Goal: Information Seeking & Learning: Learn about a topic

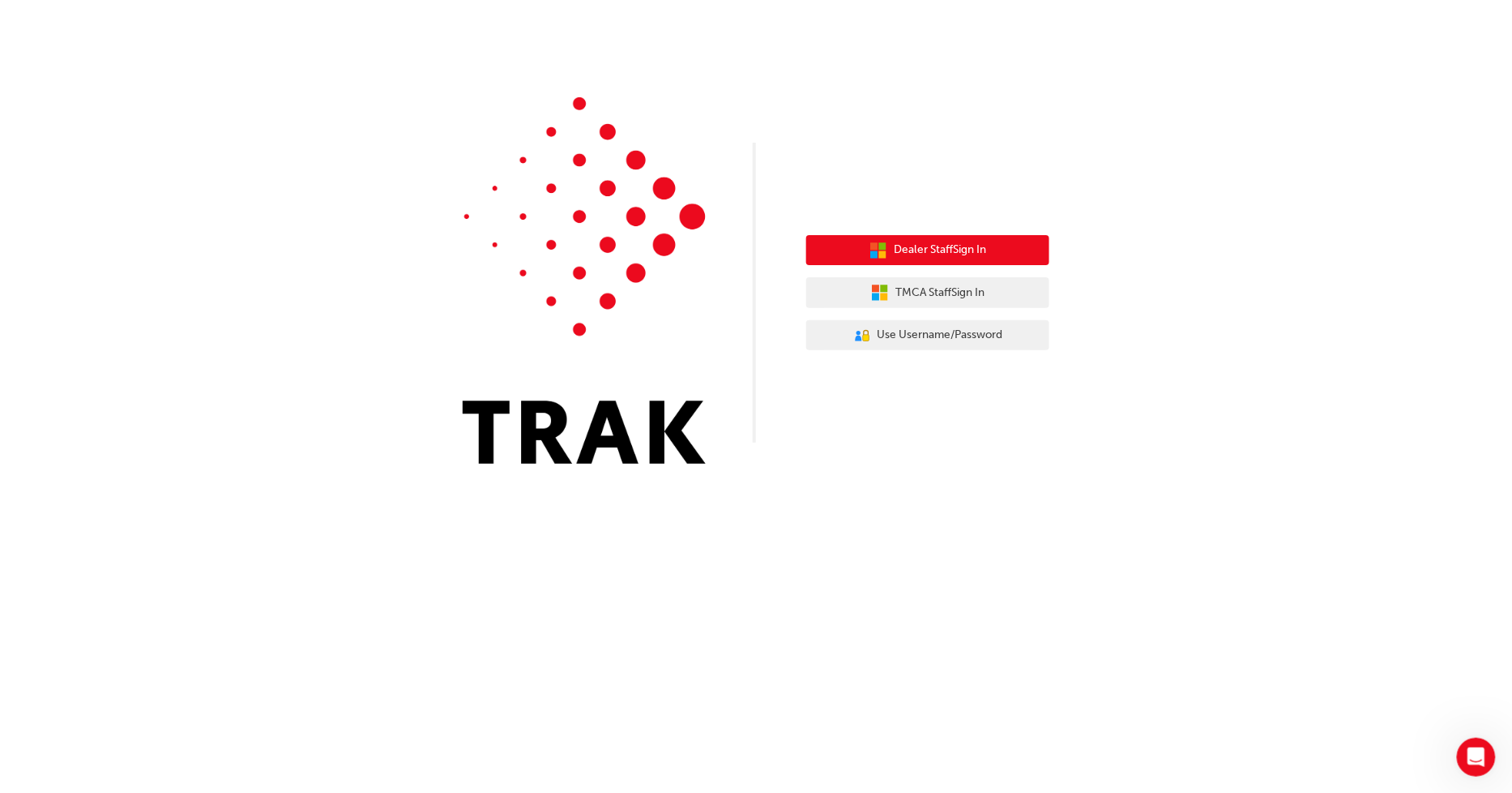
click at [876, 255] on icon "button" at bounding box center [878, 250] width 18 height 18
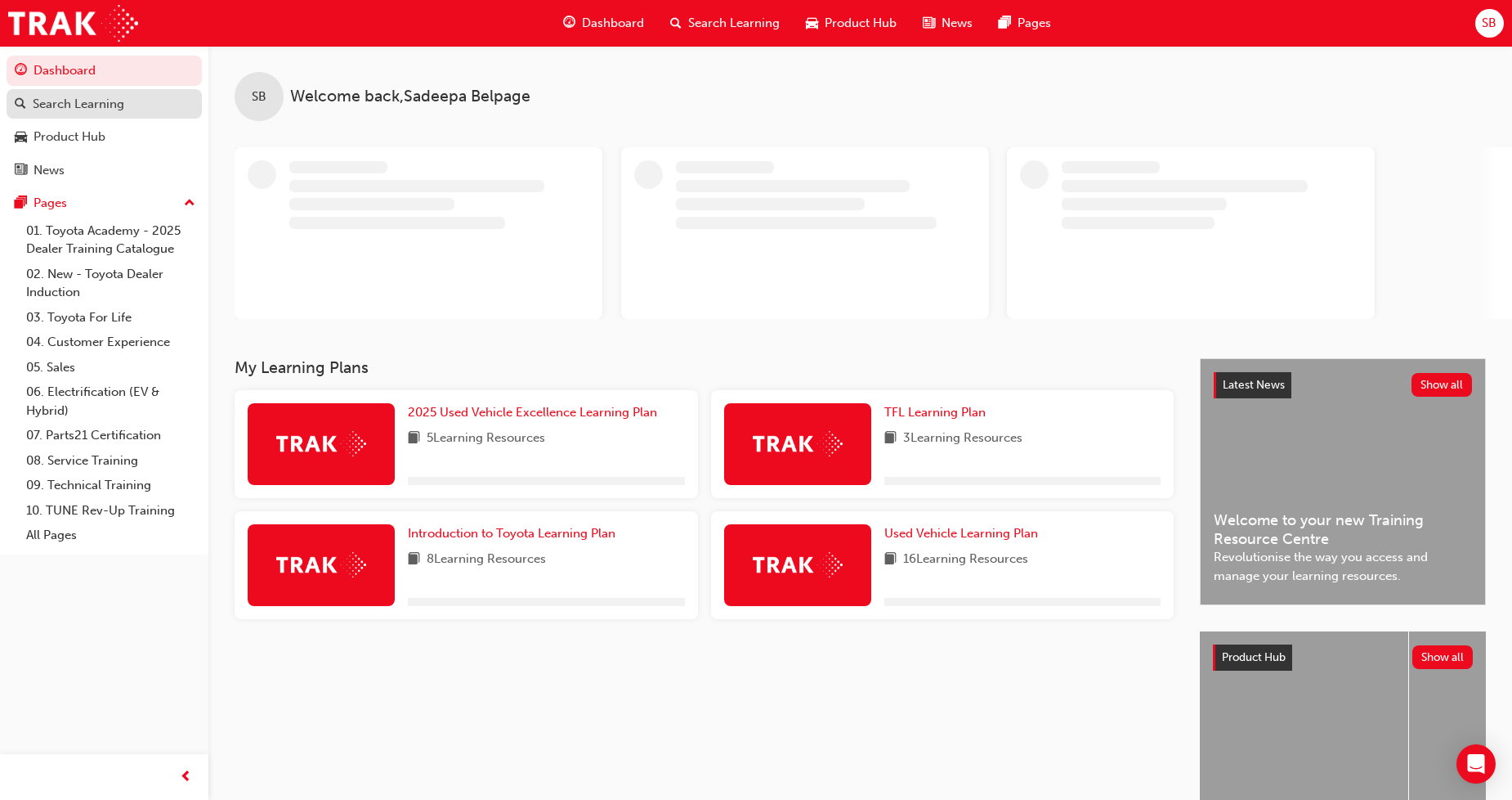
click at [101, 109] on div "Search Learning" at bounding box center [79, 104] width 92 height 19
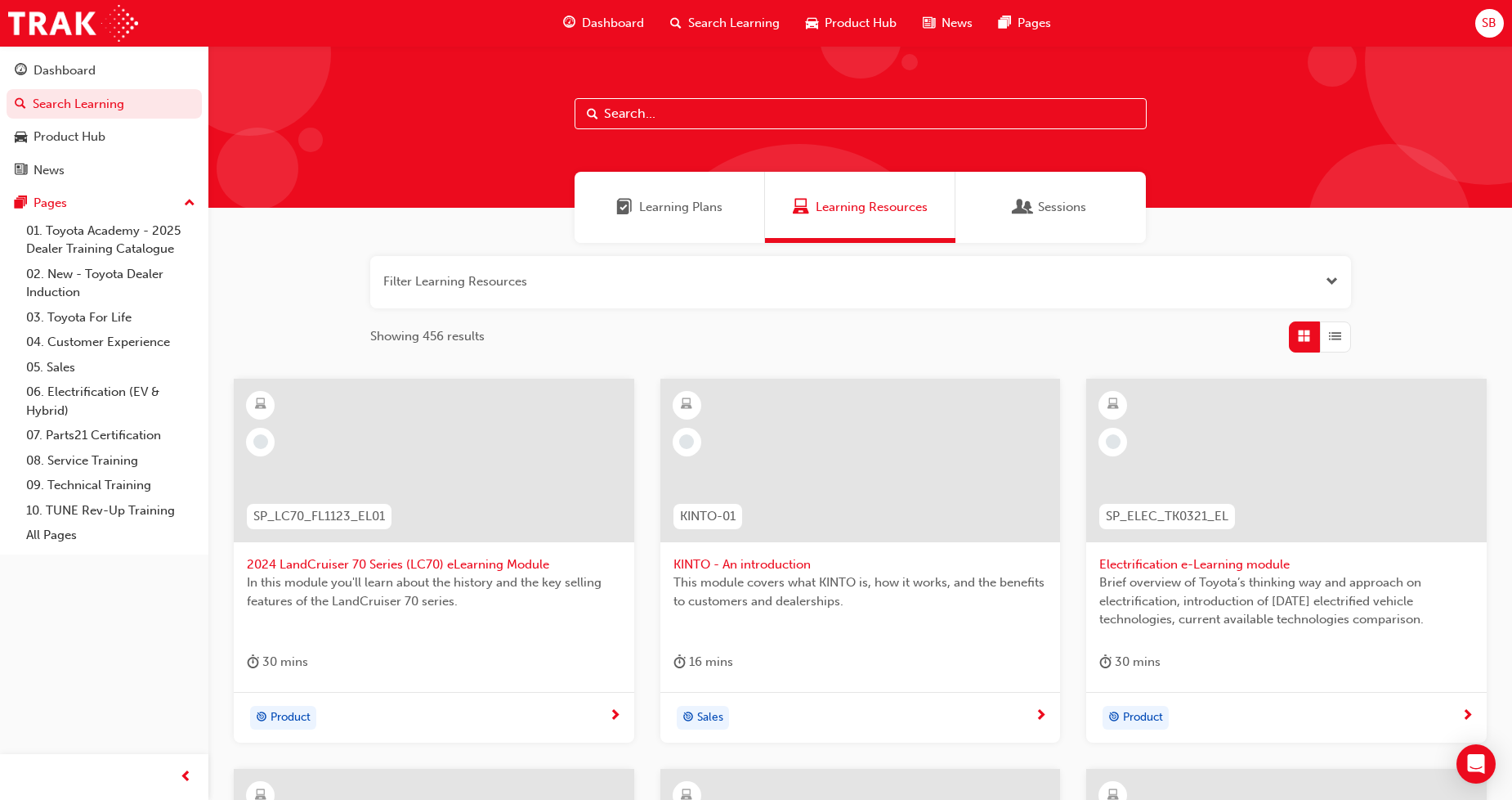
click at [673, 111] on input "text" at bounding box center [861, 113] width 573 height 31
paste input "SPK11201 SP_86_FL0616_QVG"
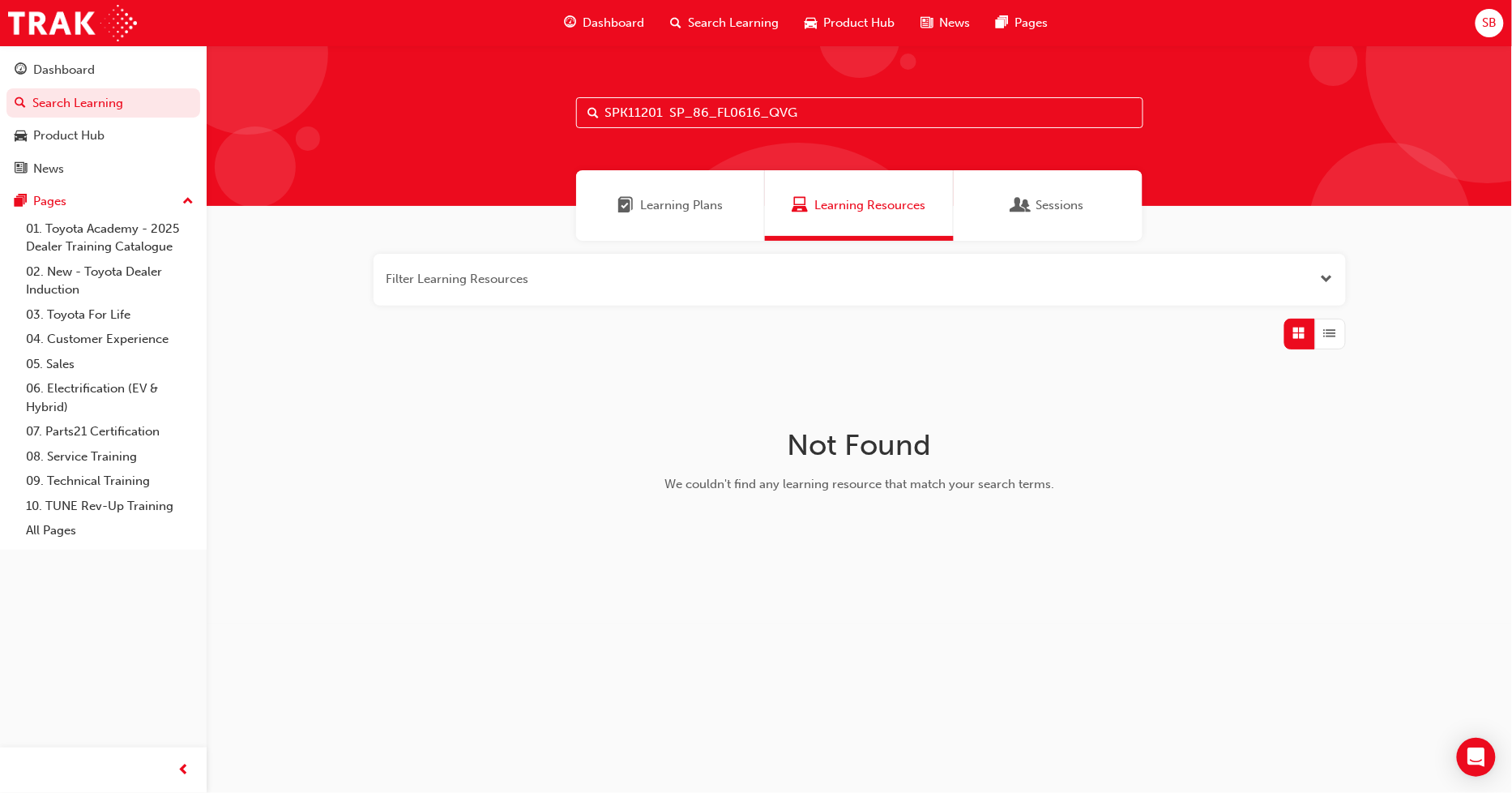
drag, startPoint x: 823, startPoint y: 106, endPoint x: 540, endPoint y: 110, distance: 283.0
click at [540, 110] on div "SPK11201 SP_86_FL0616_QVG" at bounding box center [859, 125] width 1305 height 160
paste input "FL0616"
drag, startPoint x: 698, startPoint y: 107, endPoint x: 685, endPoint y: 114, distance: 14.8
click at [695, 107] on input "FL0616" at bounding box center [860, 112] width 568 height 30
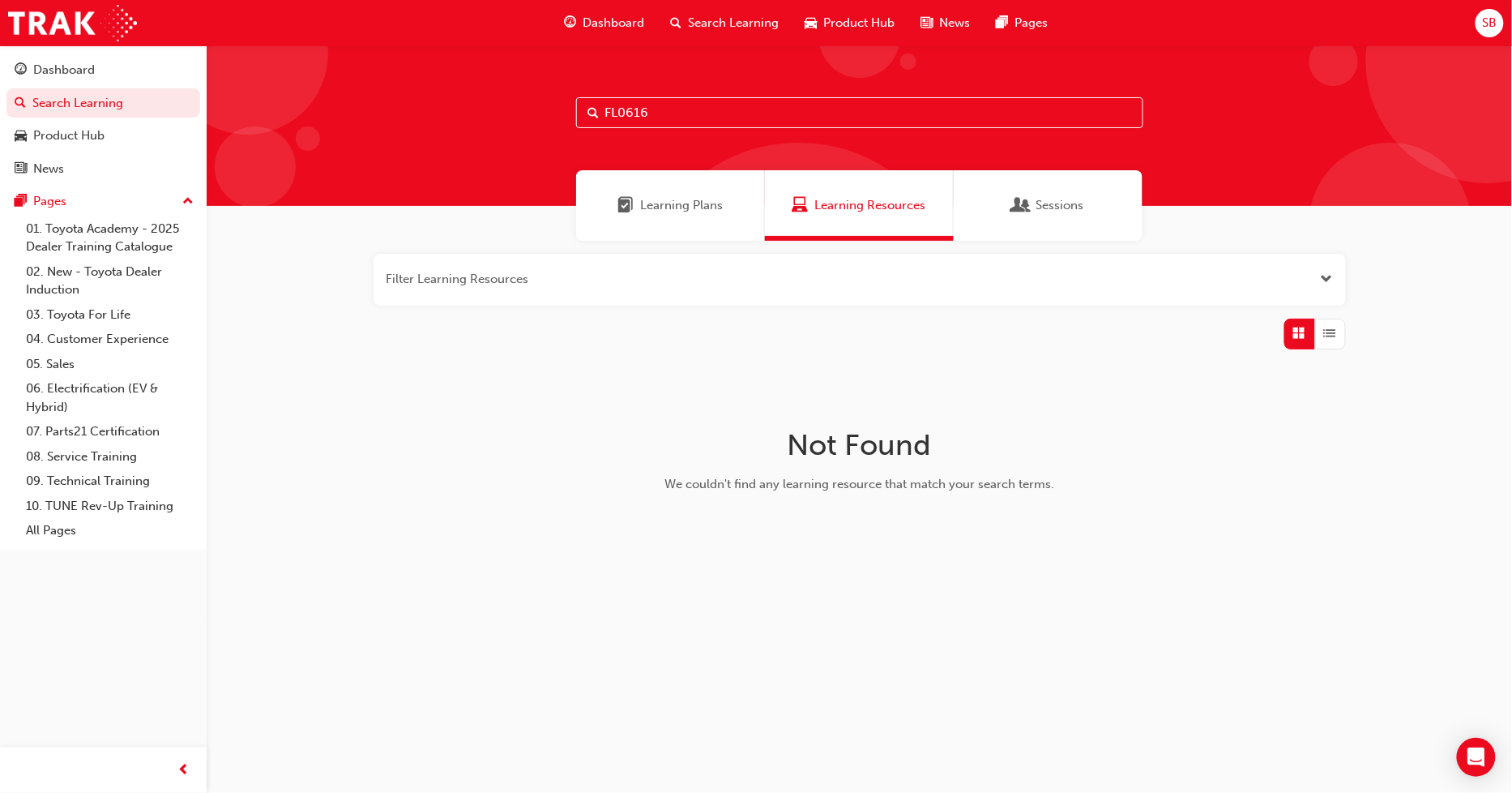
click at [684, 114] on input "FL0616" at bounding box center [860, 112] width 568 height 30
click at [671, 115] on input "FL0616" at bounding box center [860, 112] width 568 height 30
click at [622, 114] on input "FL0616" at bounding box center [860, 112] width 568 height 30
paste input "CAMRY_FL0421_EL"
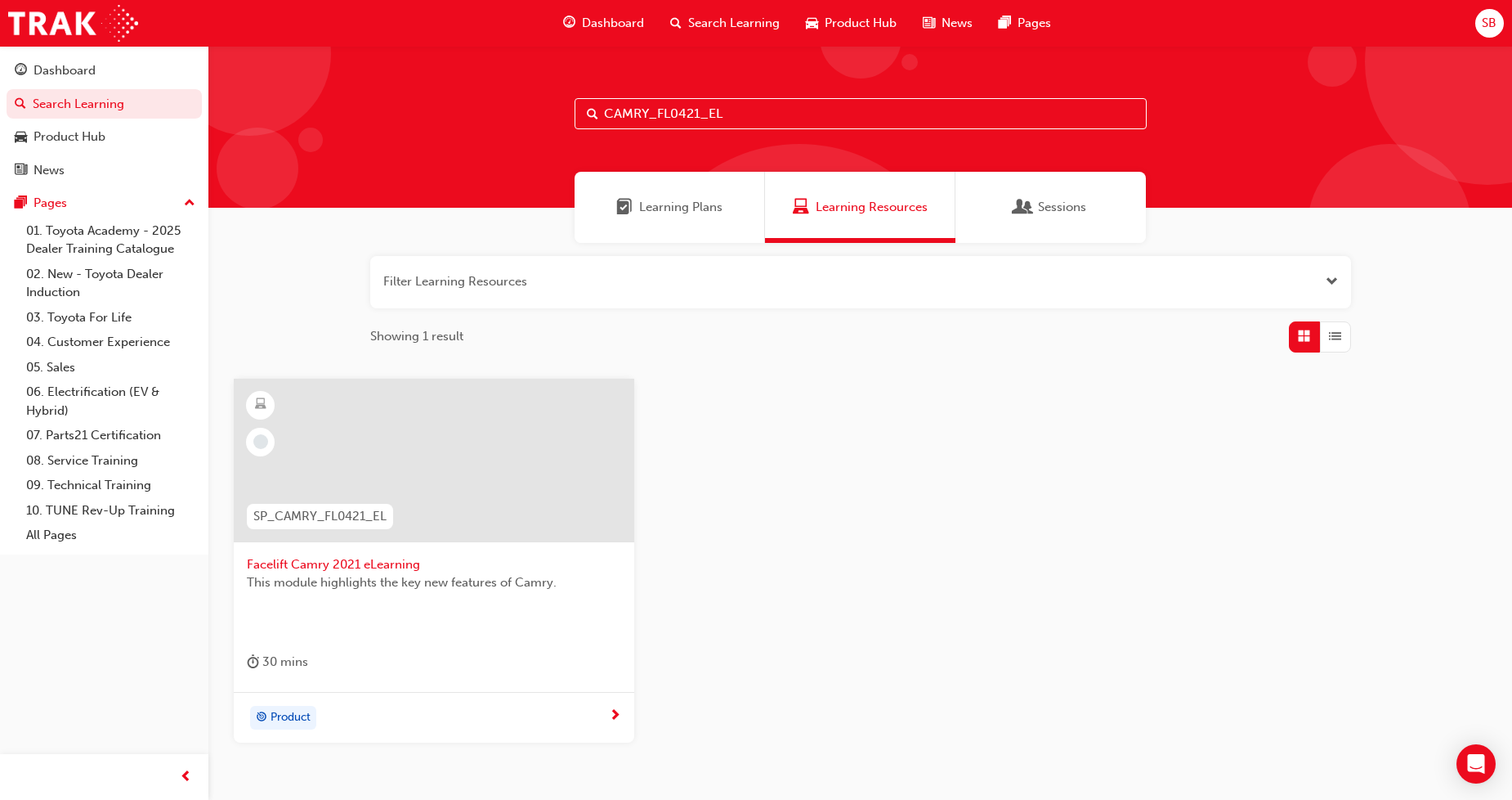
drag, startPoint x: 614, startPoint y: 113, endPoint x: 517, endPoint y: 123, distance: 97.5
click at [523, 119] on div "CAMRY_FL0421_EL" at bounding box center [861, 126] width 1304 height 162
paste input "86_FL0616_QVG"
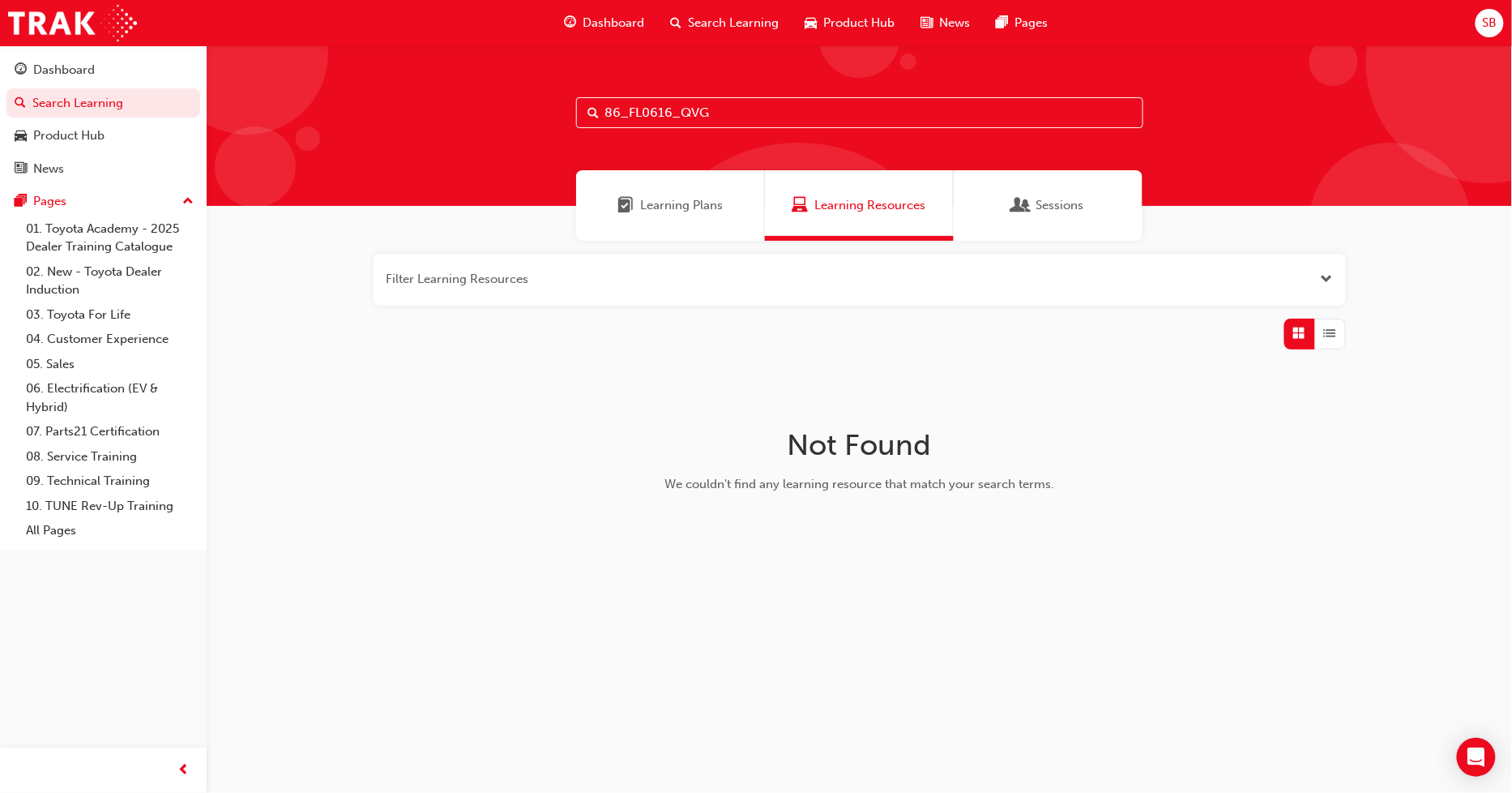
drag, startPoint x: 719, startPoint y: 118, endPoint x: 516, endPoint y: 123, distance: 203.1
click at [516, 123] on div "86_FL0616_QVG" at bounding box center [859, 125] width 1305 height 160
paste input "CAMRY_FL0421_EL"
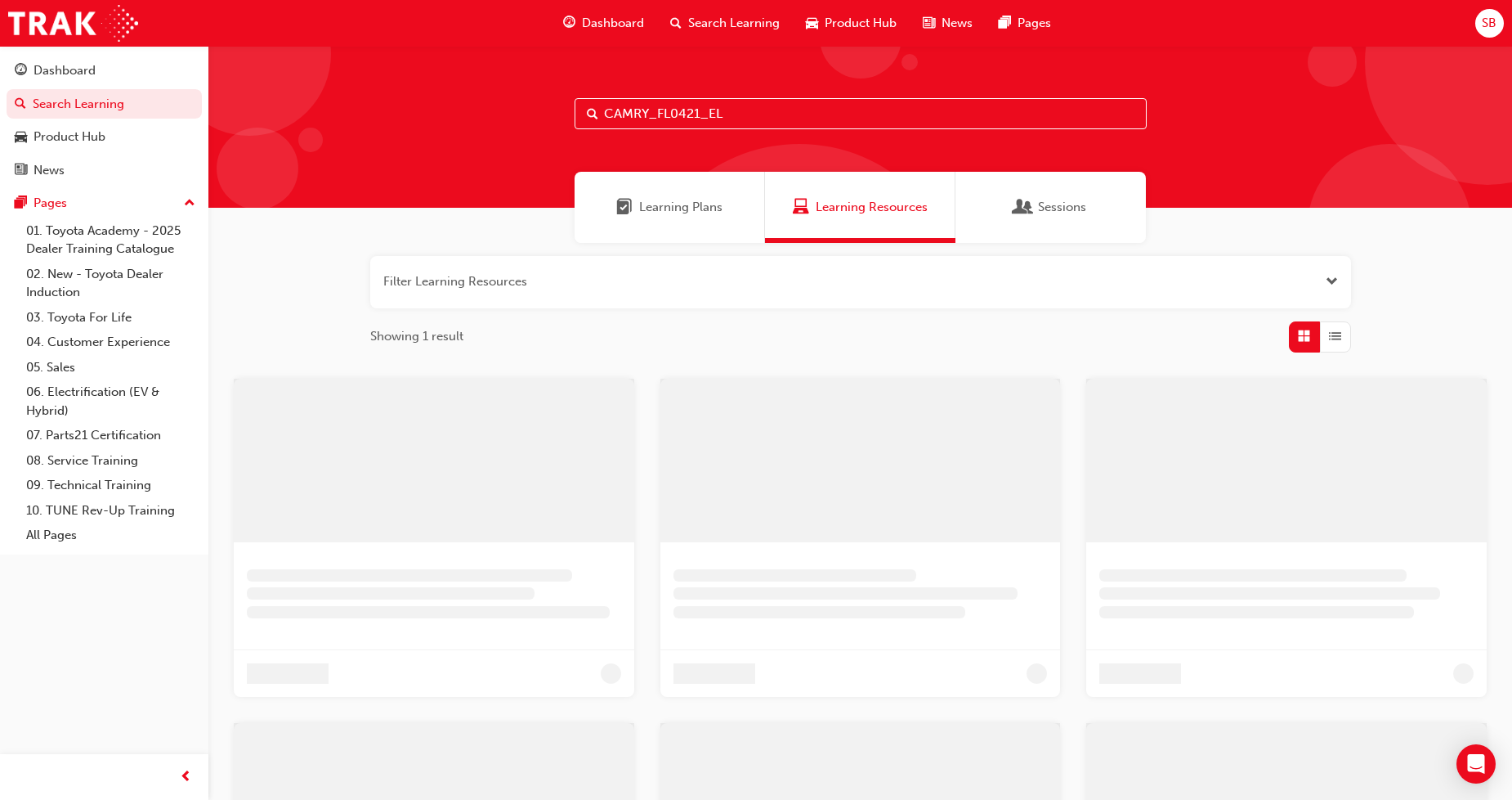
type input "CAMRY_FL0421_EL"
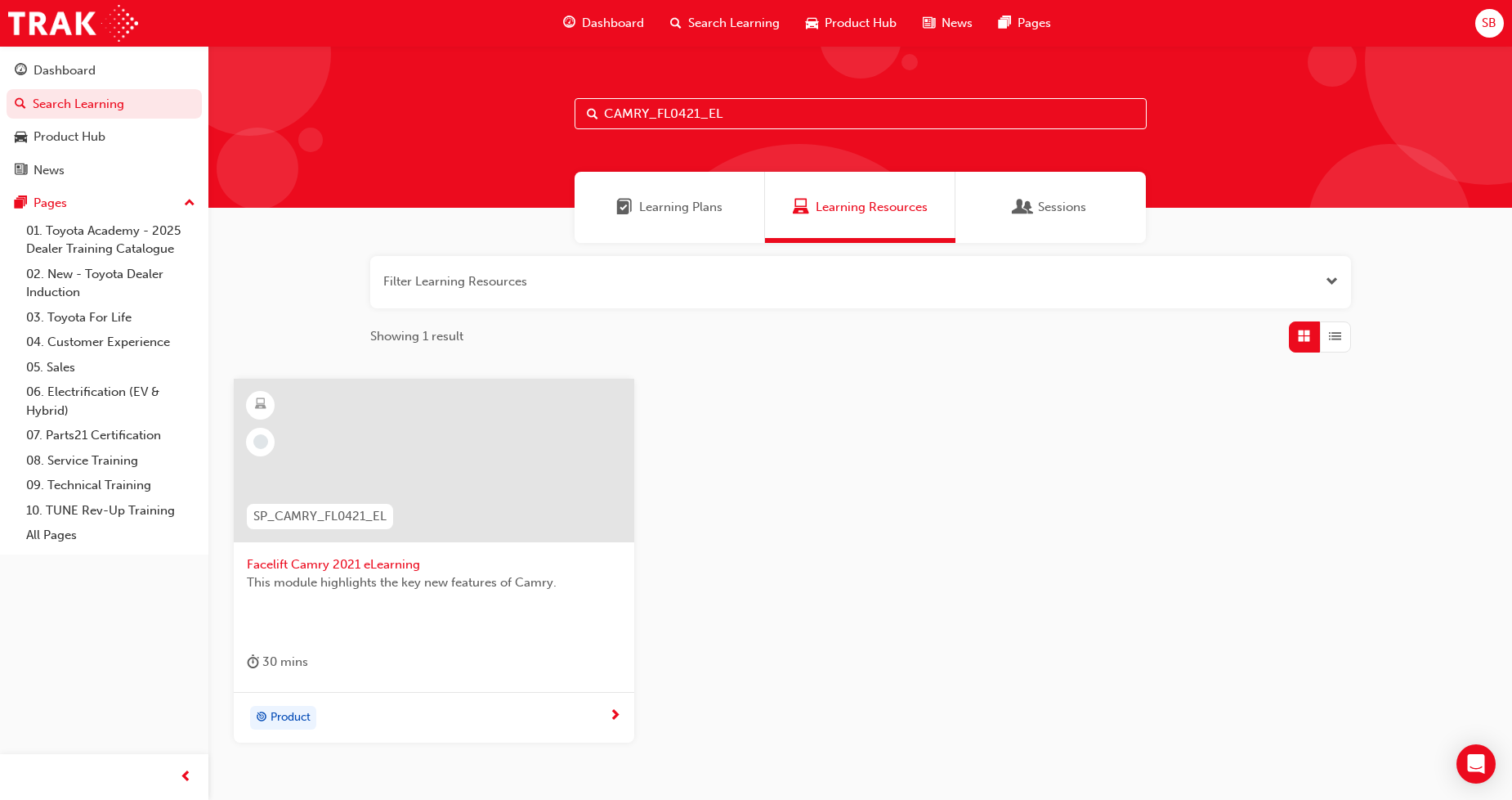
click at [370, 715] on div "Product" at bounding box center [428, 719] width 362 height 25
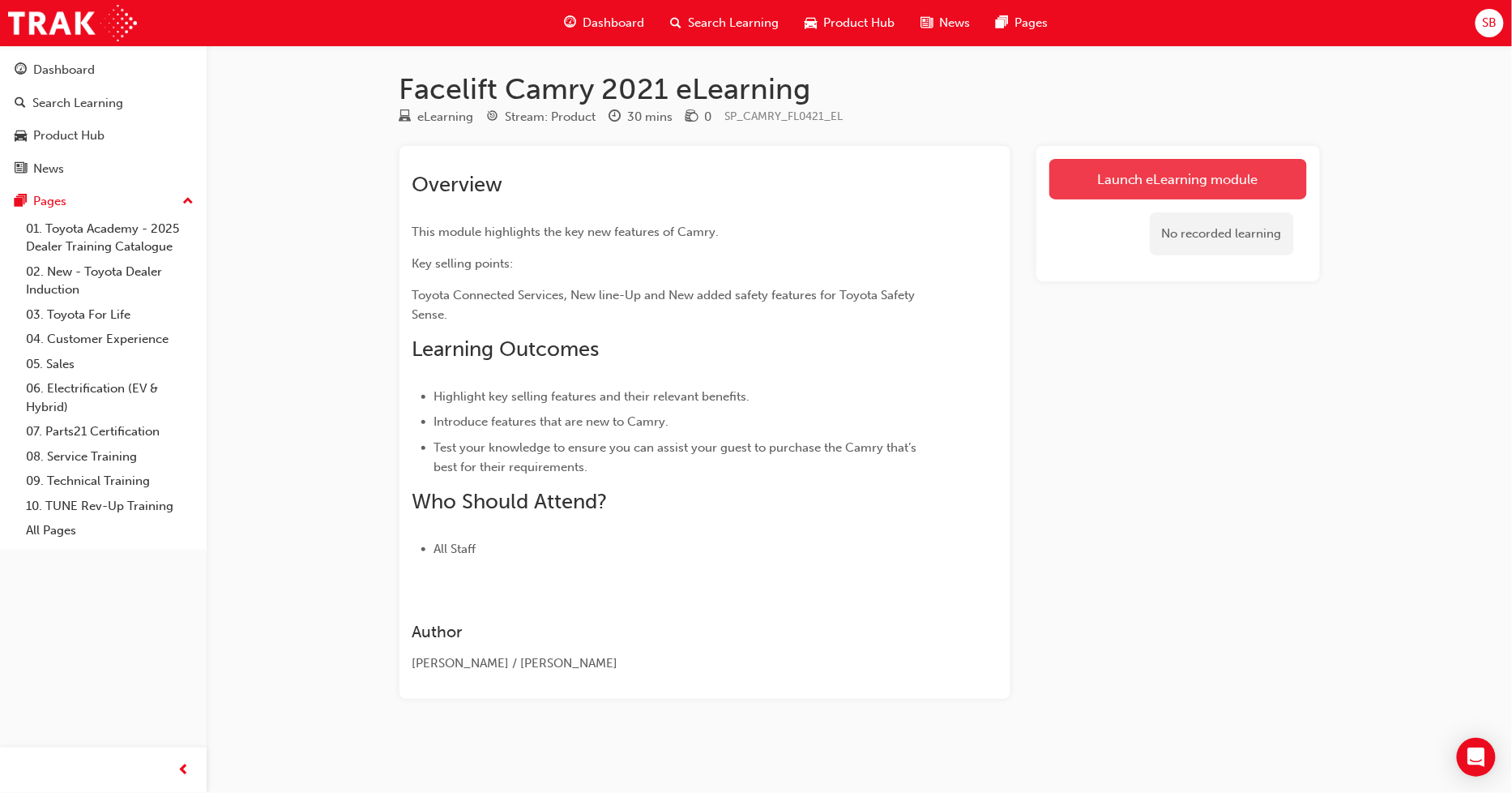
click at [1115, 175] on link "Launch eLearning module" at bounding box center [1178, 179] width 257 height 41
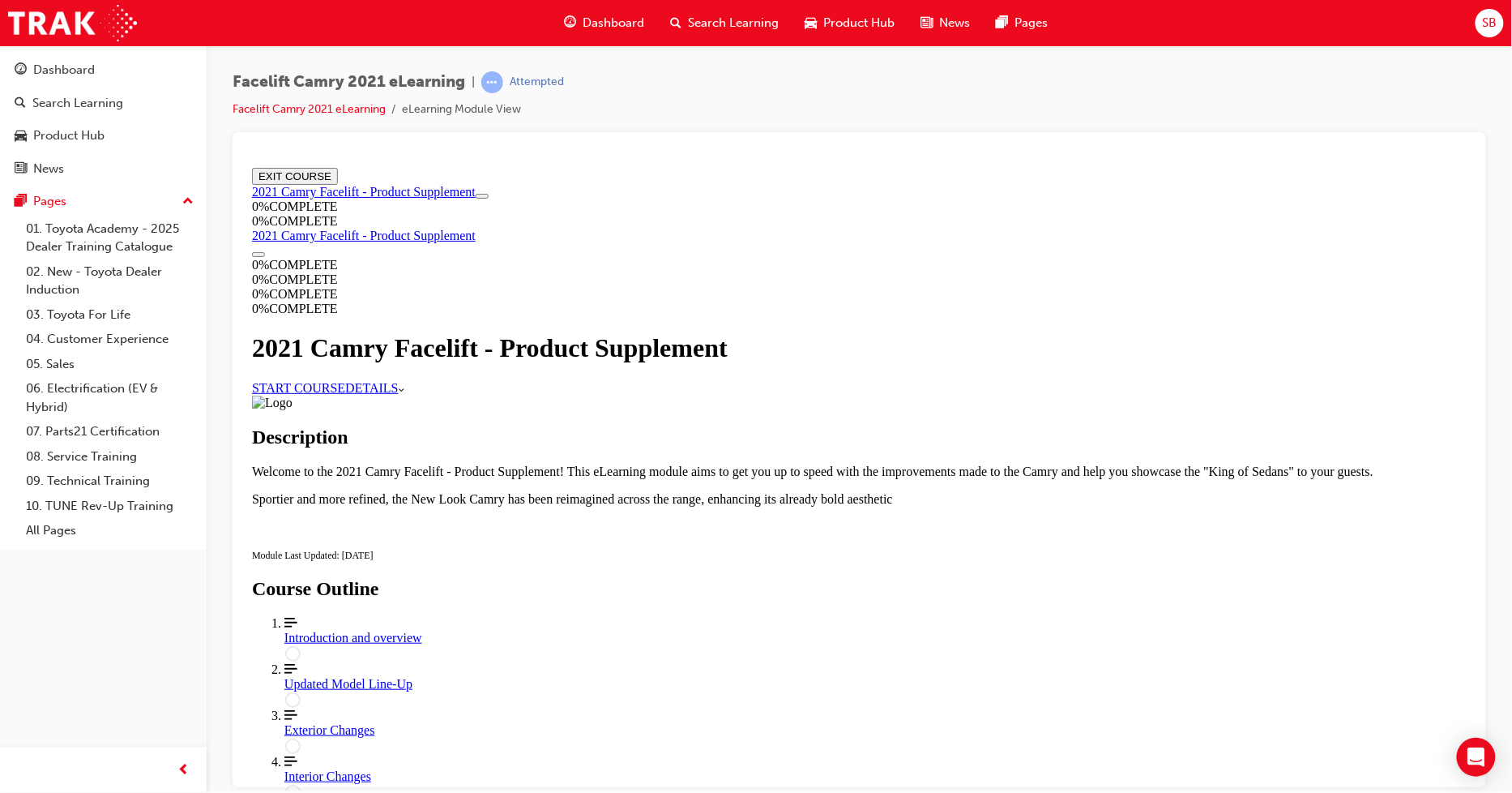
click at [345, 394] on link "START COURSE" at bounding box center [298, 387] width 93 height 14
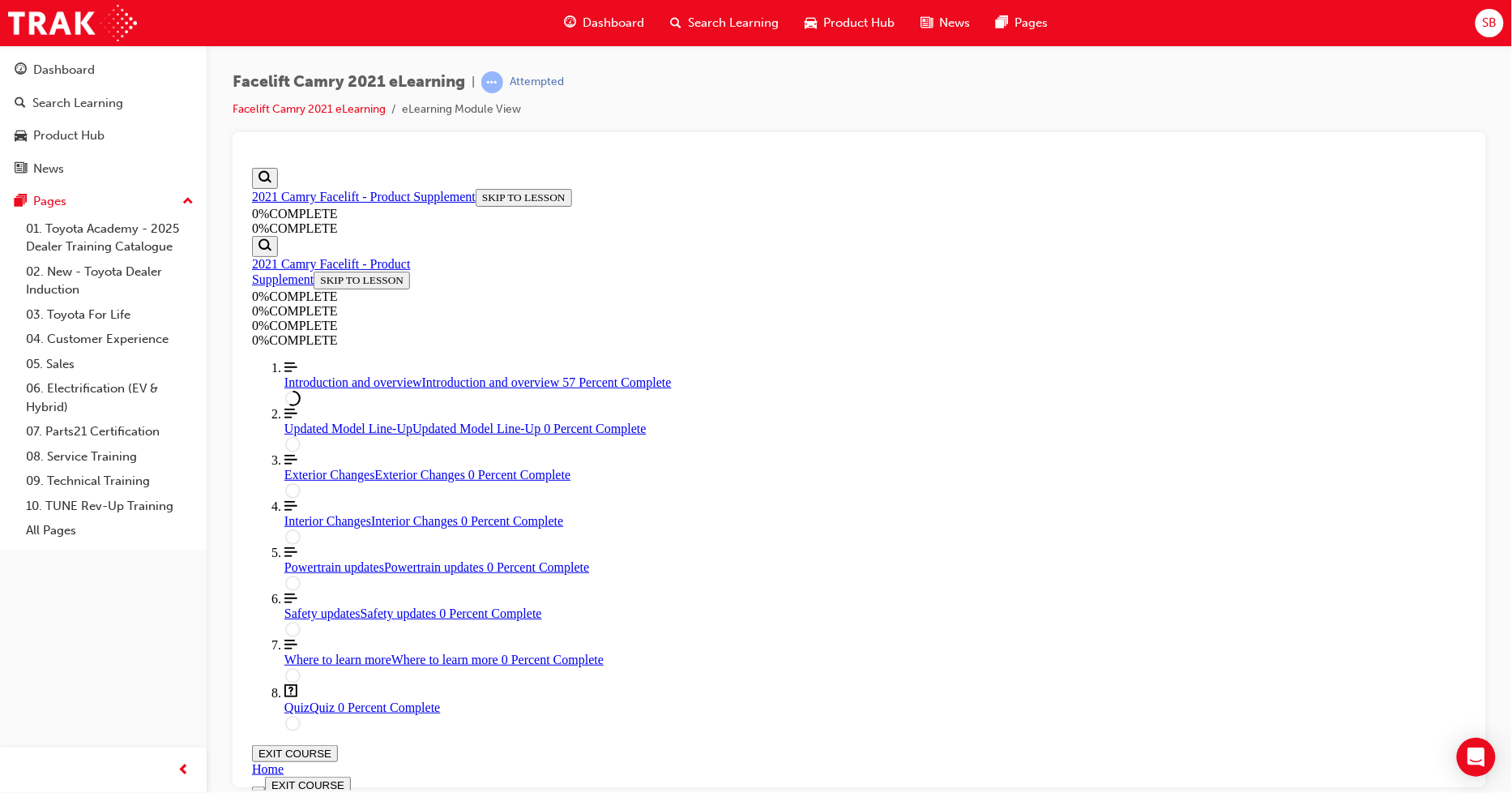
scroll to position [866, 0]
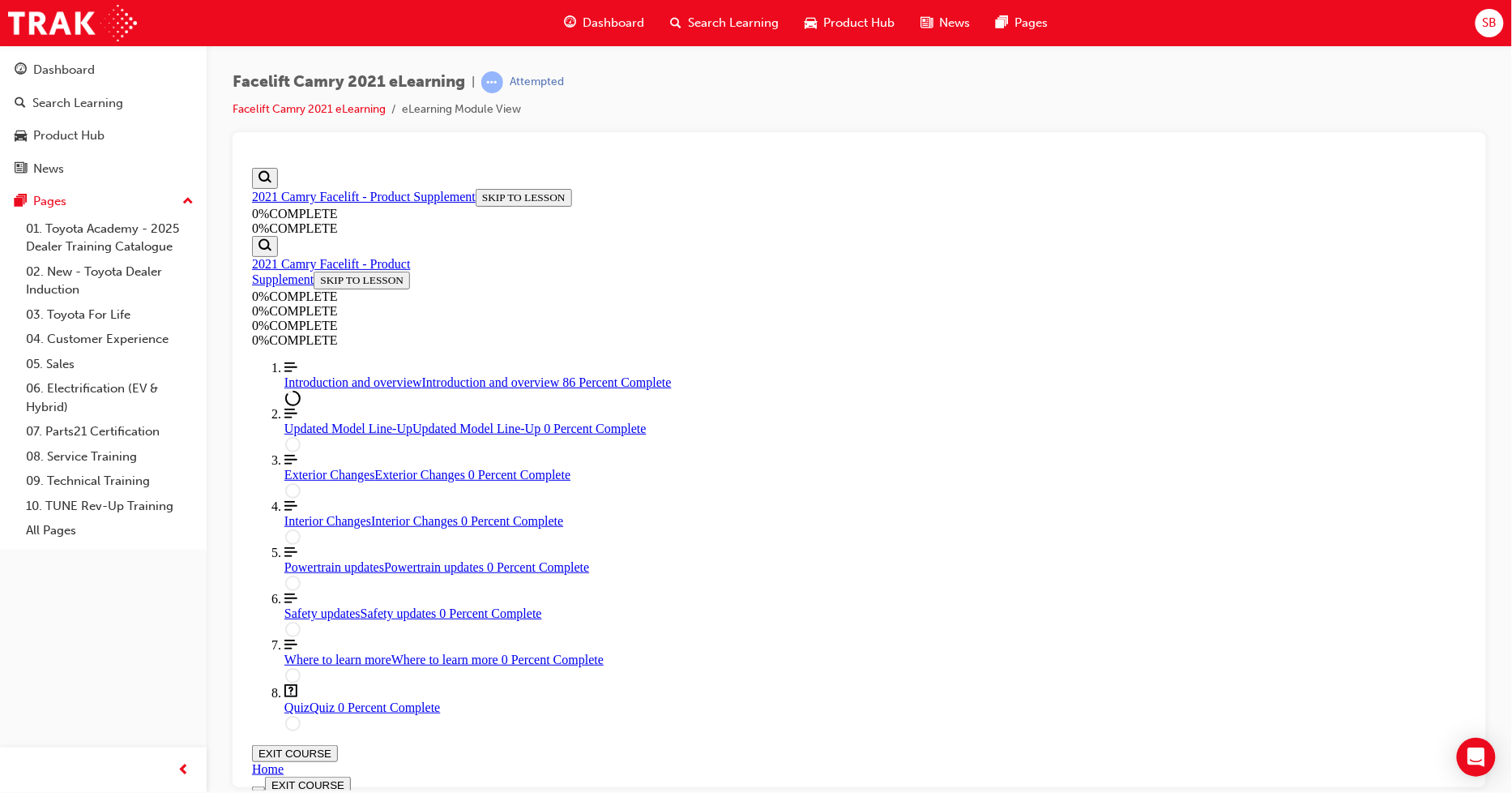
drag, startPoint x: 984, startPoint y: 182, endPoint x: 1017, endPoint y: 221, distance: 51.1
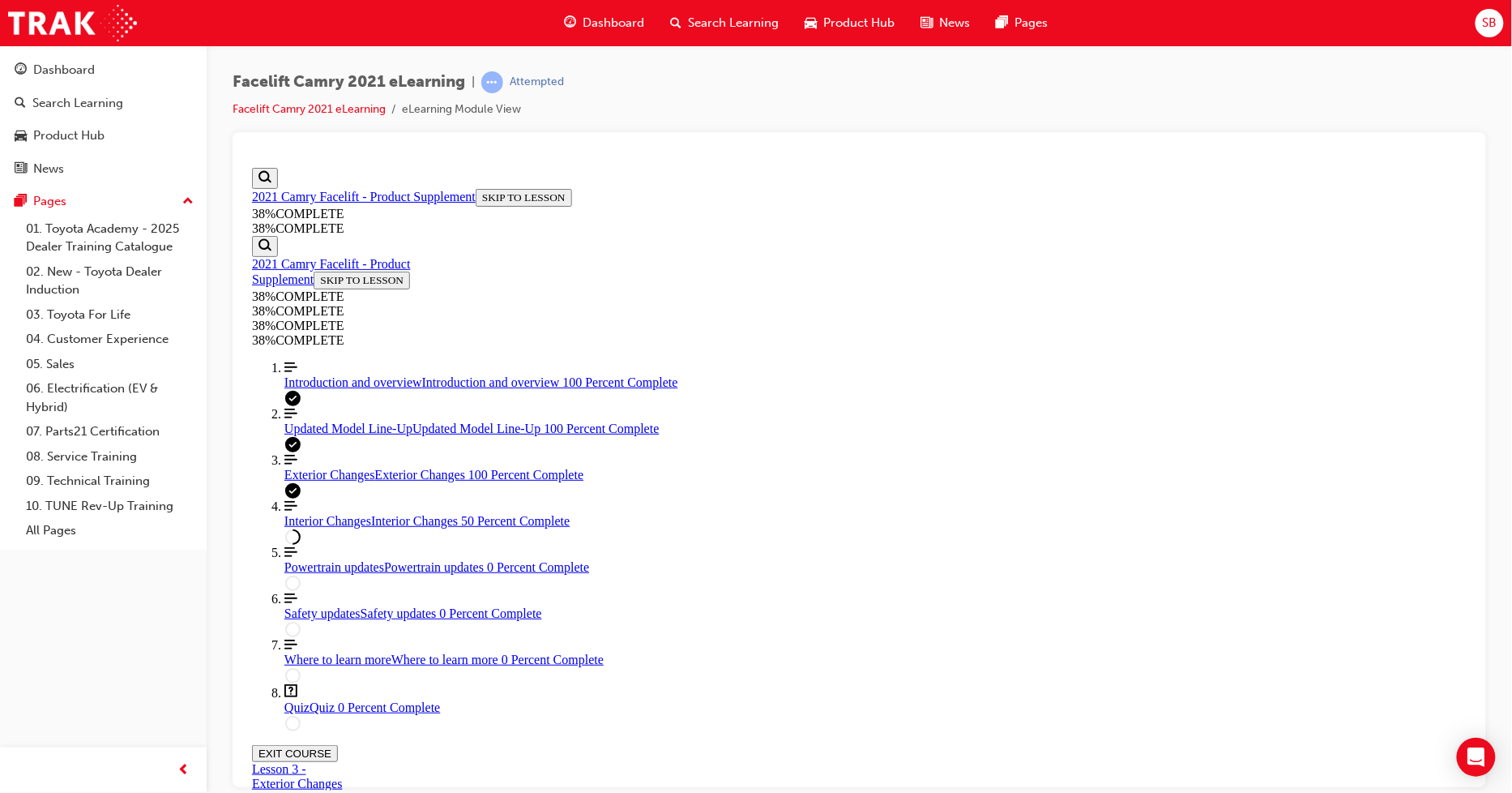
scroll to position [326, 0]
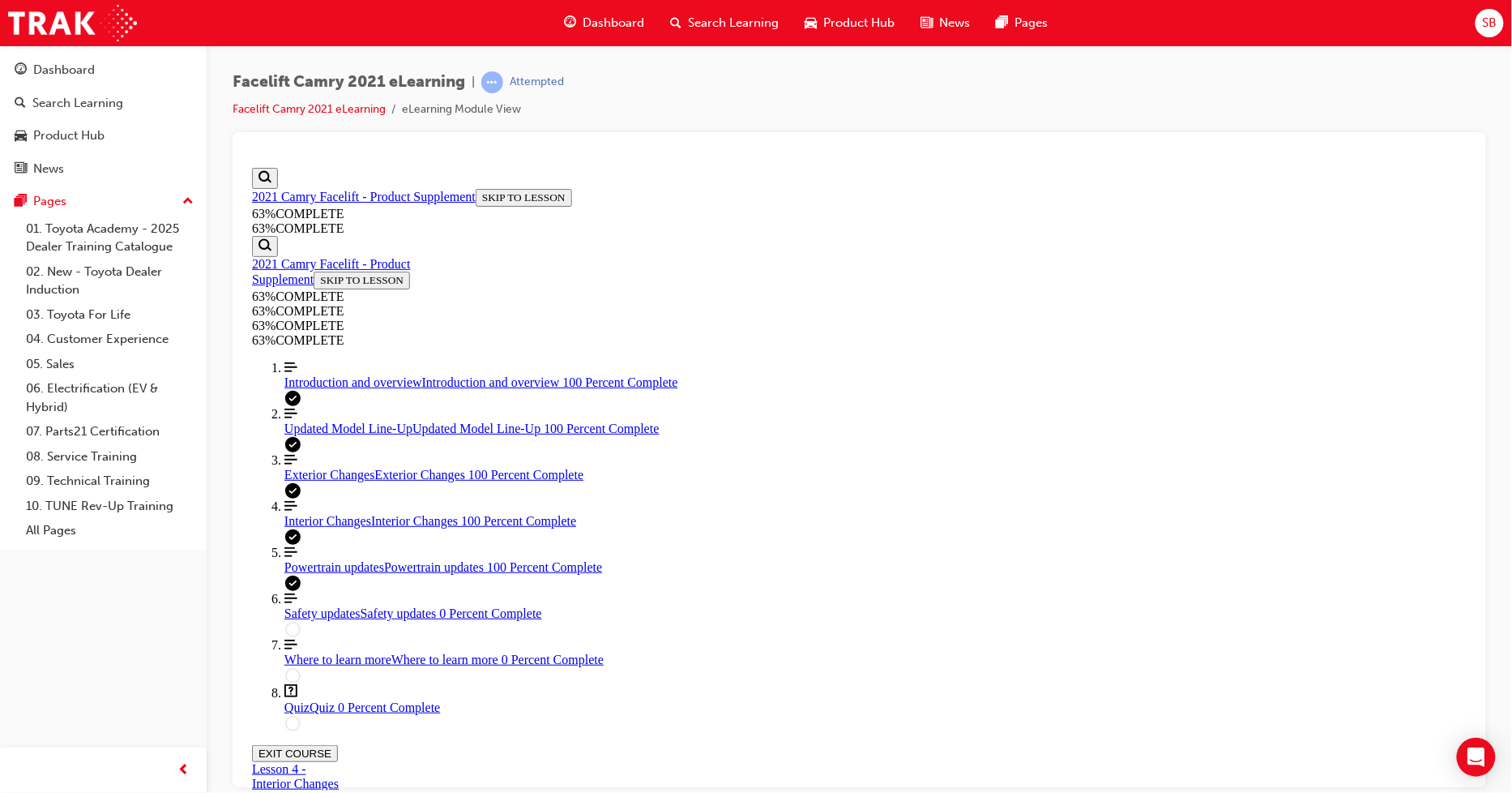
scroll to position [724, 0]
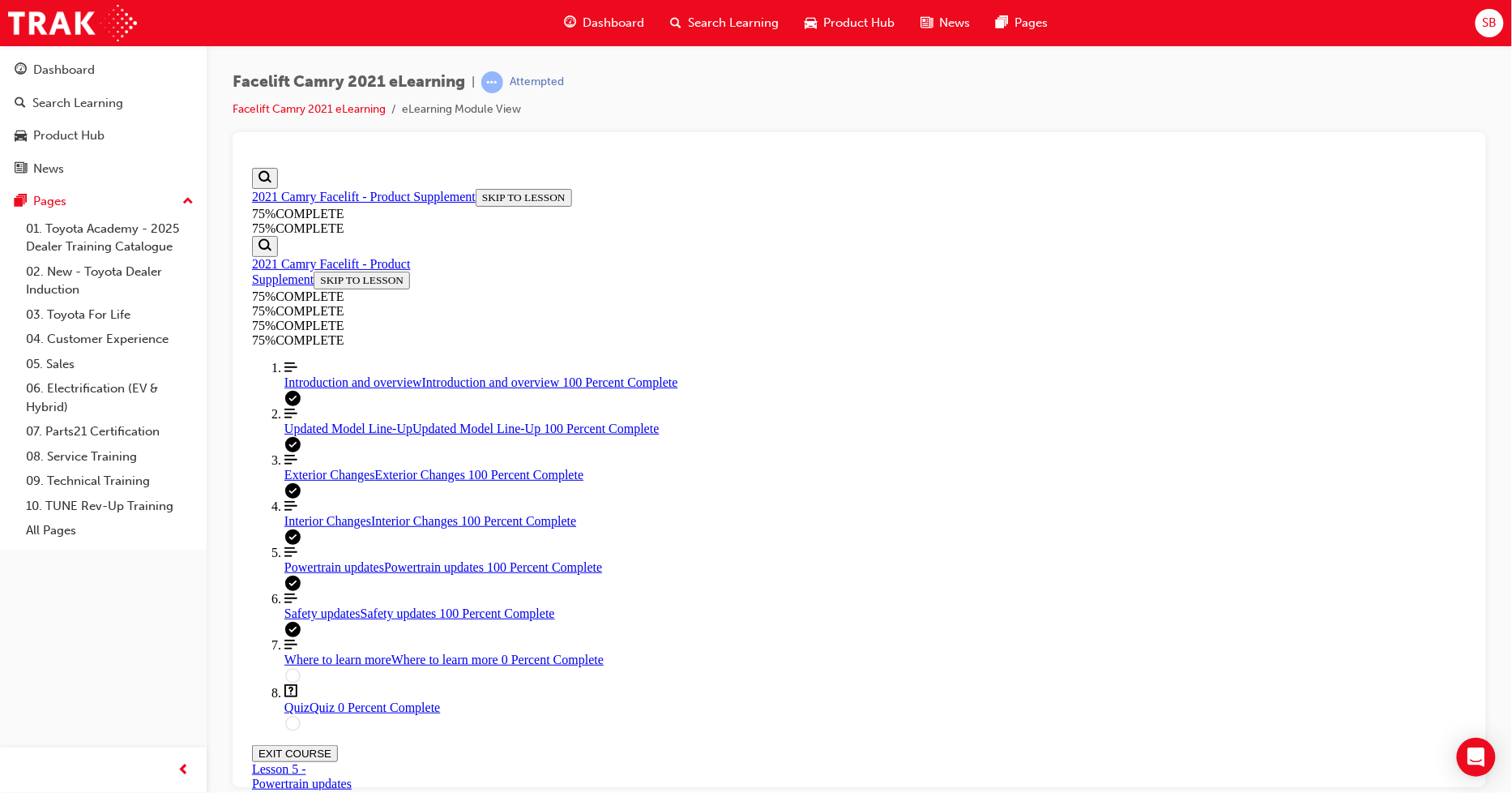
scroll to position [1633, 0]
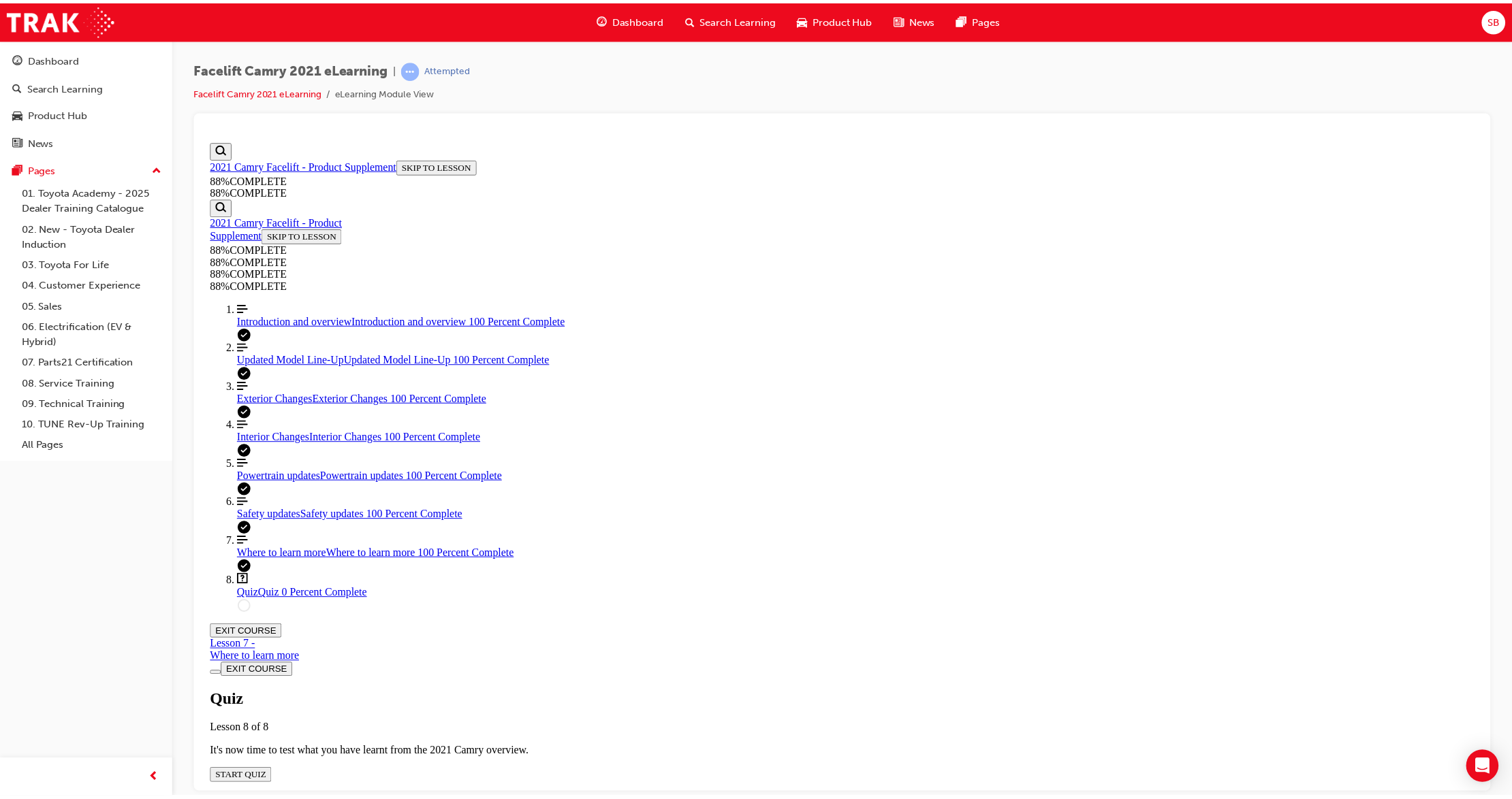
scroll to position [191, 0]
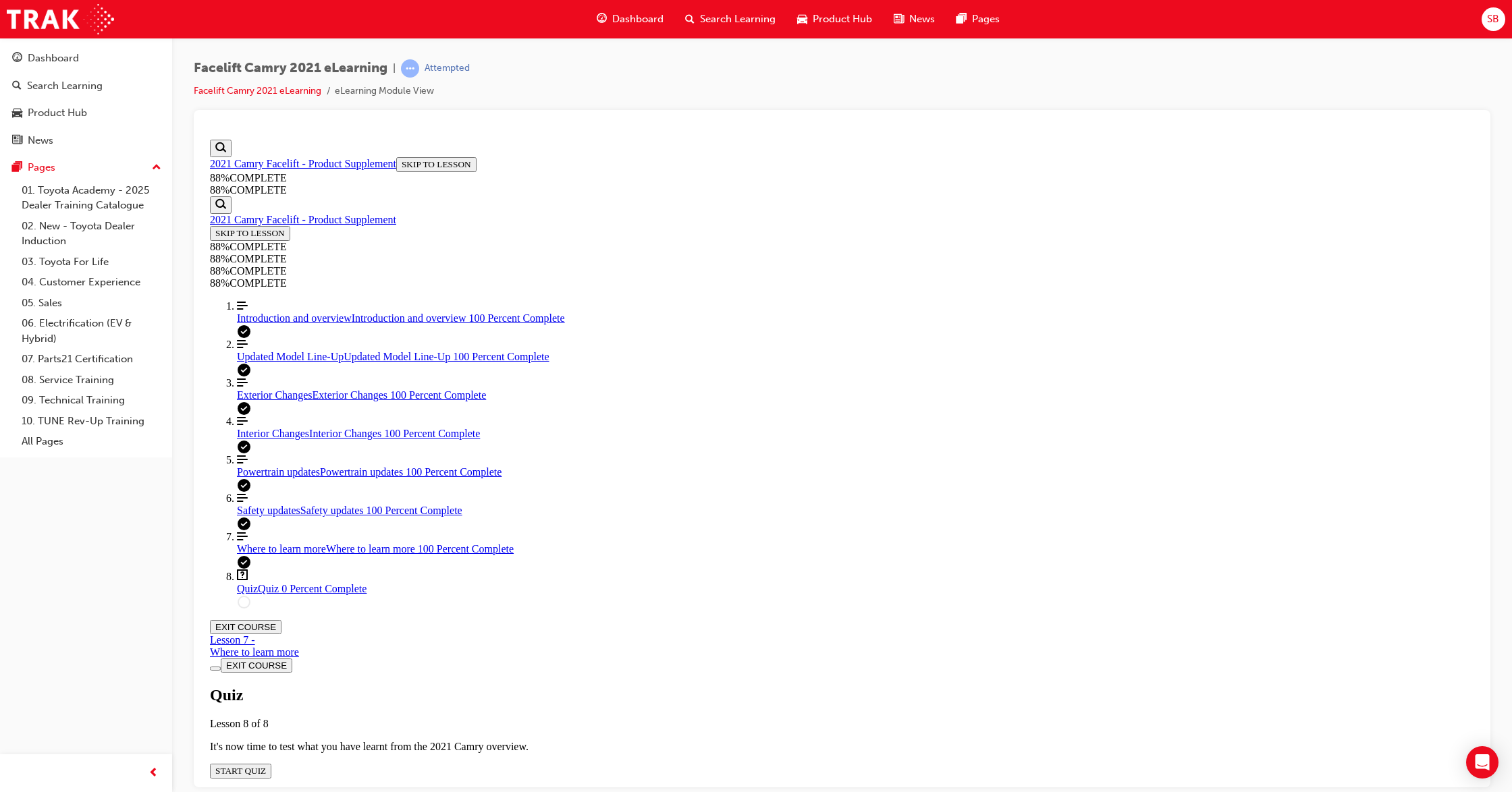
drag, startPoint x: 704, startPoint y: 189, endPoint x: 829, endPoint y: 627, distance: 455.5
copy div "A Guest enquires about the new Camry model line-up range. After qualifying the …"
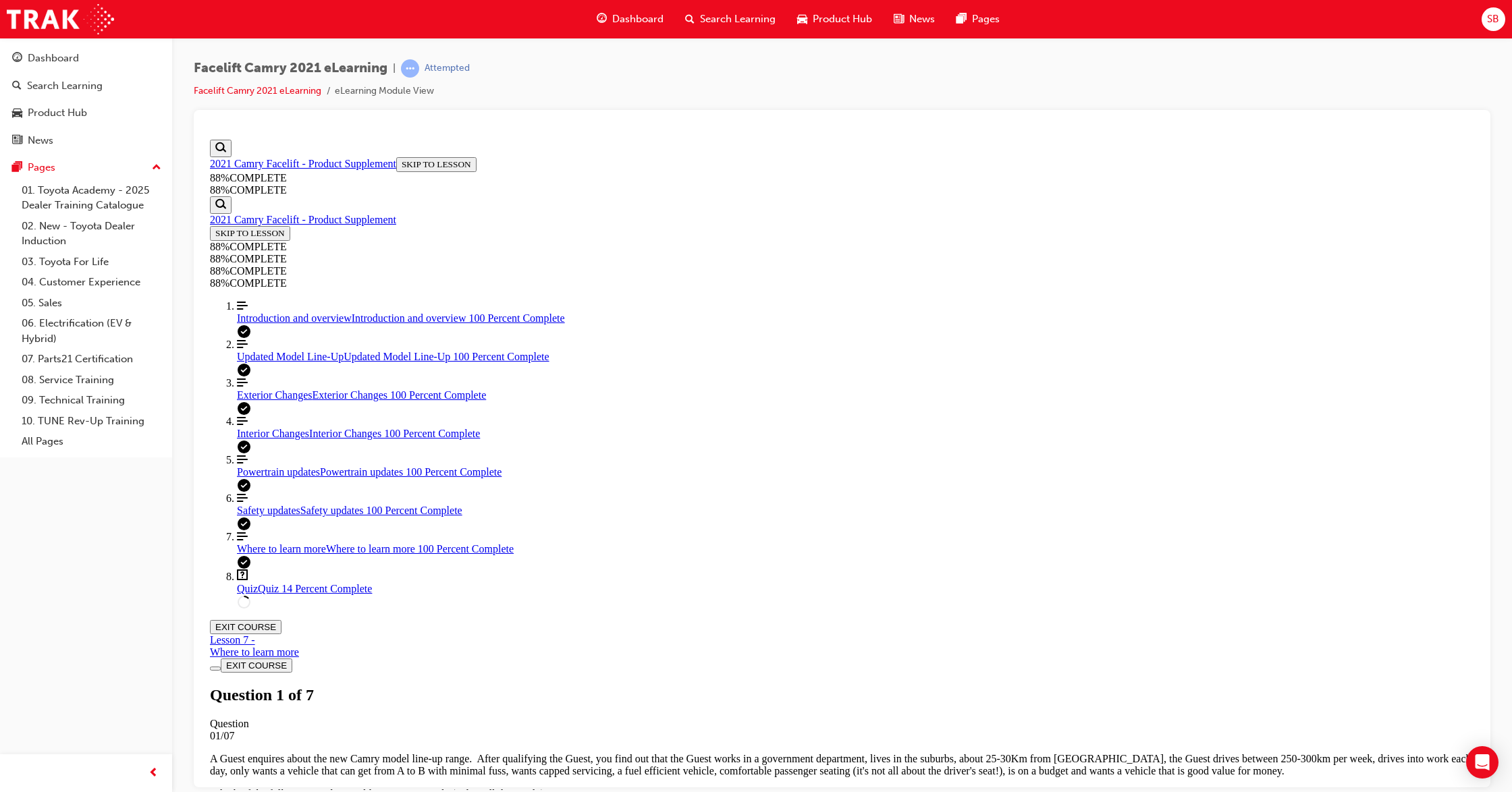
scroll to position [48, 0]
drag, startPoint x: 703, startPoint y: 325, endPoint x: 939, endPoint y: 625, distance: 381.7
copy div "The 'King of Sedans' Camry is equipped with Toyota's latest intelligent safety …"
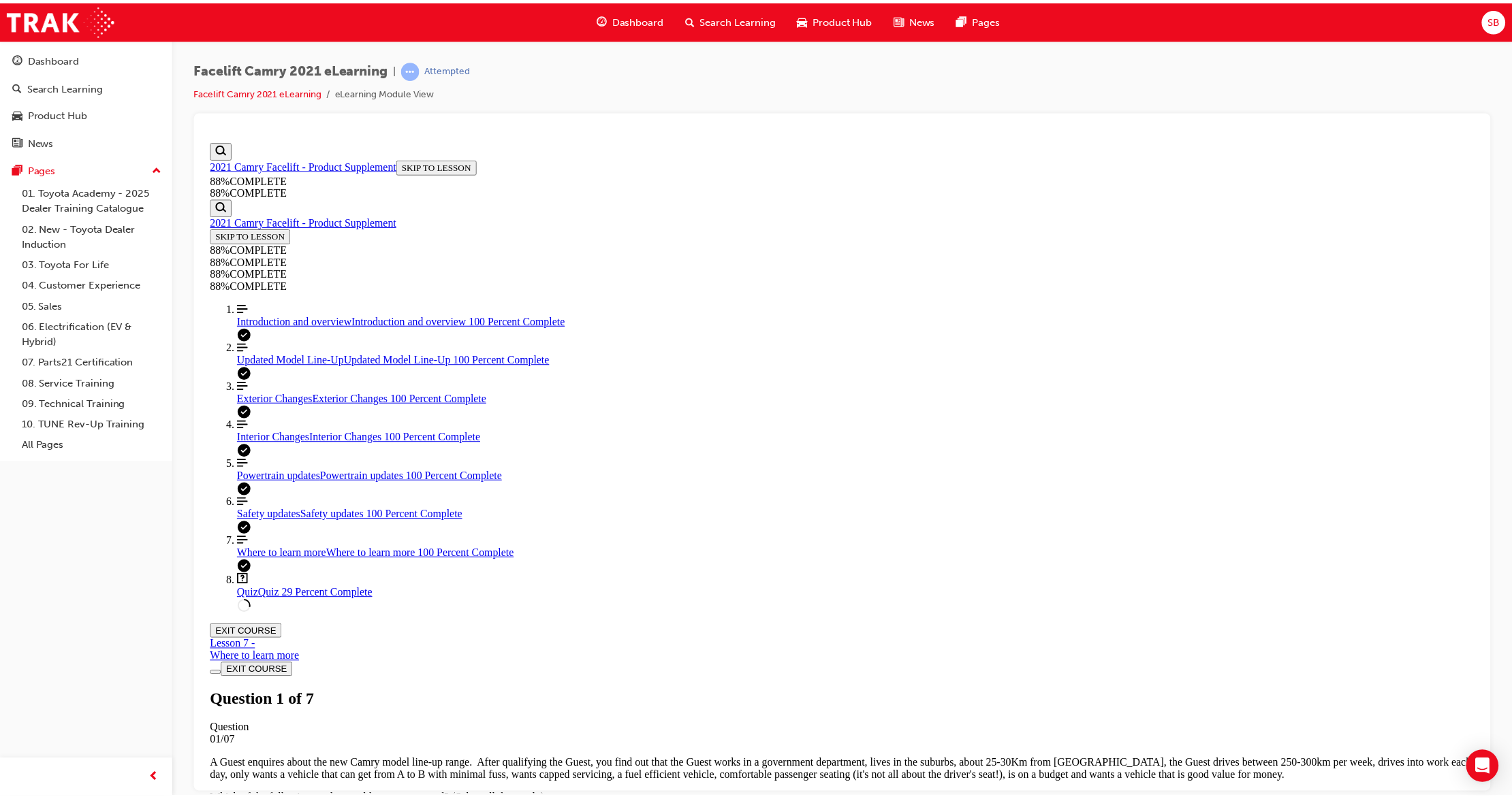
scroll to position [49, 0]
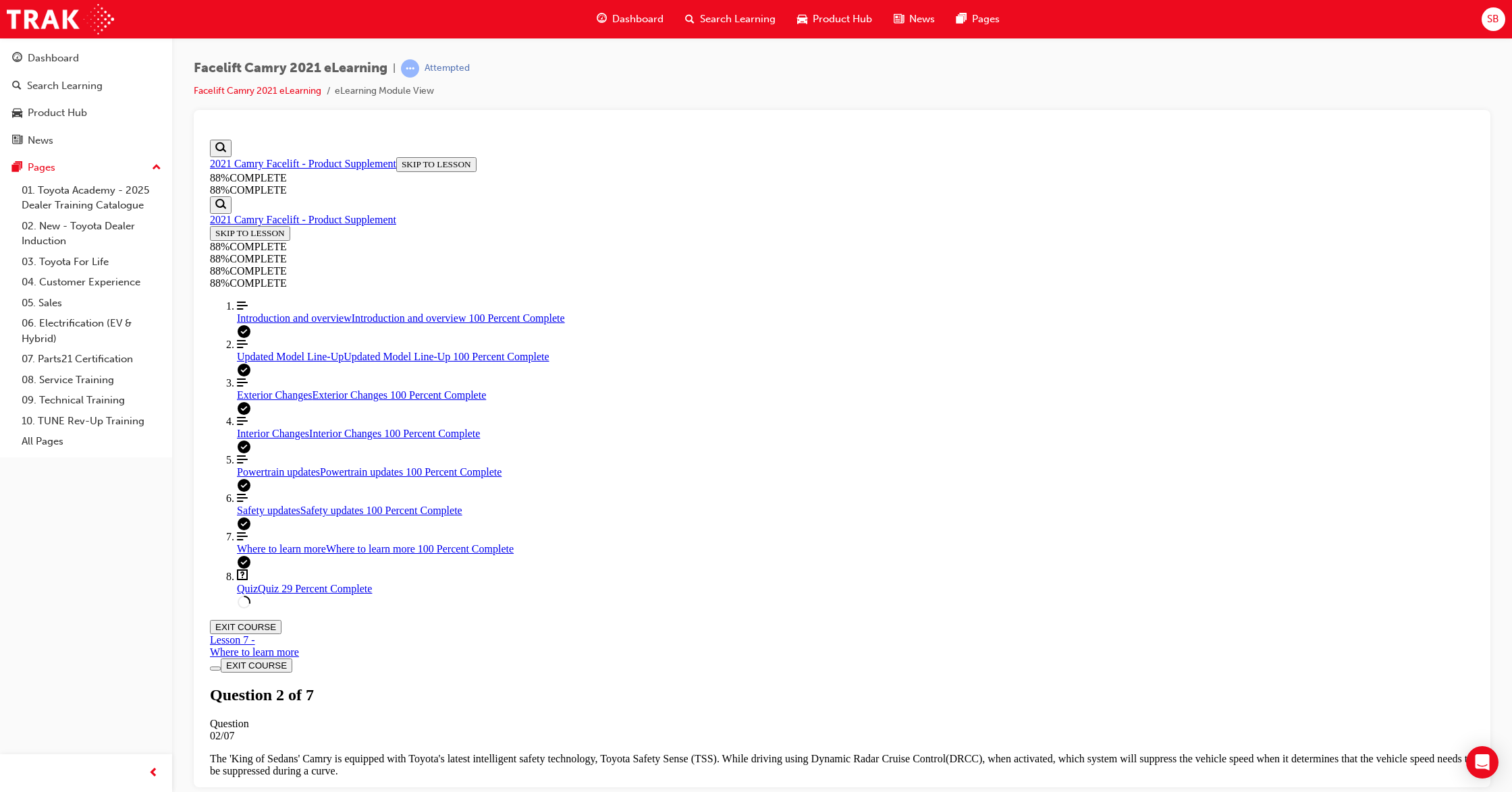
drag, startPoint x: 697, startPoint y: 332, endPoint x: 913, endPoint y: 648, distance: 382.8
copy div "Toyota Connected Services offers an advanced suite of smart technologies design…"
drag, startPoint x: 722, startPoint y: 489, endPoint x: 713, endPoint y: 556, distance: 67.6
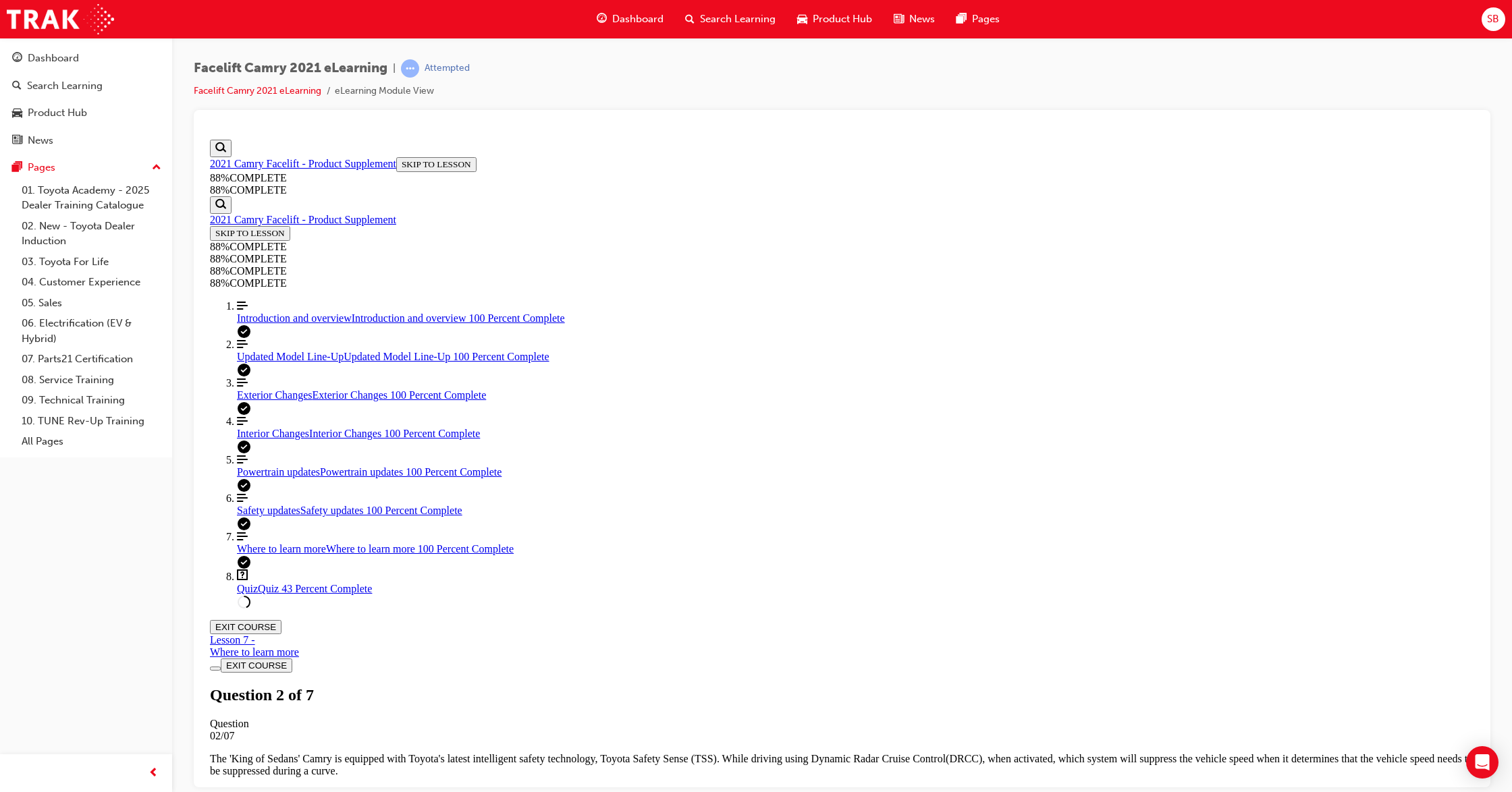
scroll to position [145, 0]
drag, startPoint x: 703, startPoint y: 360, endPoint x: 781, endPoint y: 491, distance: 152.5
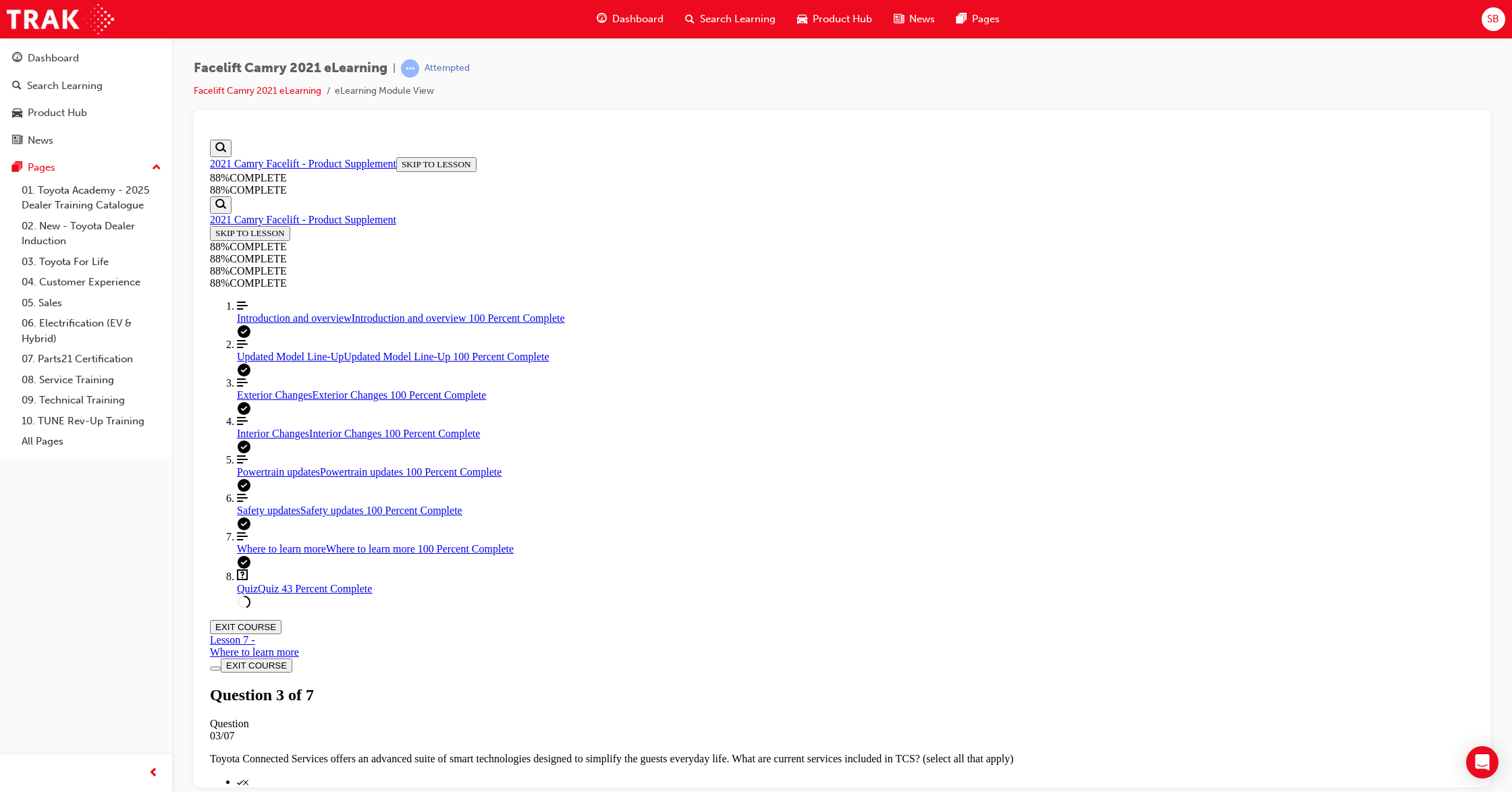
copy div "Facelift Camry is the first sedan in the Toyota range to receive Toyota Connect…"
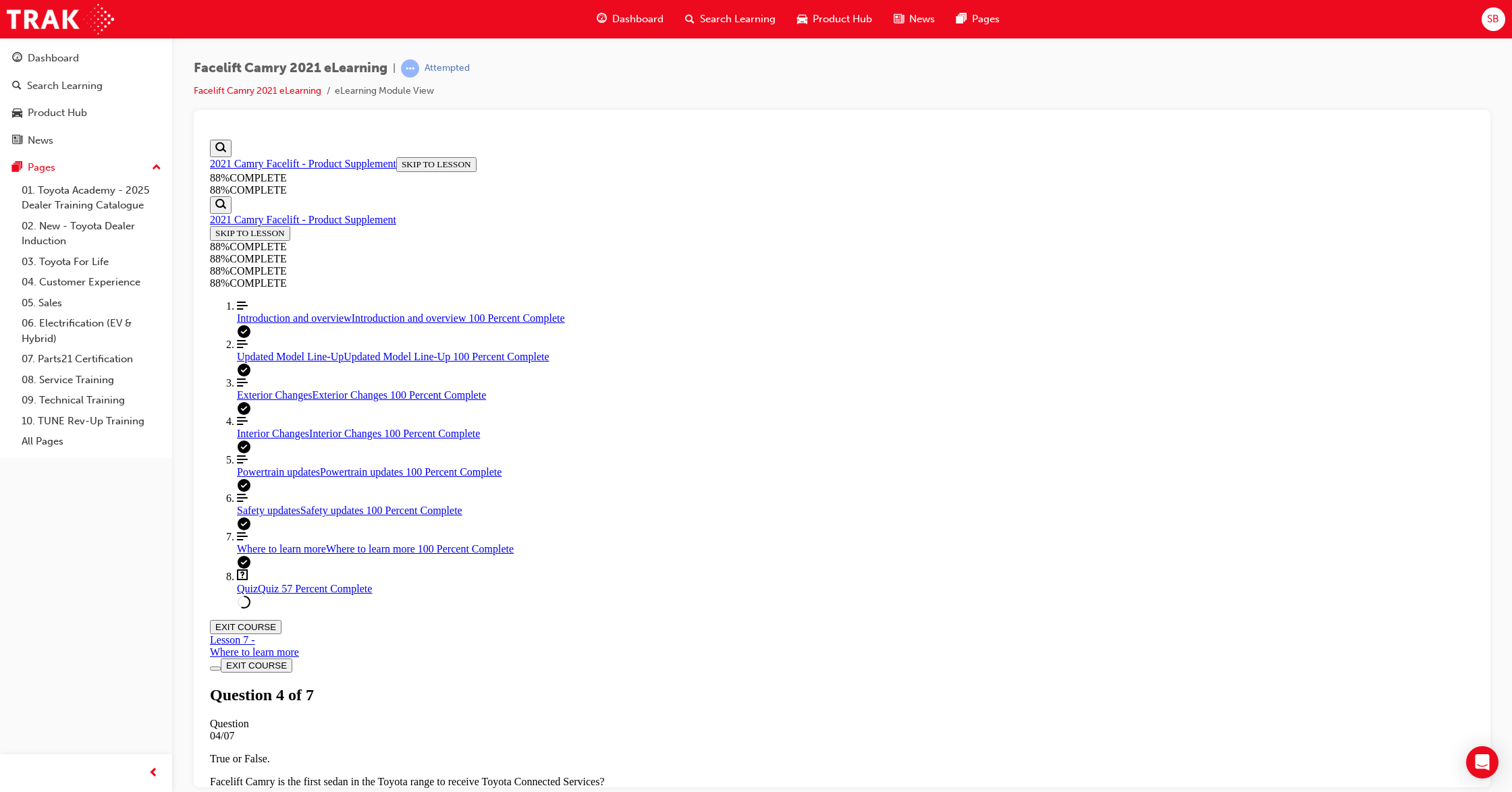
scroll to position [49, 0]
drag, startPoint x: 702, startPoint y: 333, endPoint x: 970, endPoint y: 683, distance: 440.8
copy div "A Guest enquires about Intersection Right/Left turn Assist and wants to underst…"
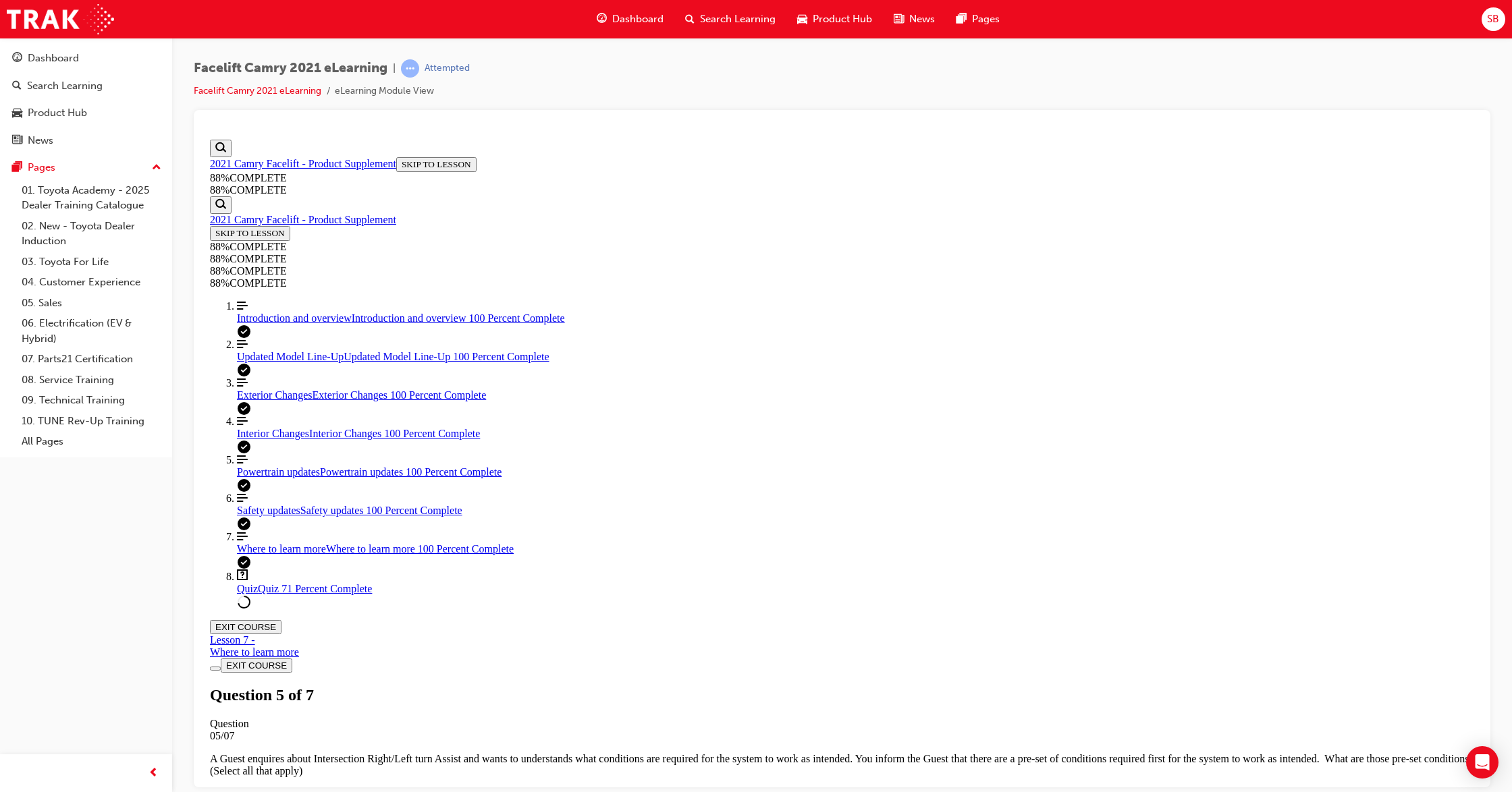
scroll to position [211, 0]
drag, startPoint x: 702, startPoint y: 333, endPoint x: 944, endPoint y: 664, distance: 410.0
copy div "A Guest enquires about the Facelift Camry and the new petrol 2.5 litre "Dynamic…"
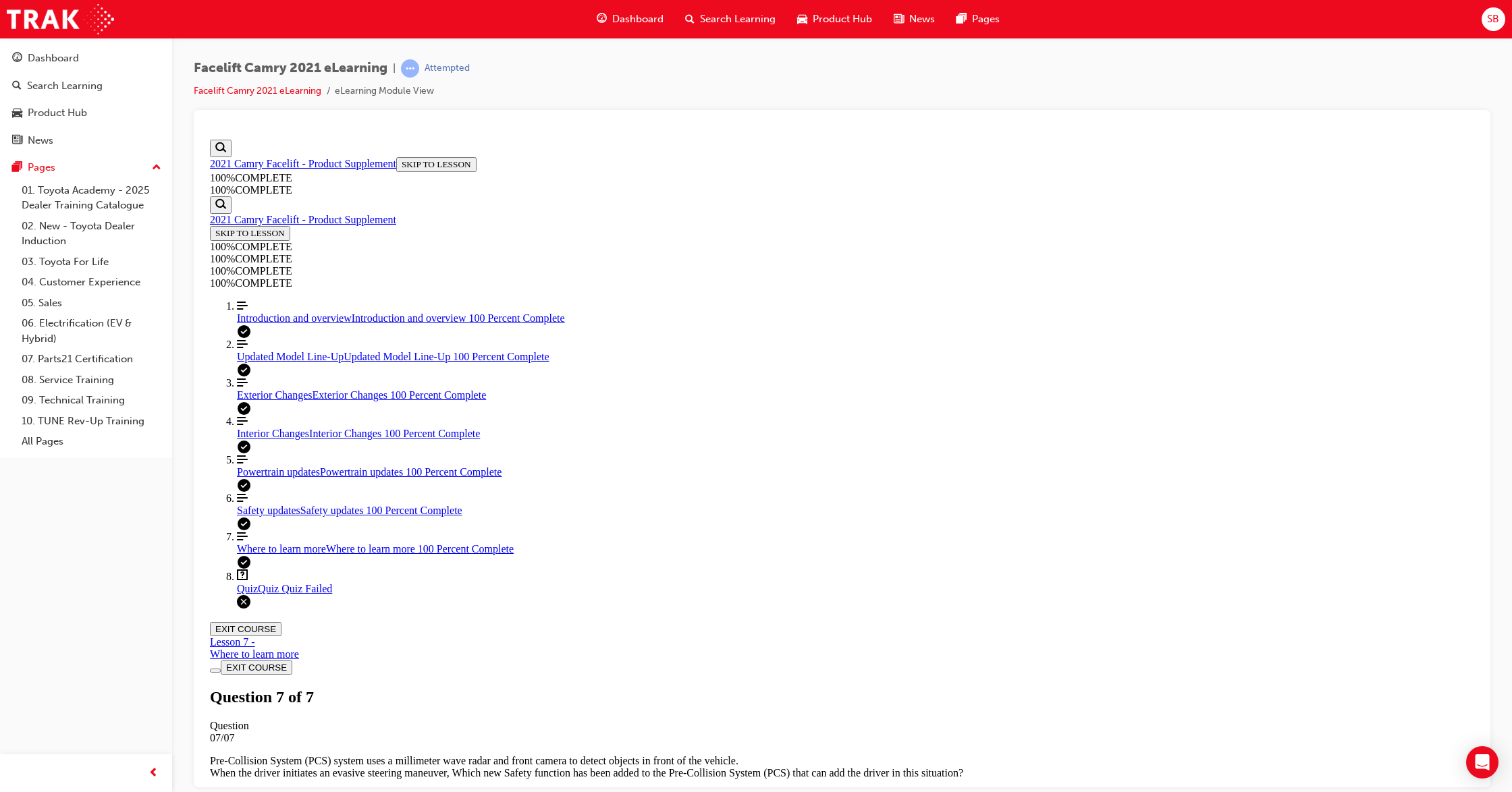
scroll to position [48, 0]
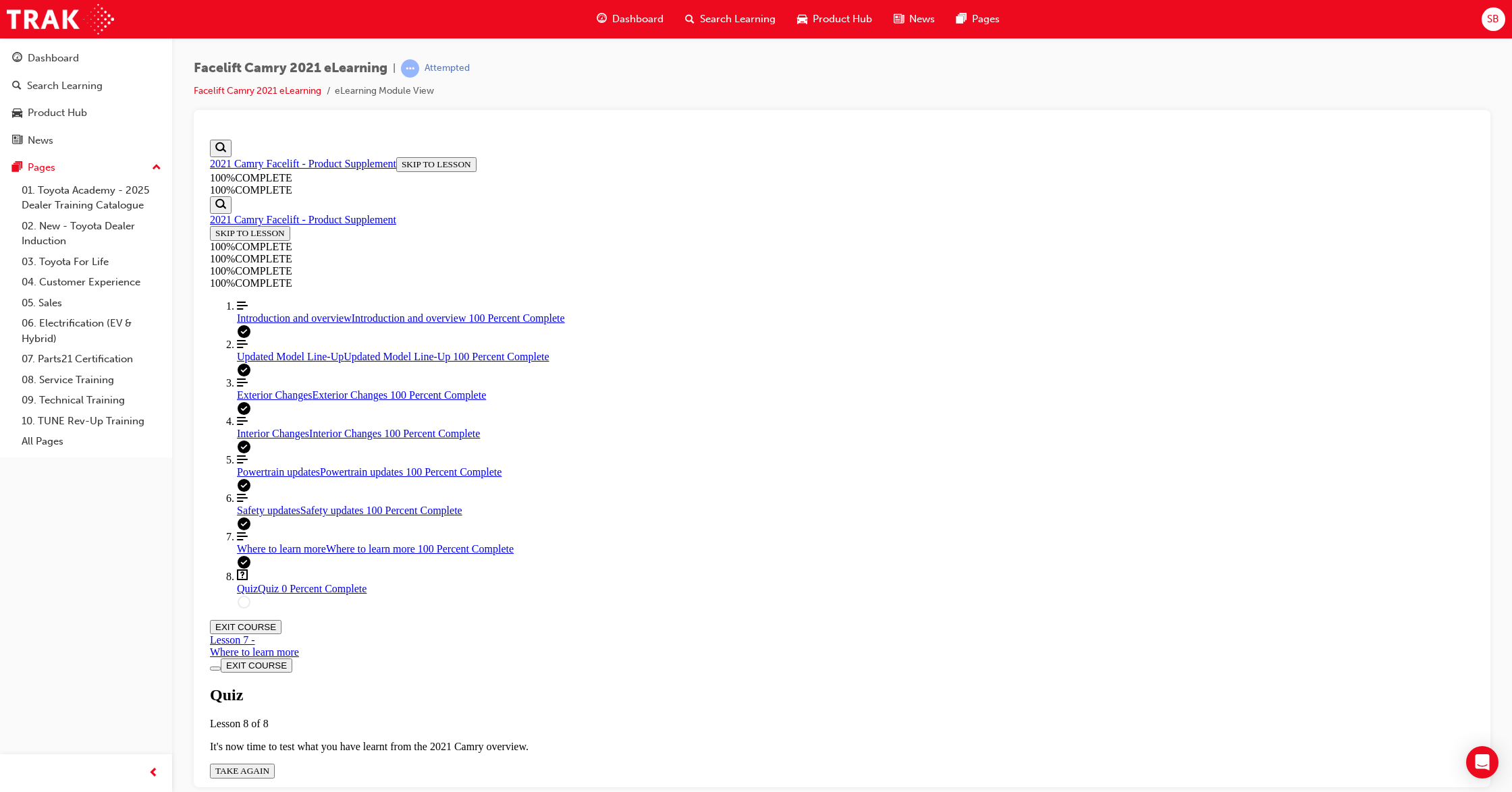
click at [270, 659] on span "TAKE AGAIN" at bounding box center [242, 770] width 54 height 10
drag, startPoint x: 701, startPoint y: 325, endPoint x: 1026, endPoint y: 658, distance: 465.3
copy div "A Guest enquires about the Facelift Camry and the new petrol 2.5 litre "Dynamic…"
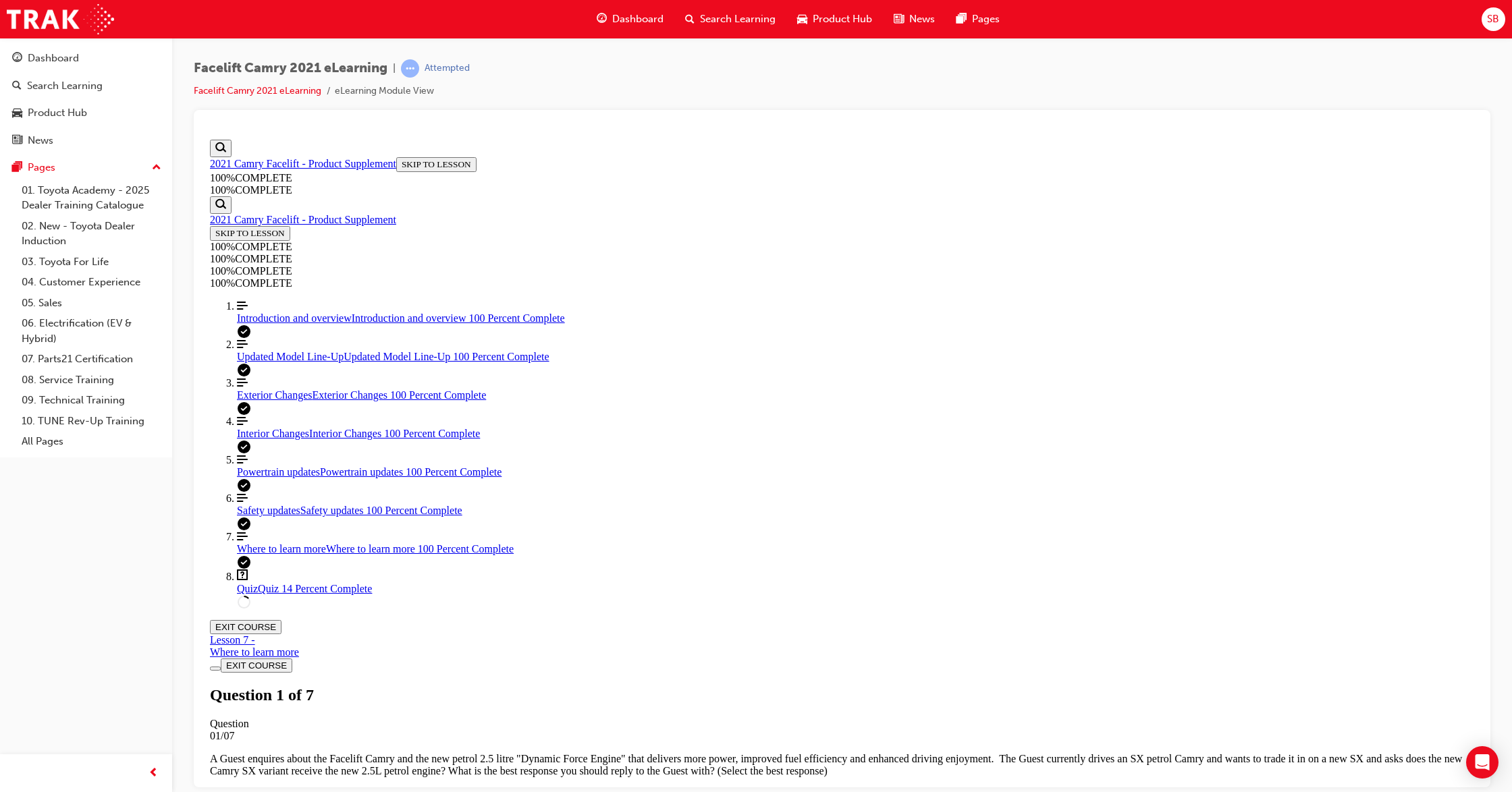
scroll to position [229, 0]
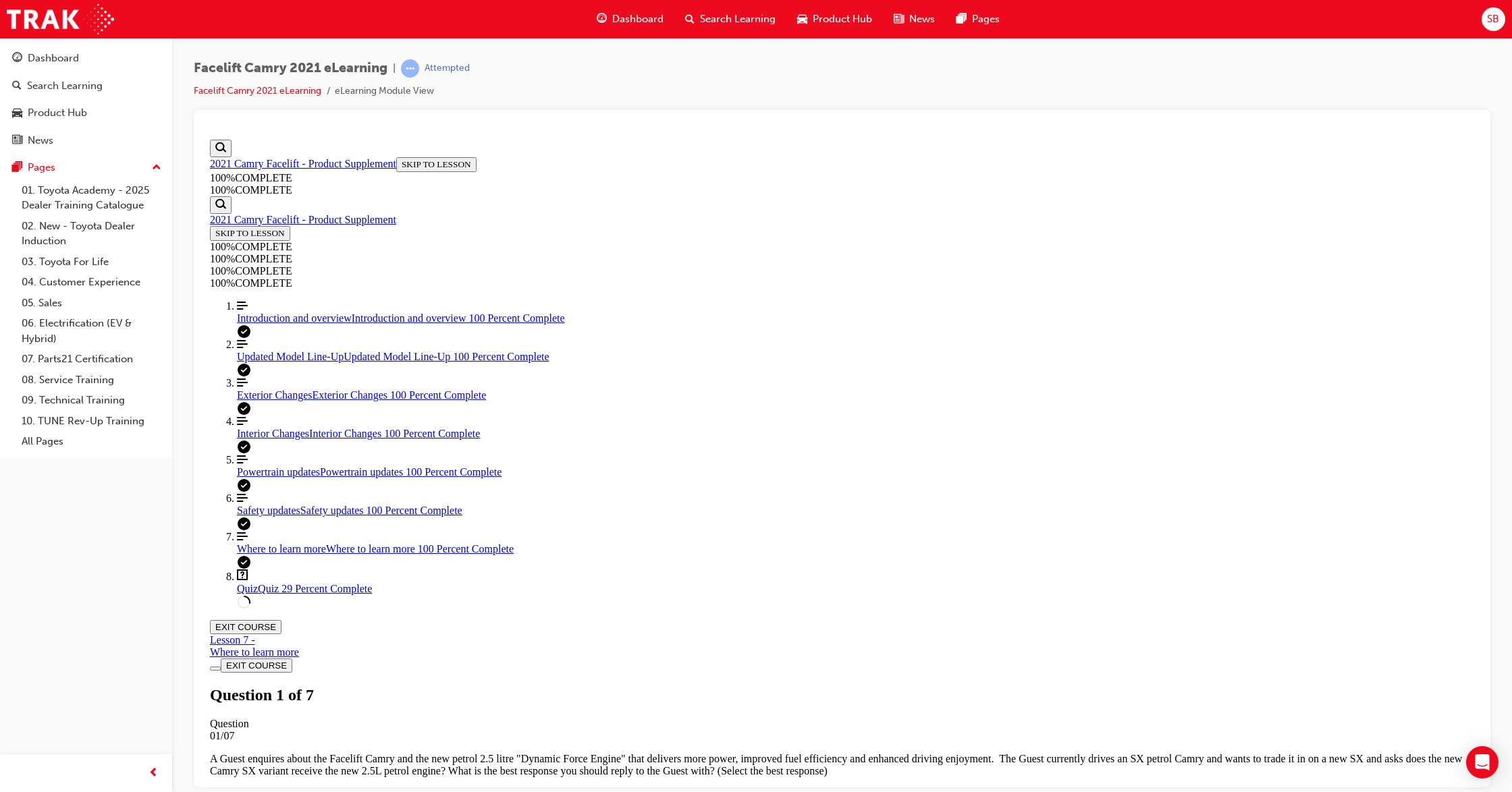
scroll to position [48, 0]
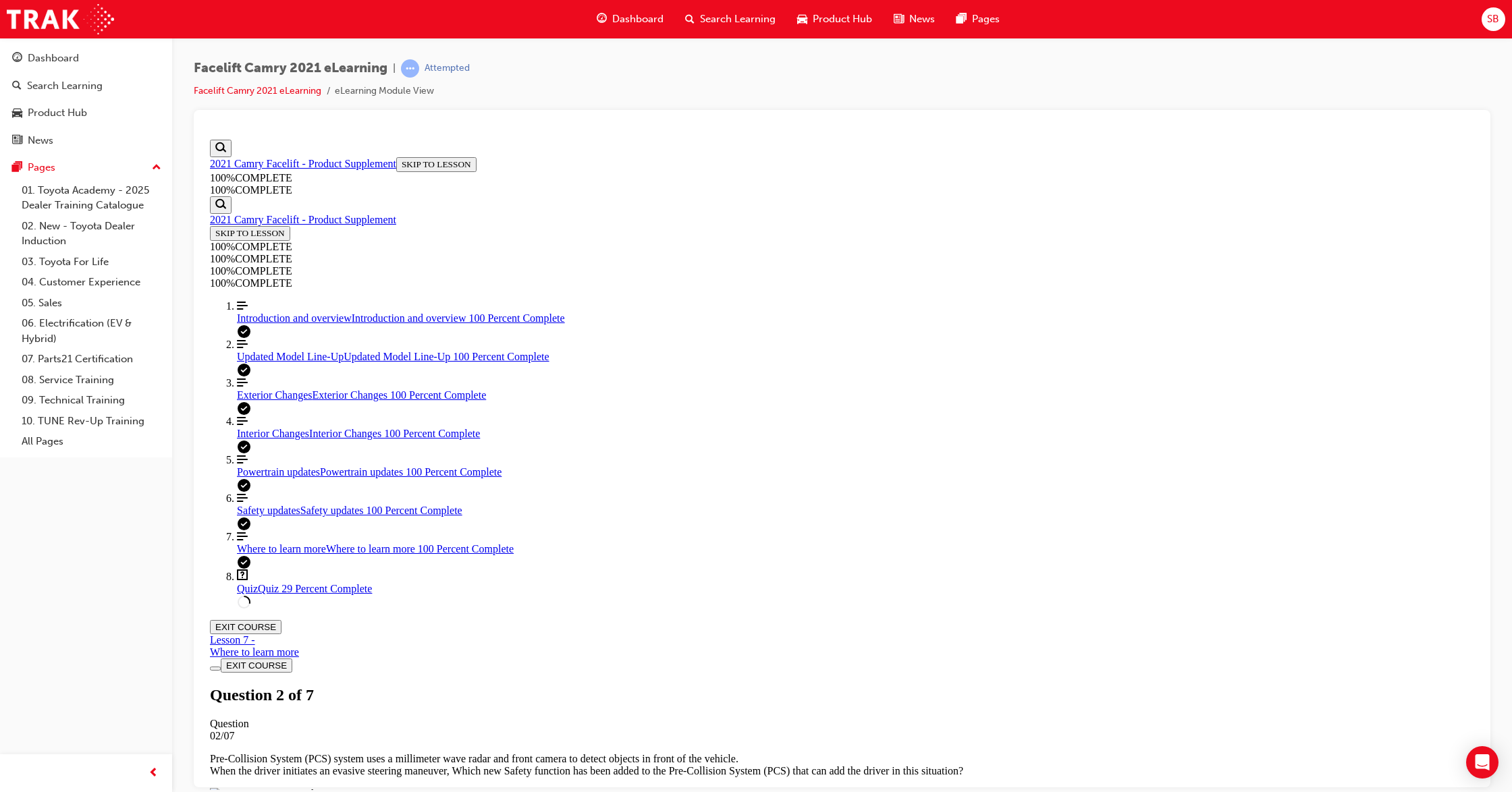
drag, startPoint x: 710, startPoint y: 343, endPoint x: 945, endPoint y: 619, distance: 362.5
copy div "The 'King of Sedans' Camry is equipped with Toyota's latest intelligent safety …"
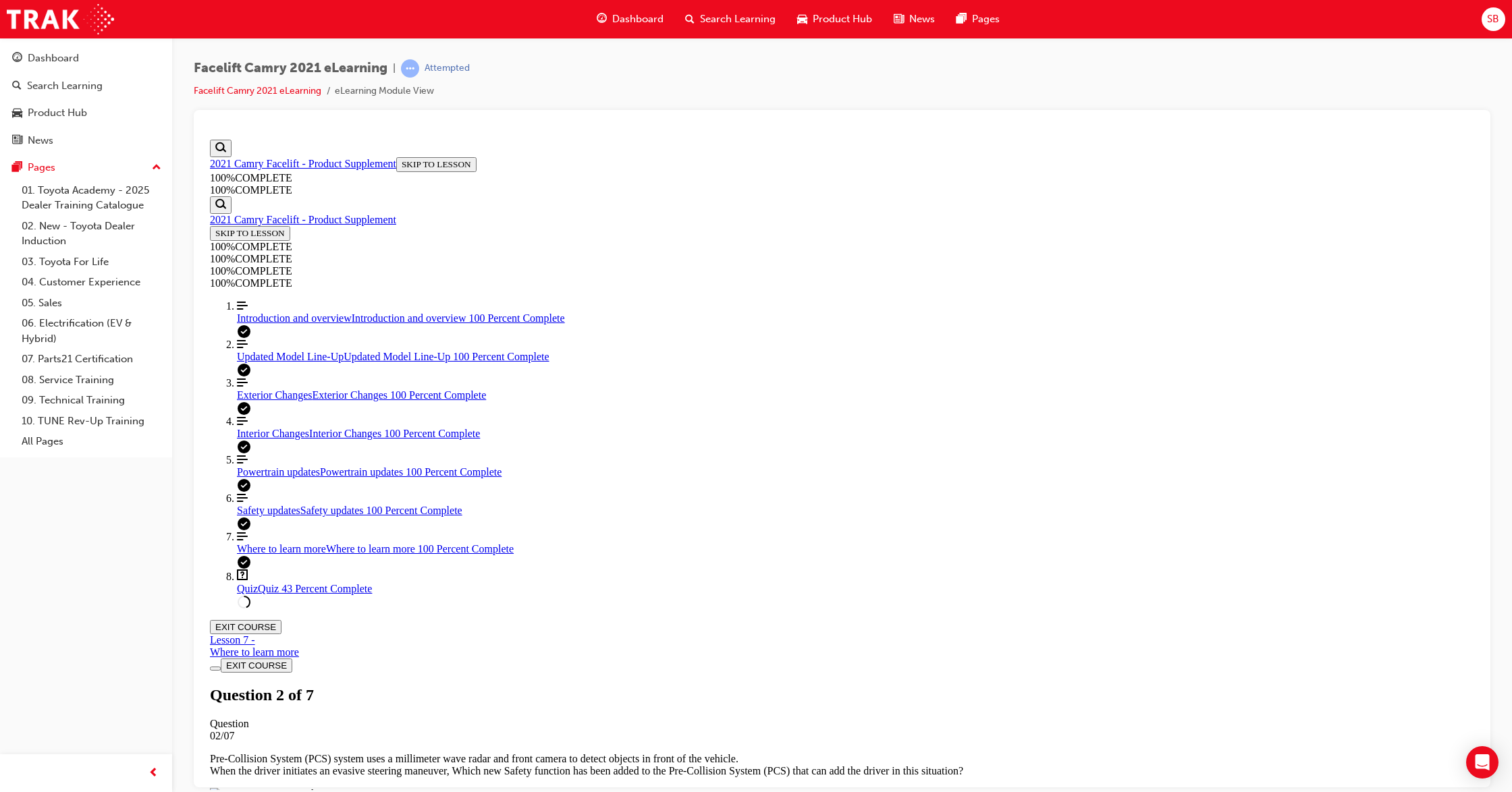
scroll to position [243, 0]
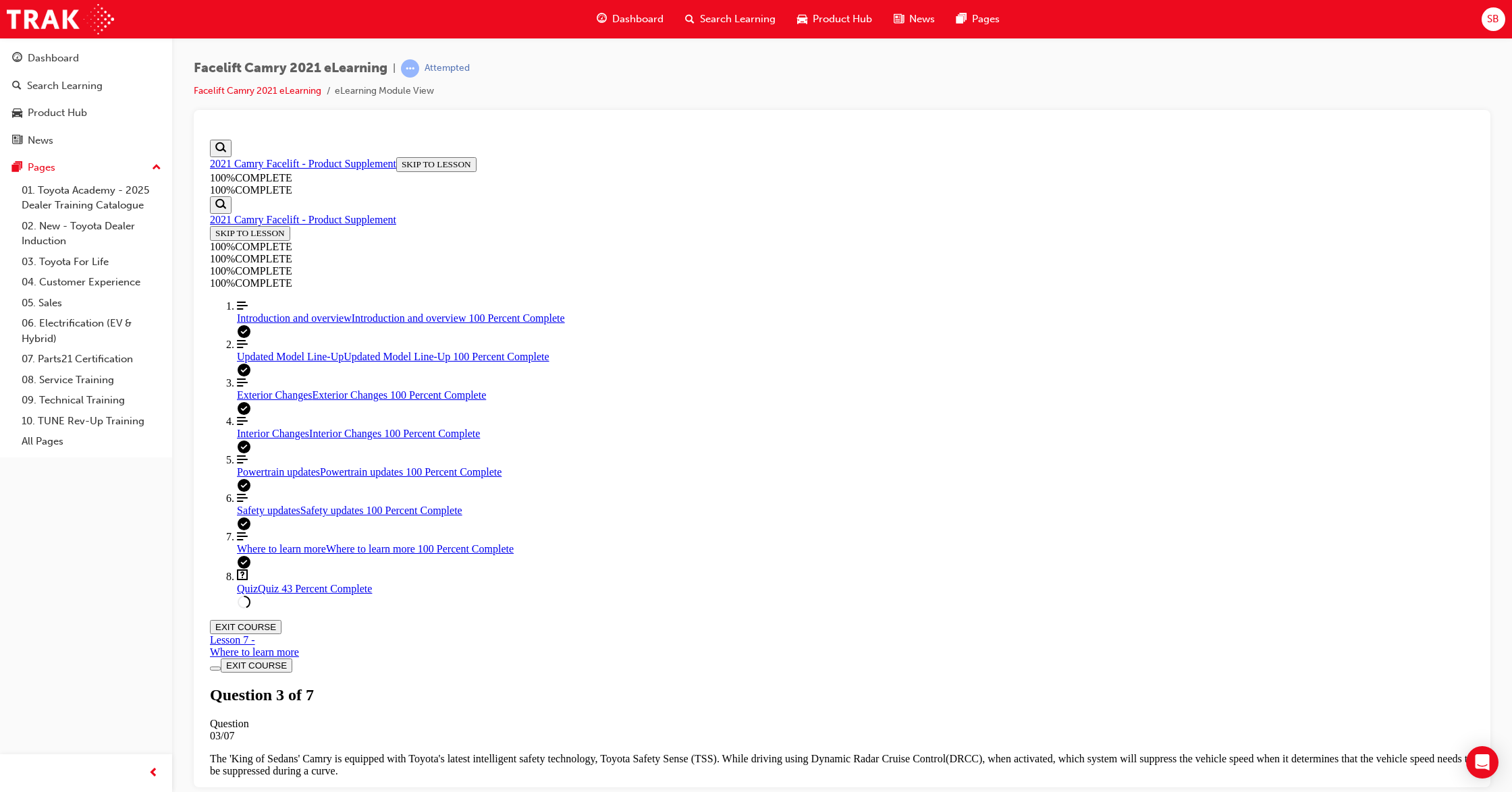
scroll to position [190, 0]
drag, startPoint x: 690, startPoint y: 330, endPoint x: 860, endPoint y: 661, distance: 372.1
copy div "A Guest enquires about the new Camry model line-up range. After qualifying the …"
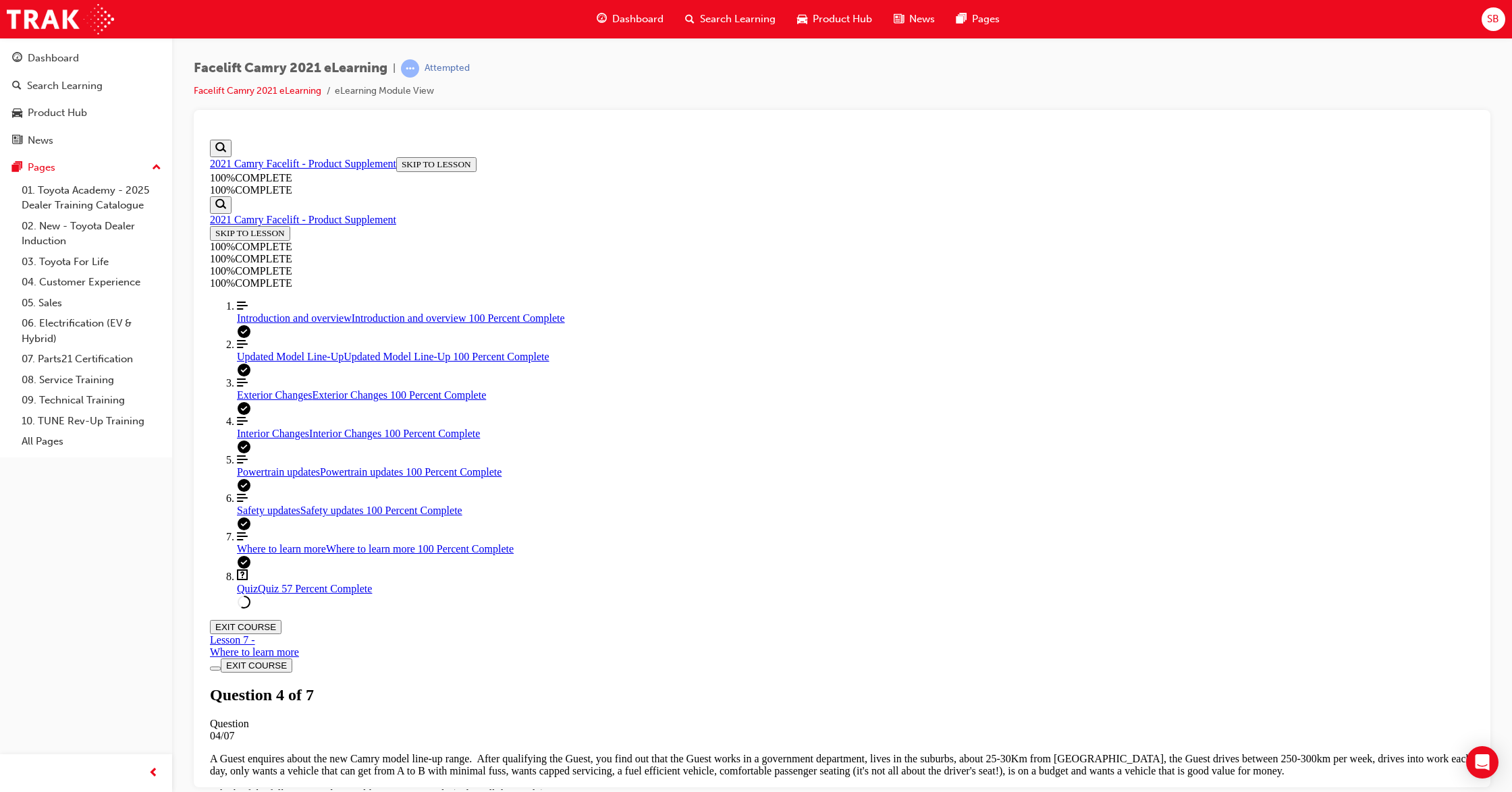
drag, startPoint x: 704, startPoint y: 321, endPoint x: 951, endPoint y: 676, distance: 432.5
copy div "A Guest enquires about Intersection Right/Left turn Assist and wants to underst…"
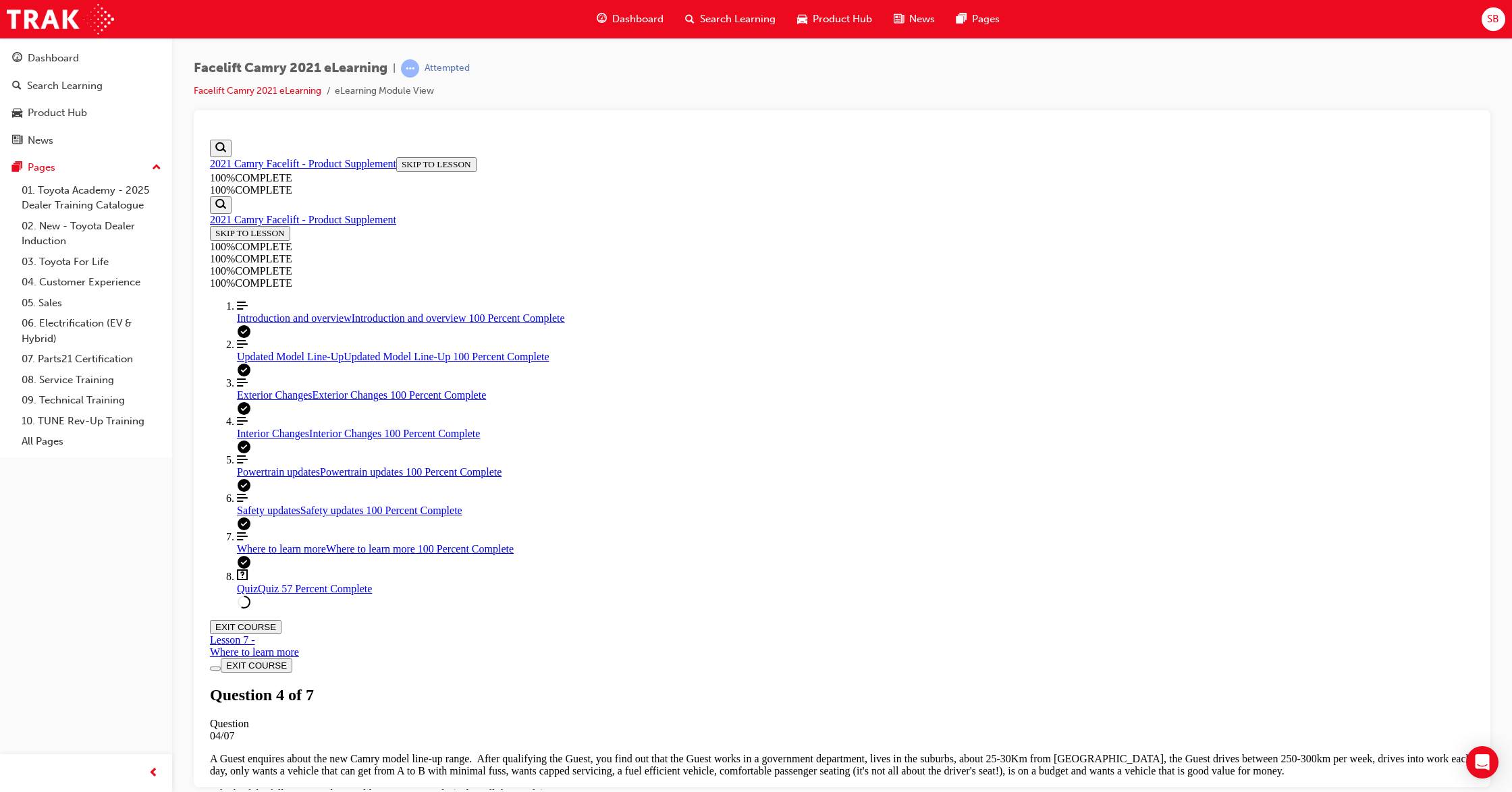
drag, startPoint x: 714, startPoint y: 254, endPoint x: 833, endPoint y: 565, distance: 333.0
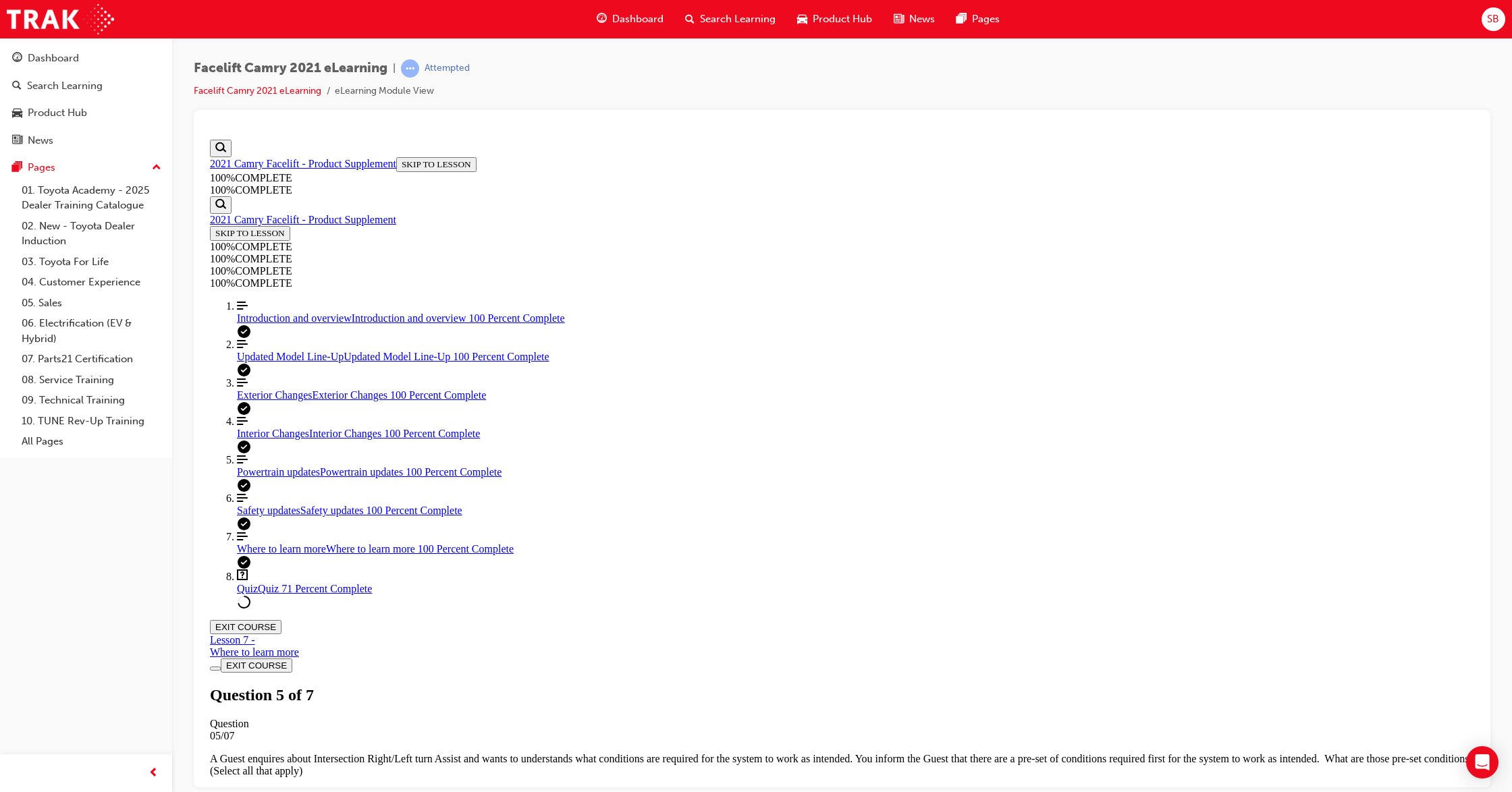
scroll to position [49, 0]
drag, startPoint x: 700, startPoint y: 326, endPoint x: 880, endPoint y: 658, distance: 377.7
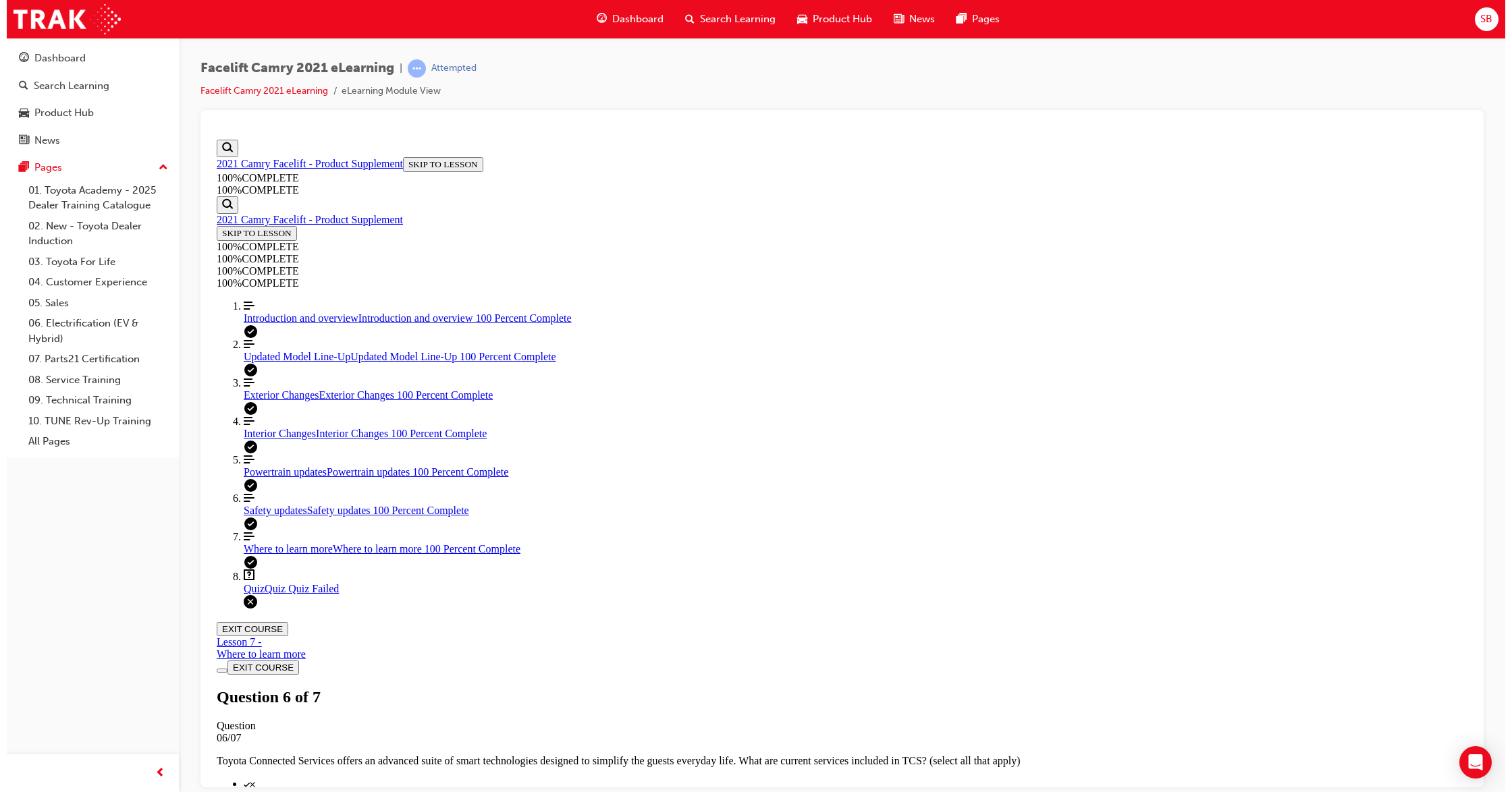
scroll to position [81, 0]
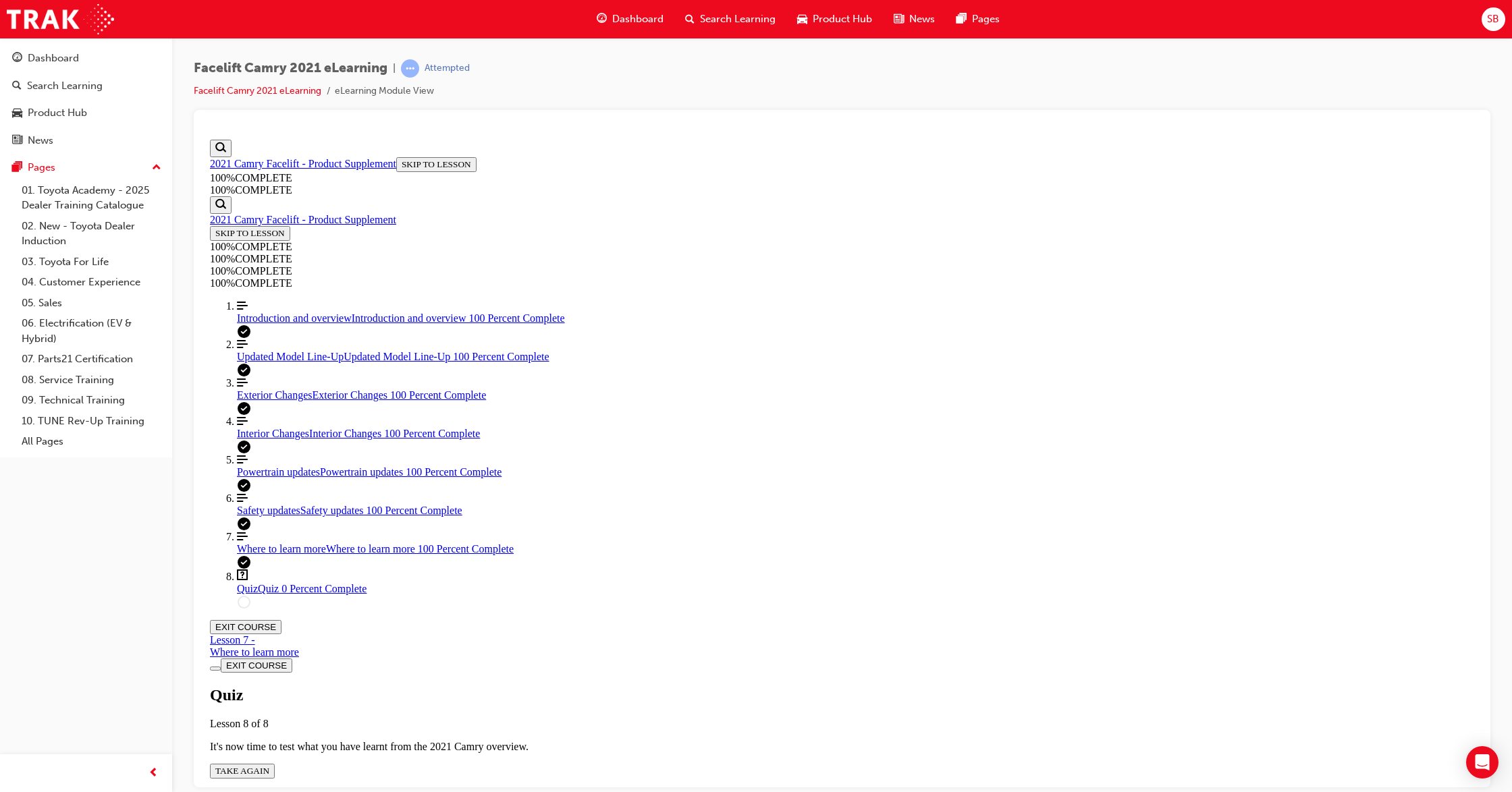
click at [270, 659] on span "TAKE AGAIN" at bounding box center [242, 770] width 54 height 10
drag, startPoint x: 716, startPoint y: 466, endPoint x: 716, endPoint y: 475, distance: 9.0
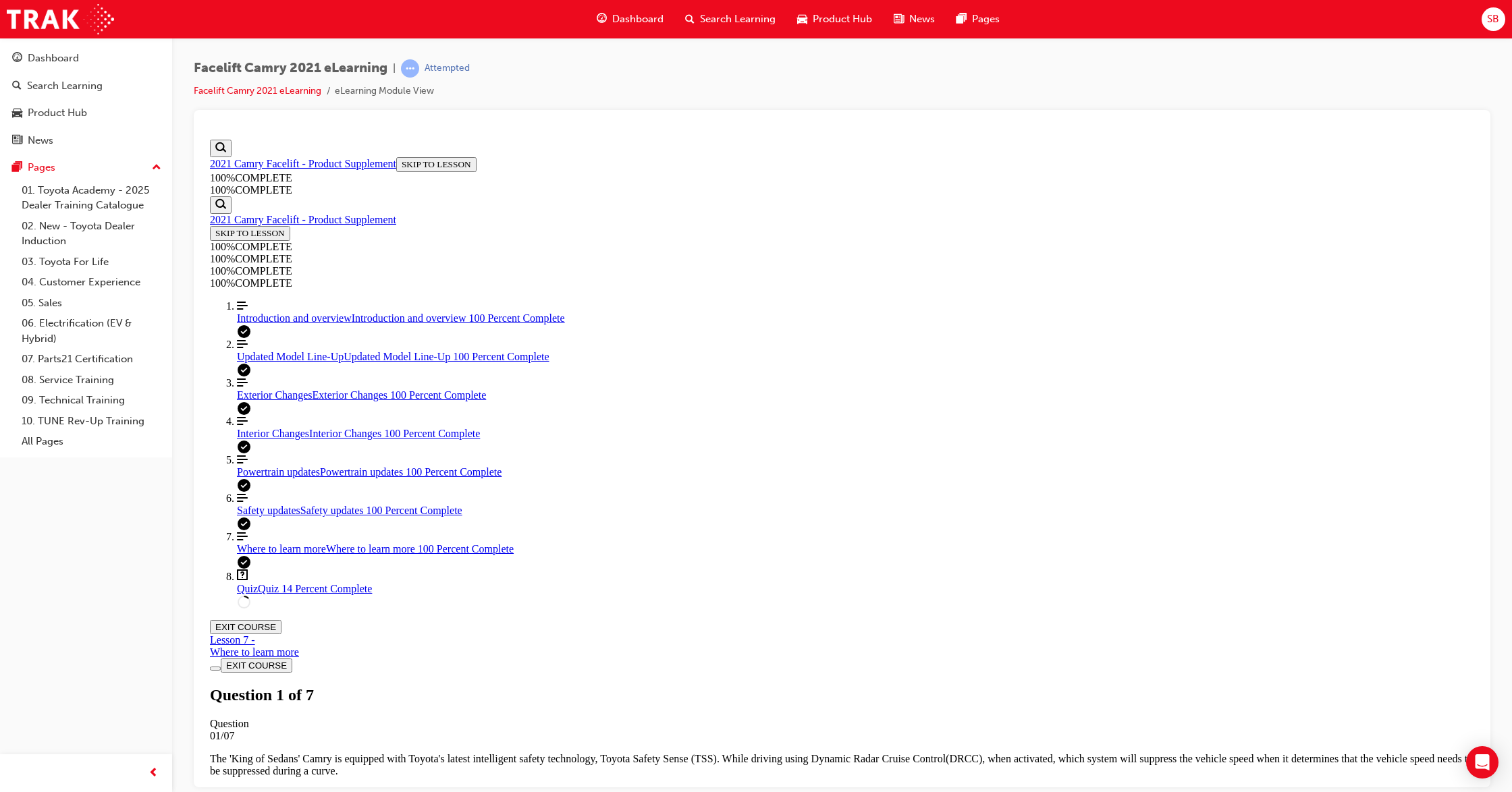
scroll to position [49, 0]
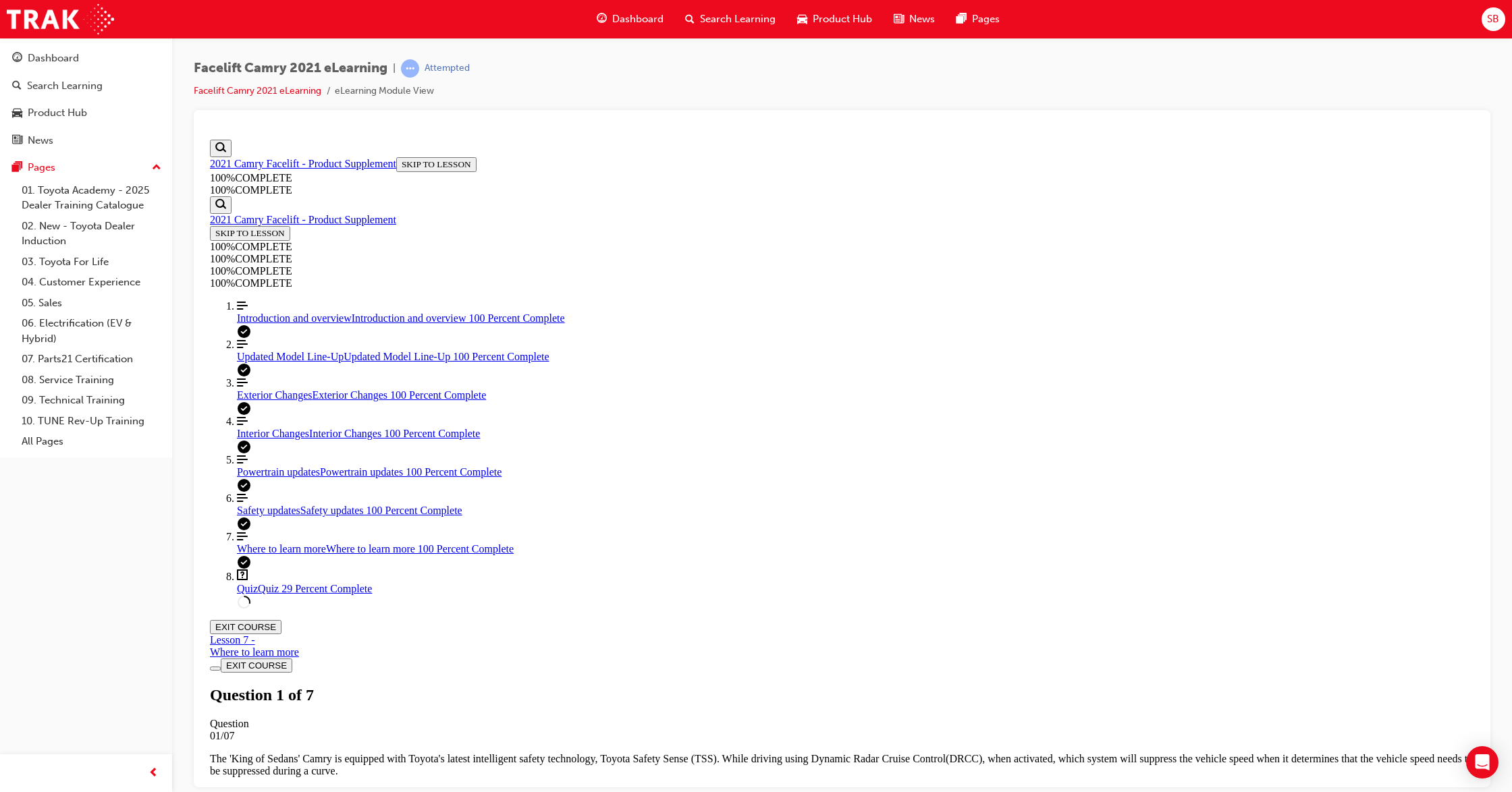
scroll to position [168, 0]
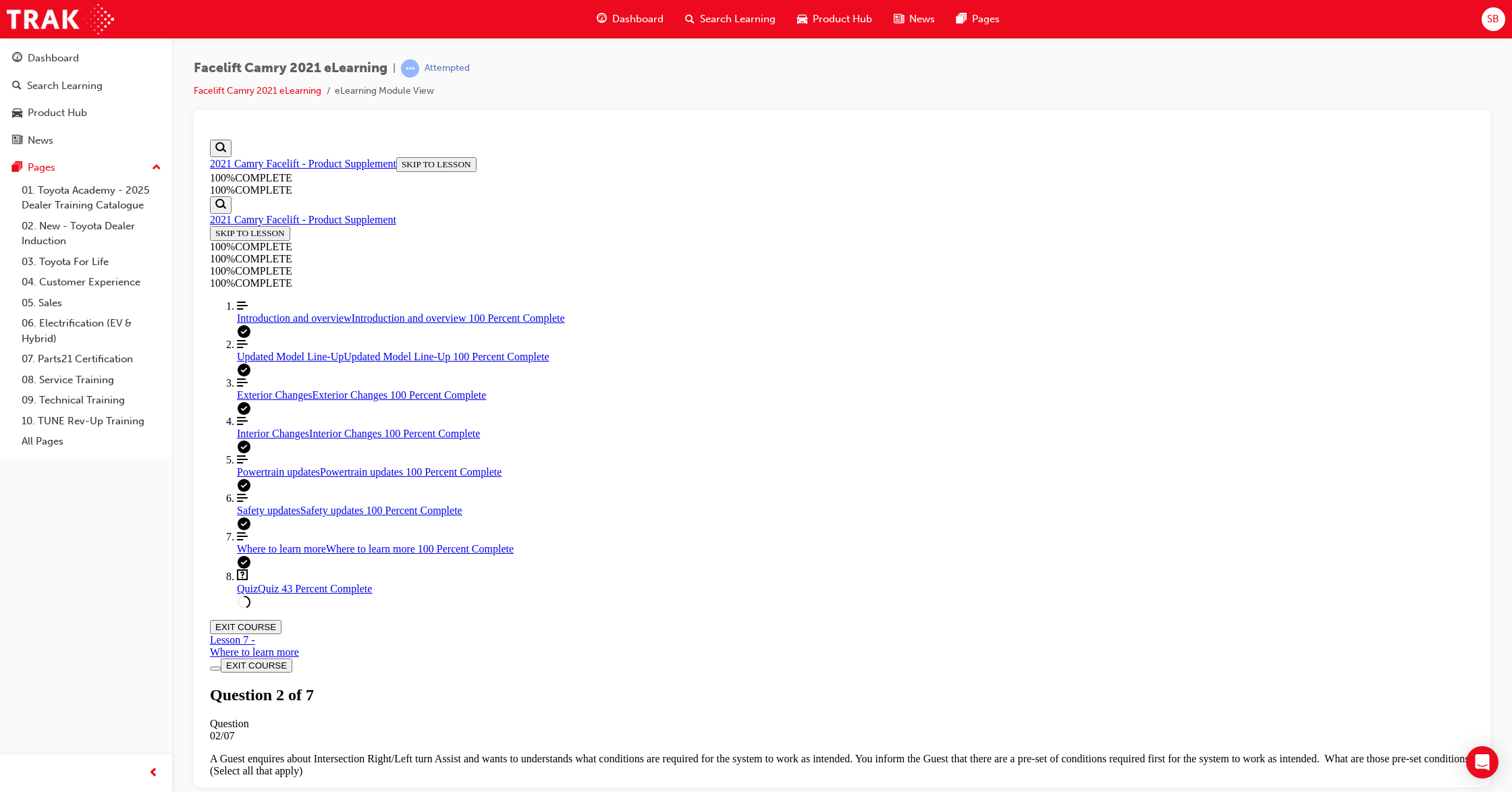
scroll to position [427, 0]
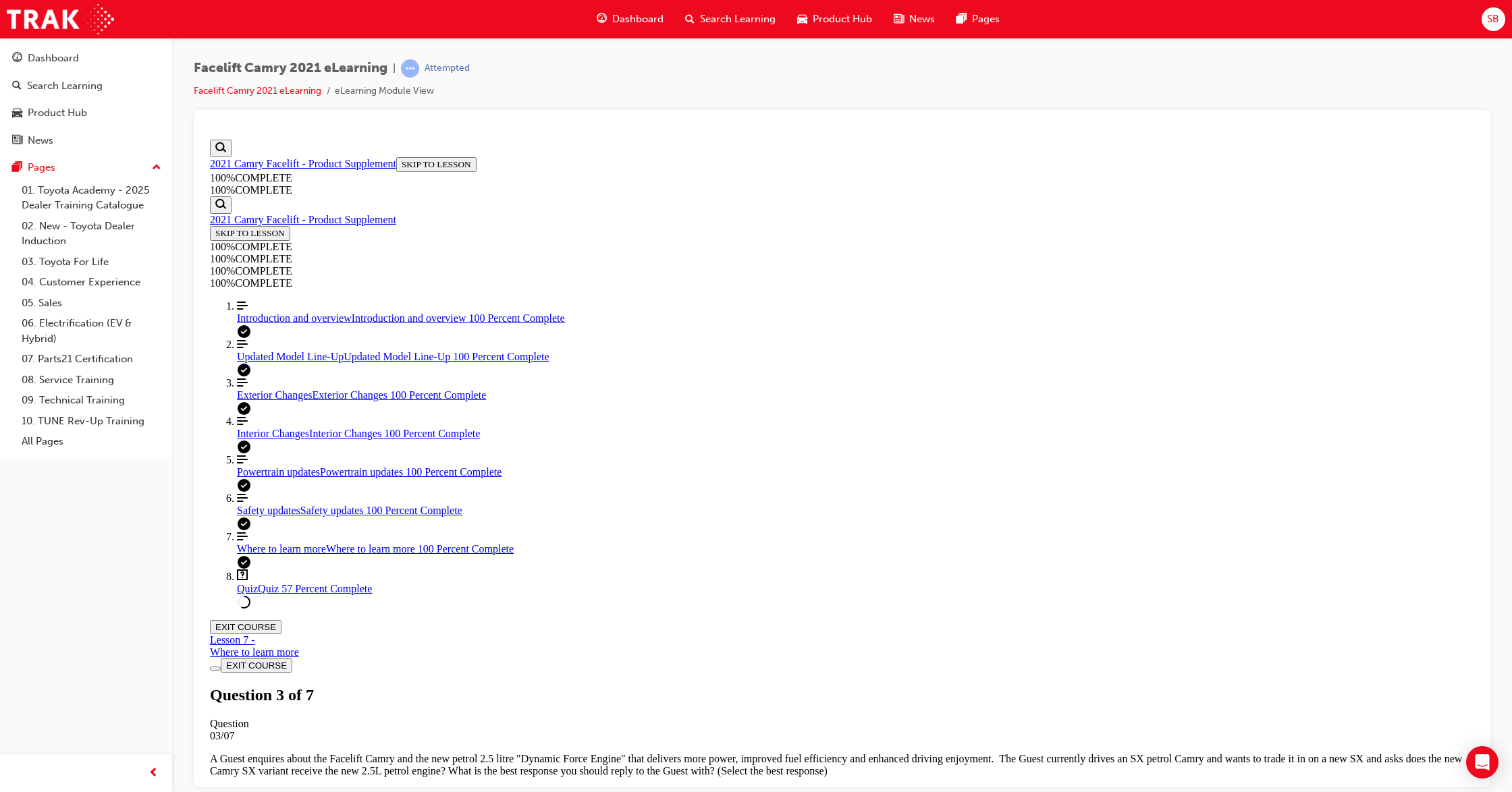
scroll to position [81, 0]
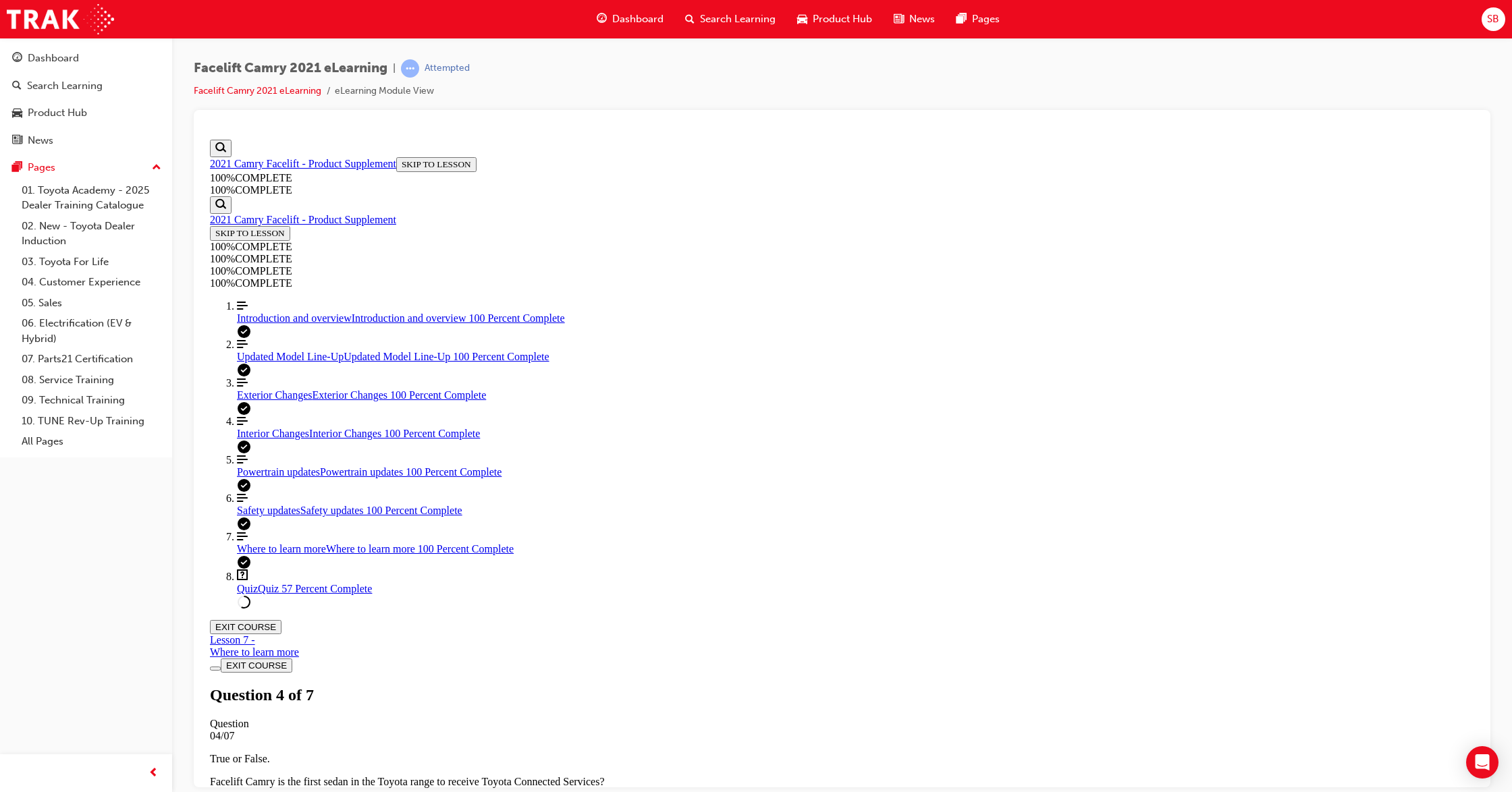
scroll to position [190, 0]
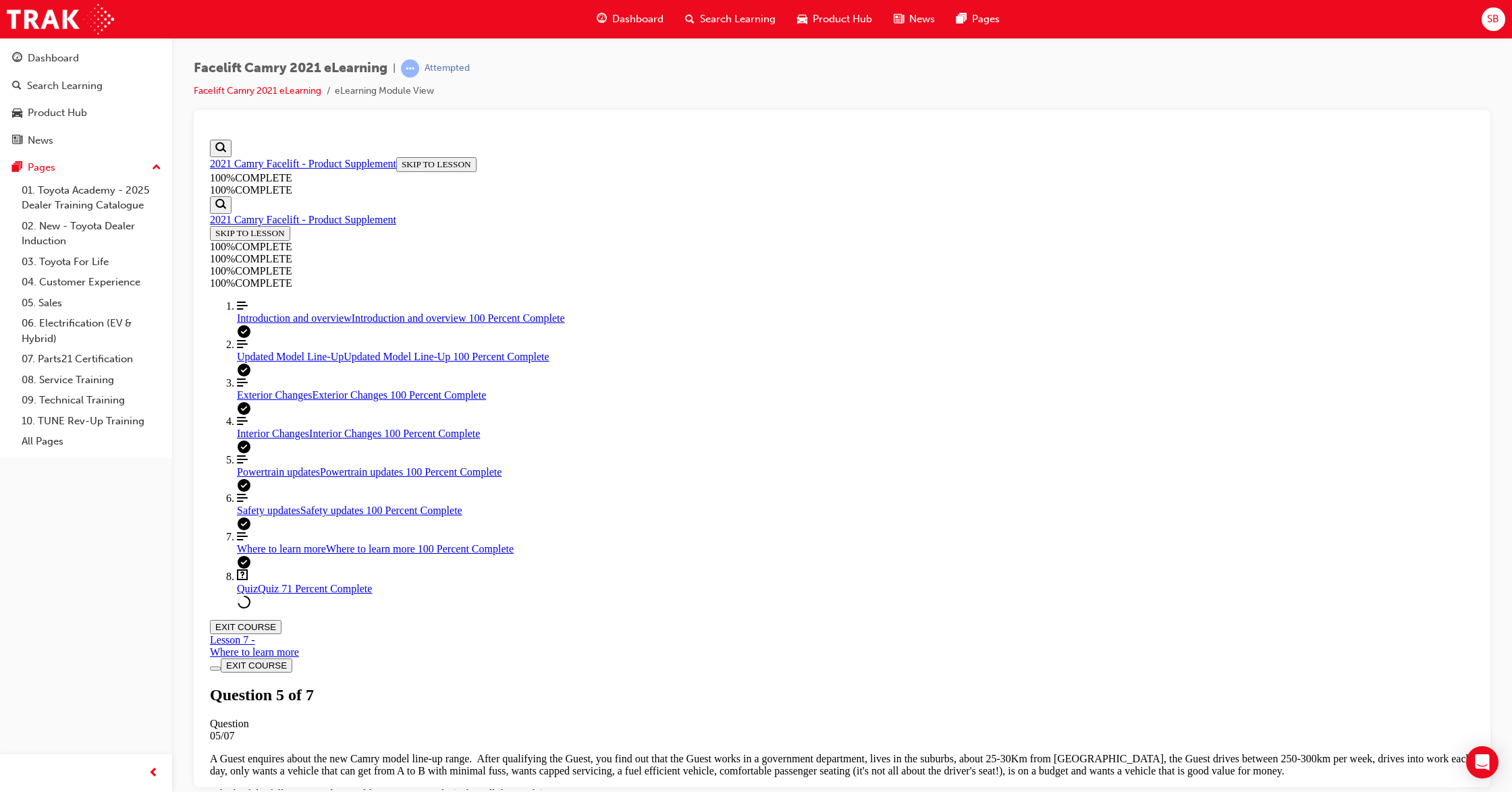
scroll to position [285, 0]
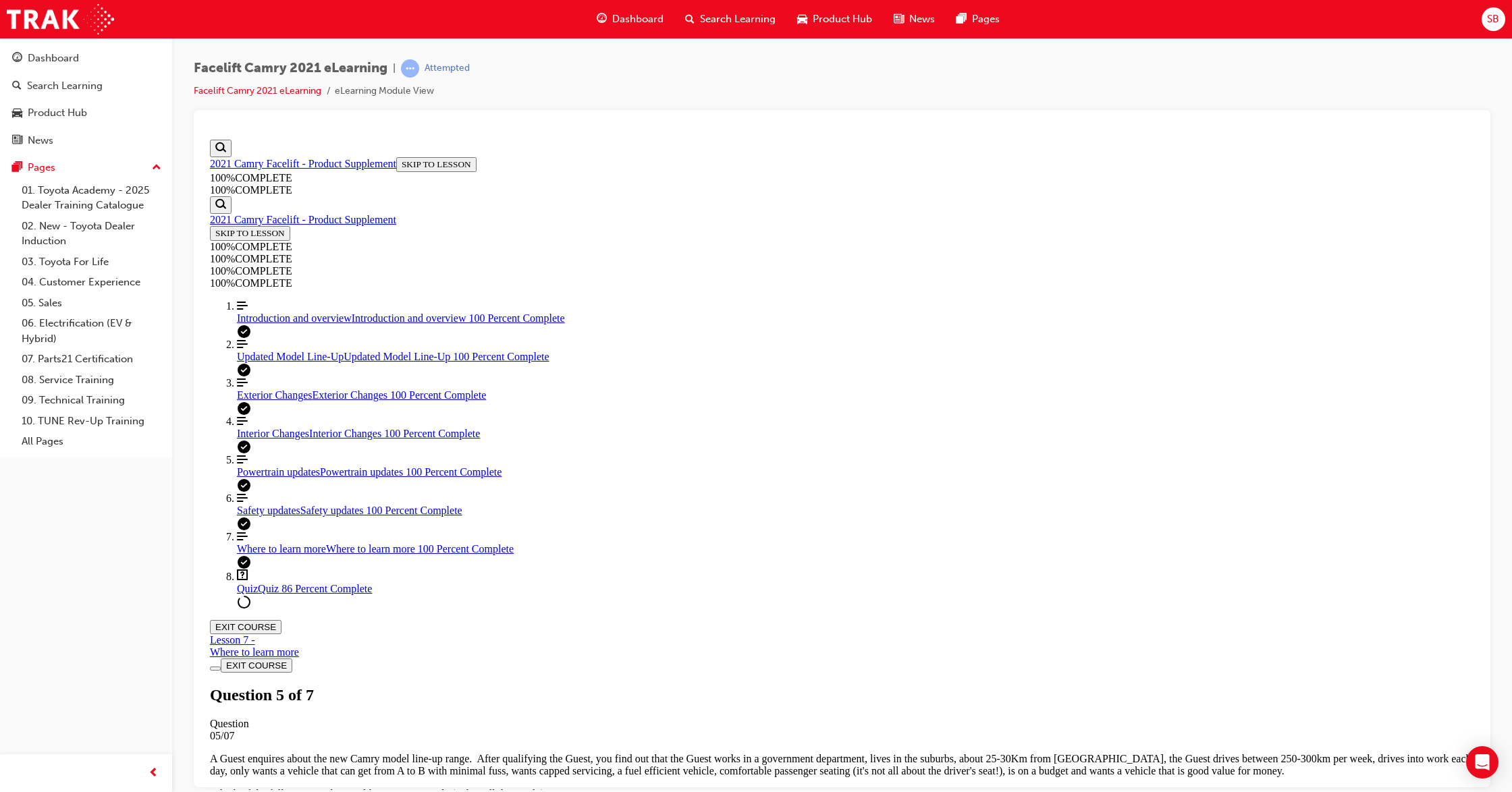
scroll to position [49, 0]
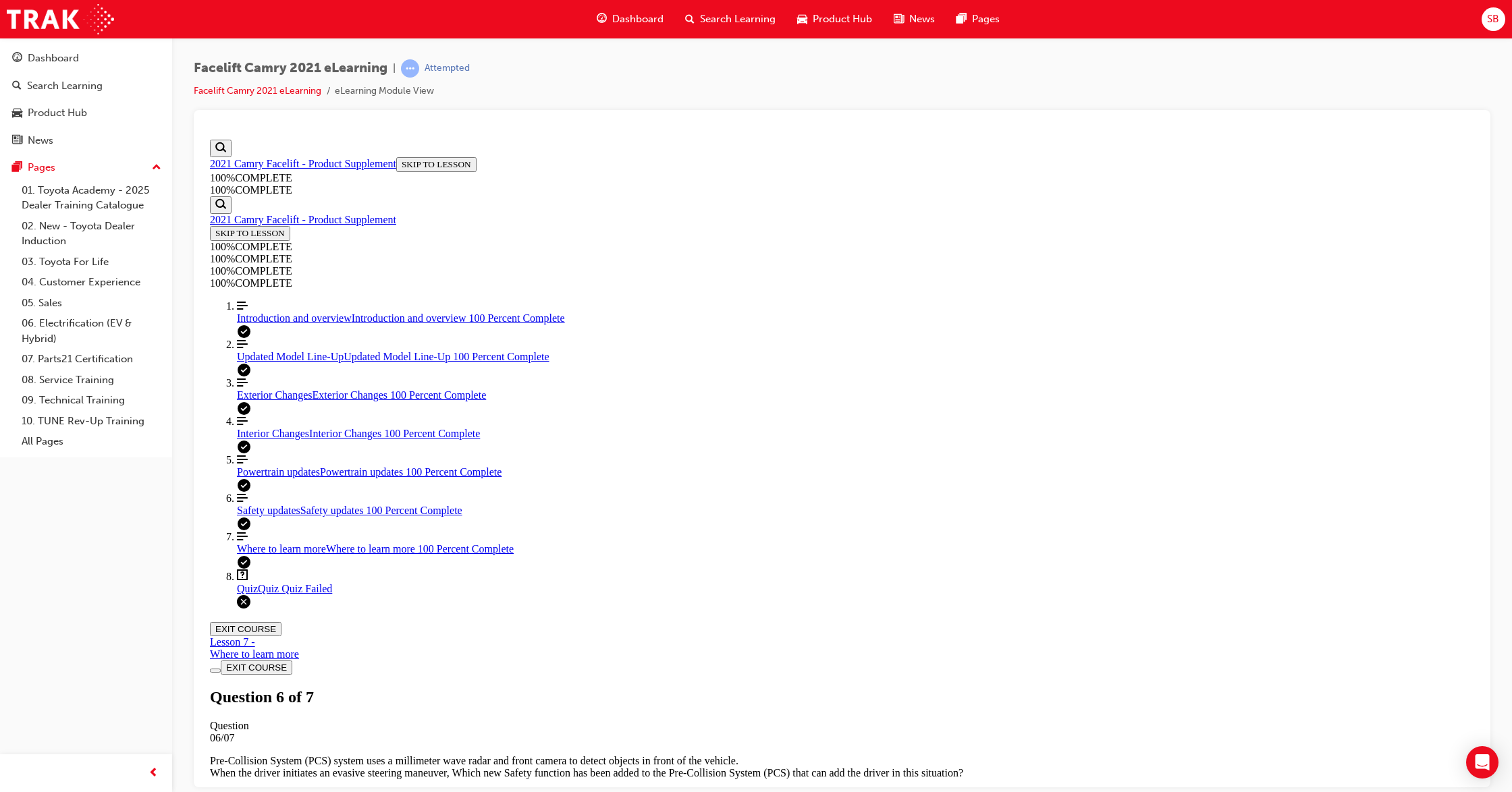
scroll to position [48, 0]
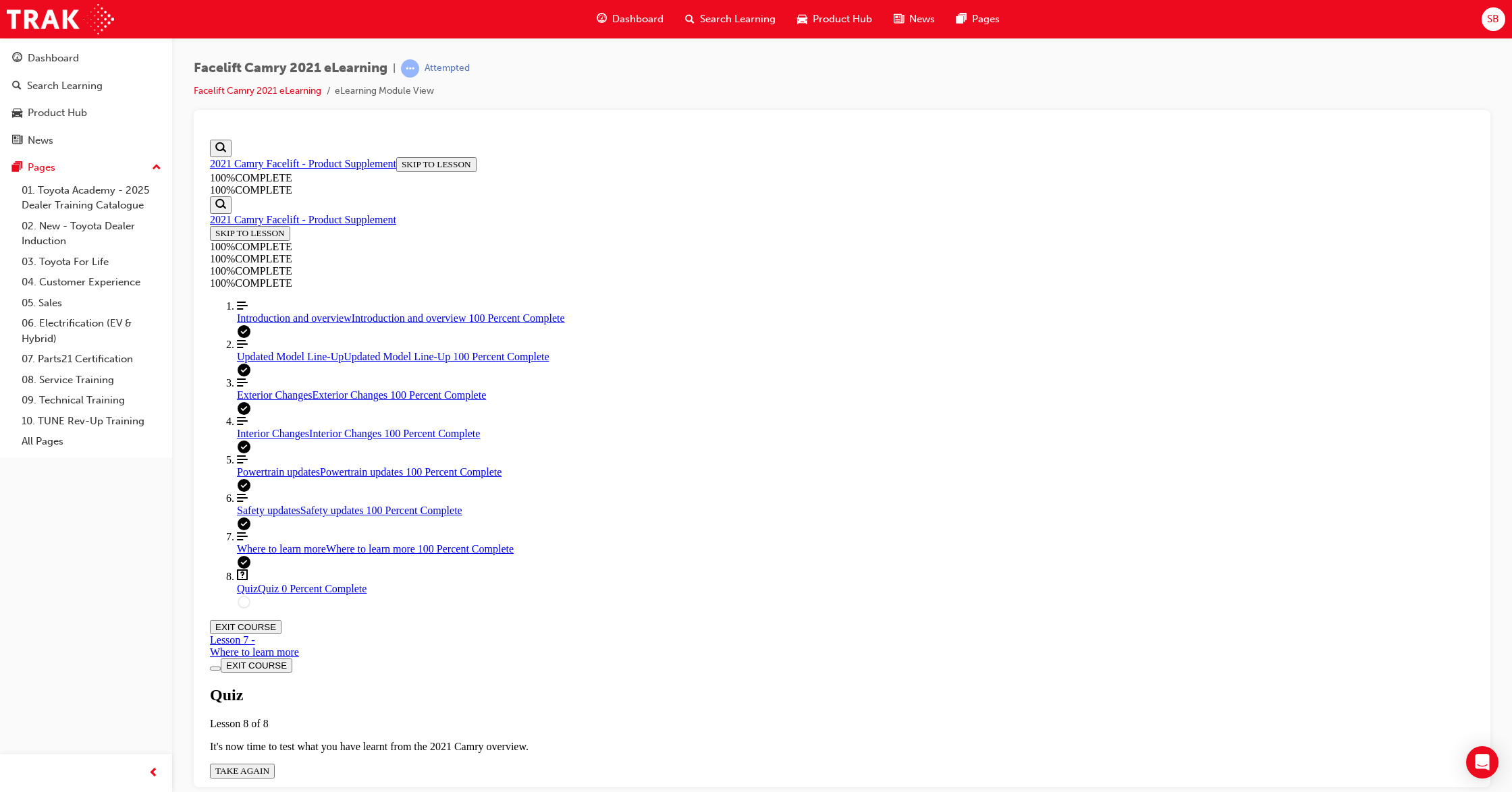
click at [741, 659] on div "Quiz Lesson 8 of 8 It's now time to test what you have learnt from the 2021 Cam…" at bounding box center [842, 731] width 1264 height 92
click at [270, 659] on span "TAKE AGAIN" at bounding box center [242, 770] width 54 height 10
drag, startPoint x: 719, startPoint y: 618, endPoint x: 750, endPoint y: 640, distance: 38.0
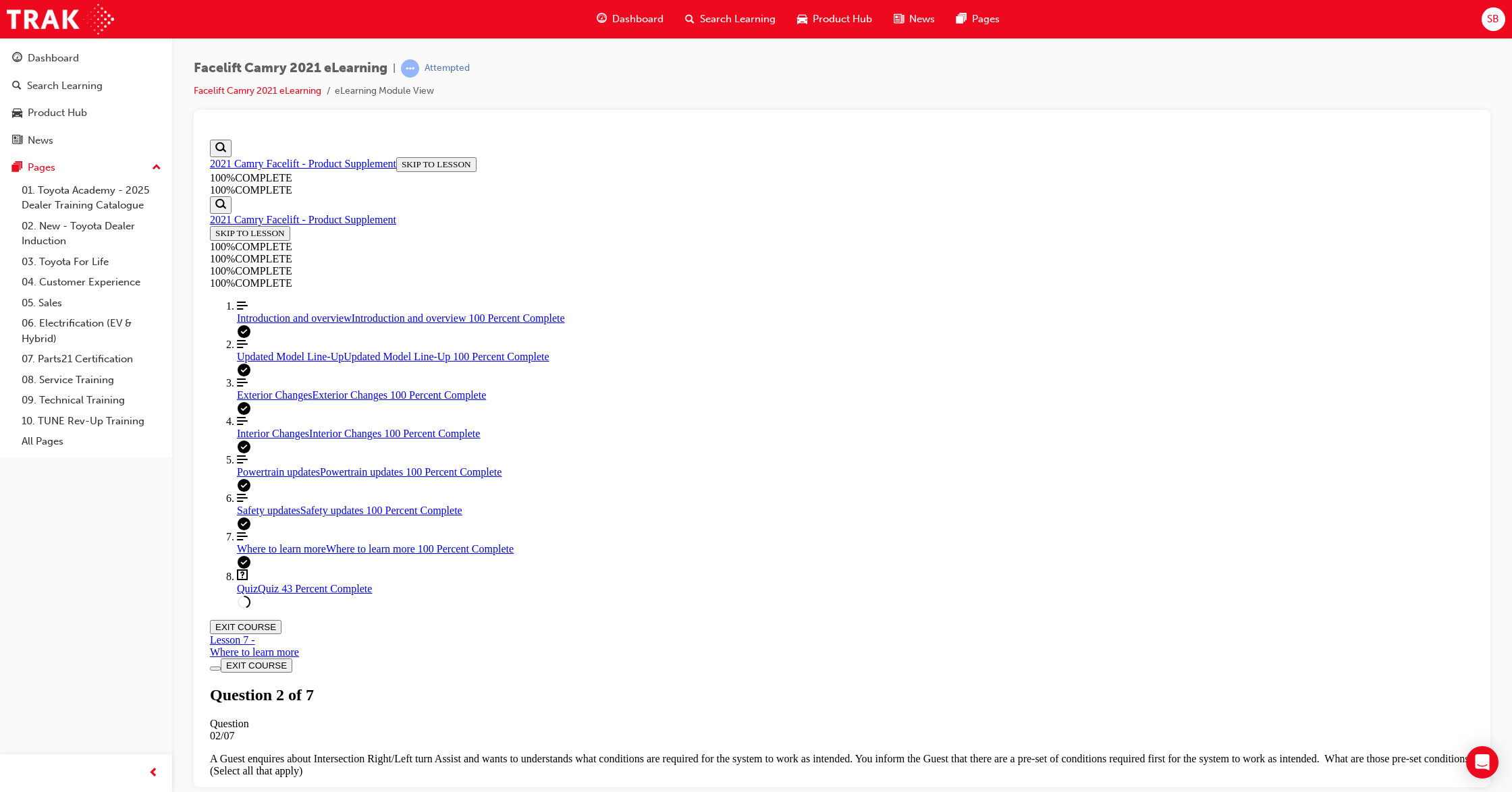
drag, startPoint x: 928, startPoint y: 724, endPoint x: 928, endPoint y: 735, distance: 11.0
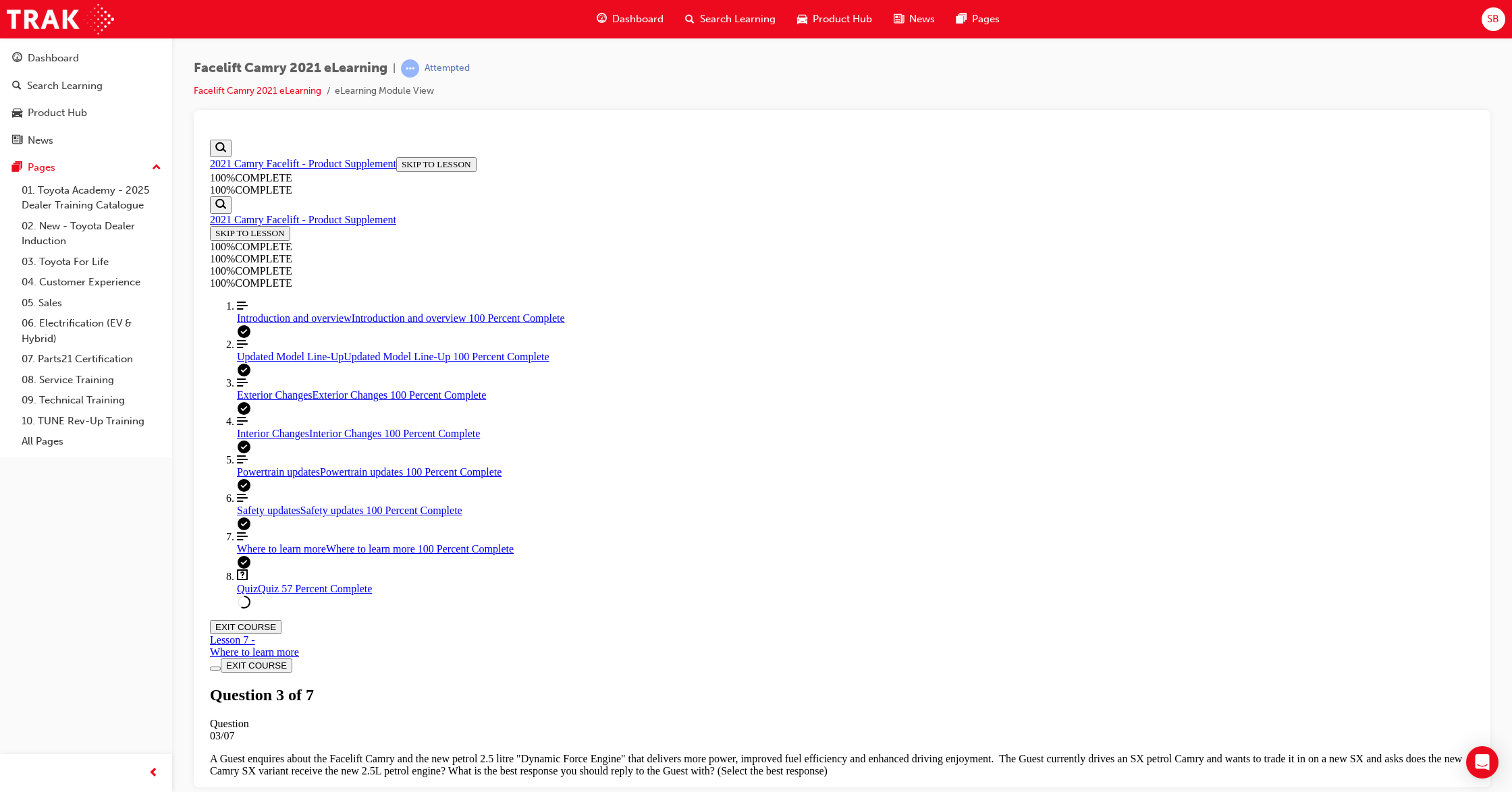
scroll to position [81, 0]
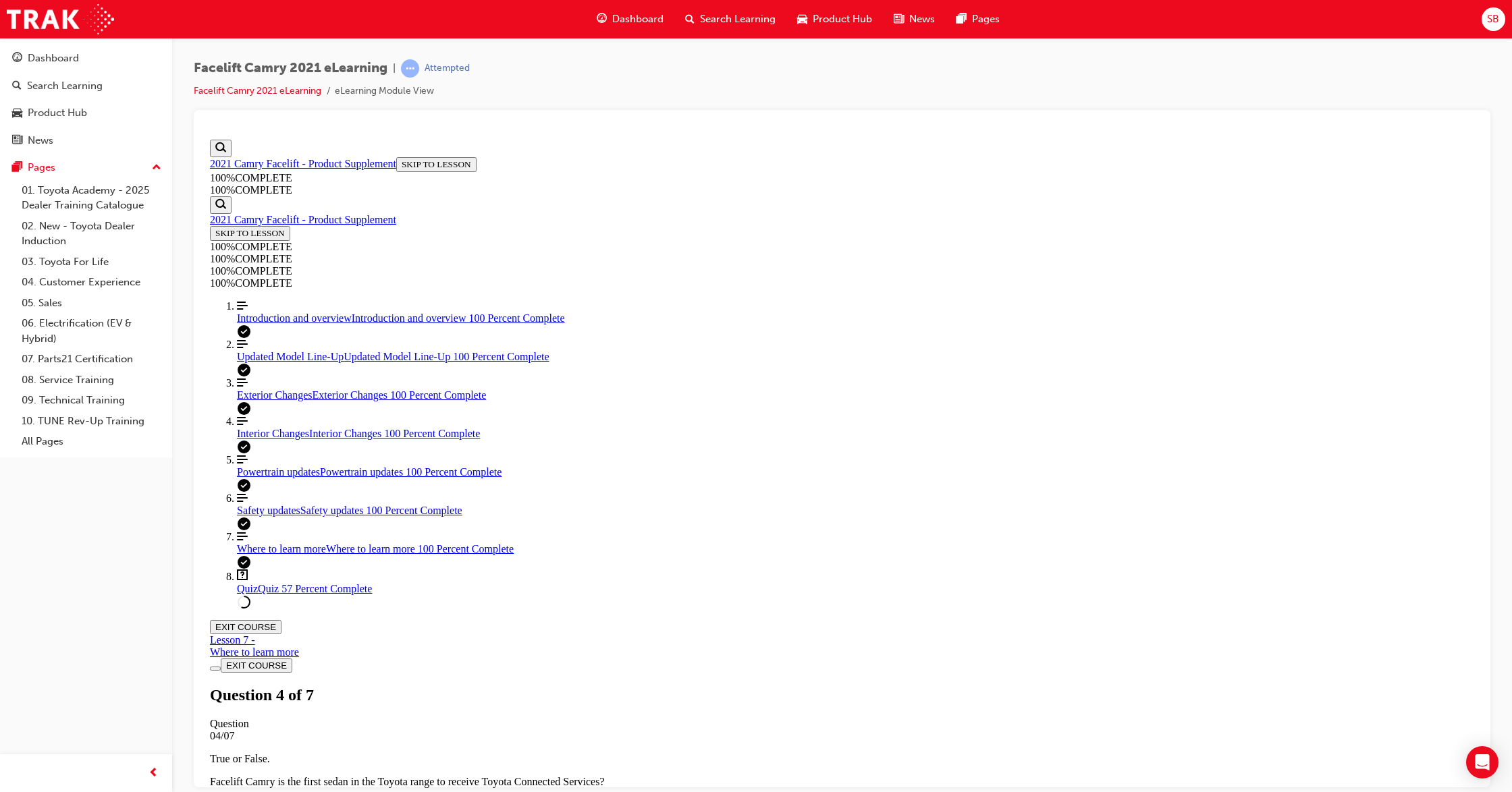
scroll to position [285, 0]
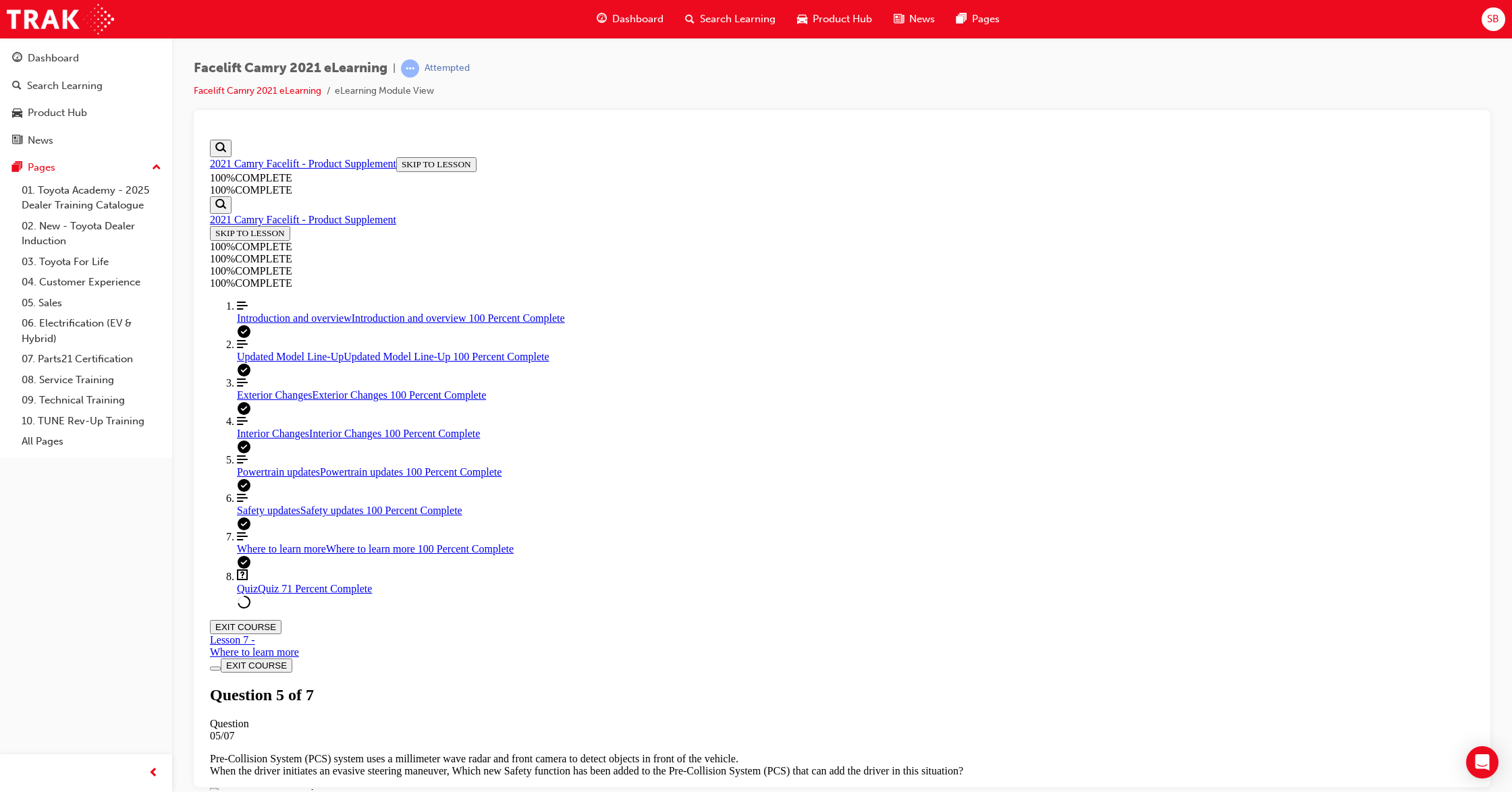
scroll to position [49, 0]
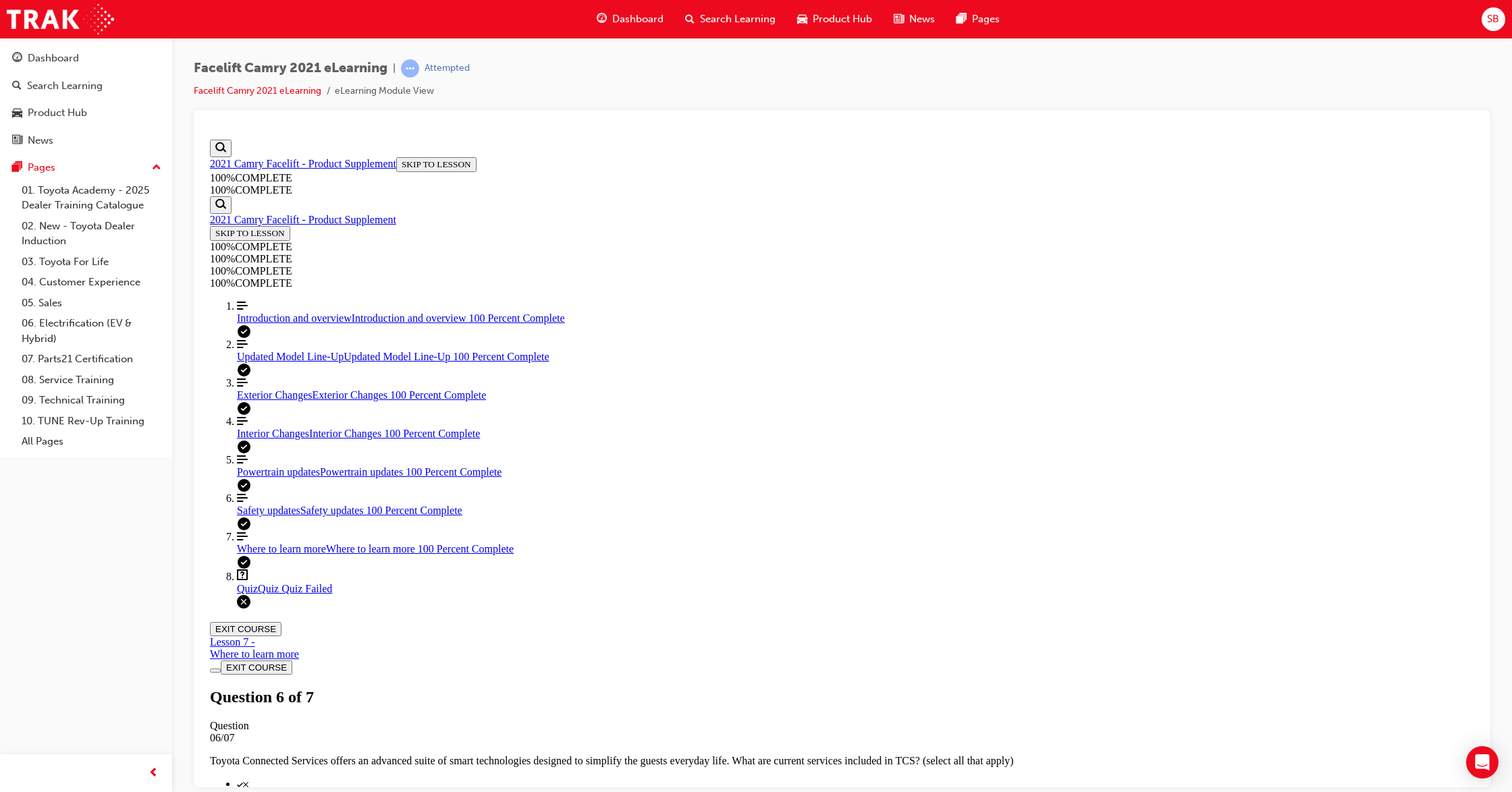
scroll to position [259, 0]
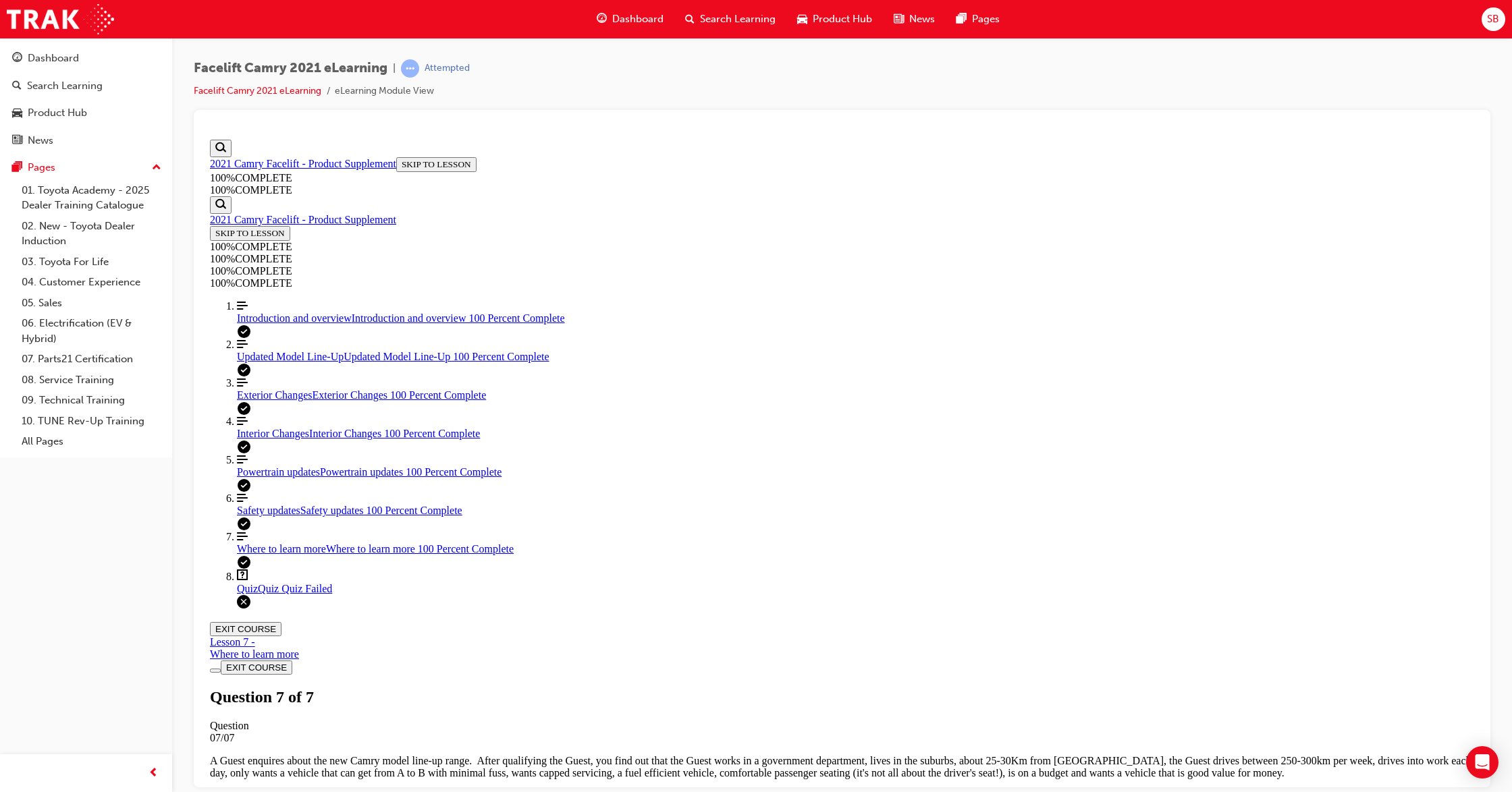
scroll to position [48, 0]
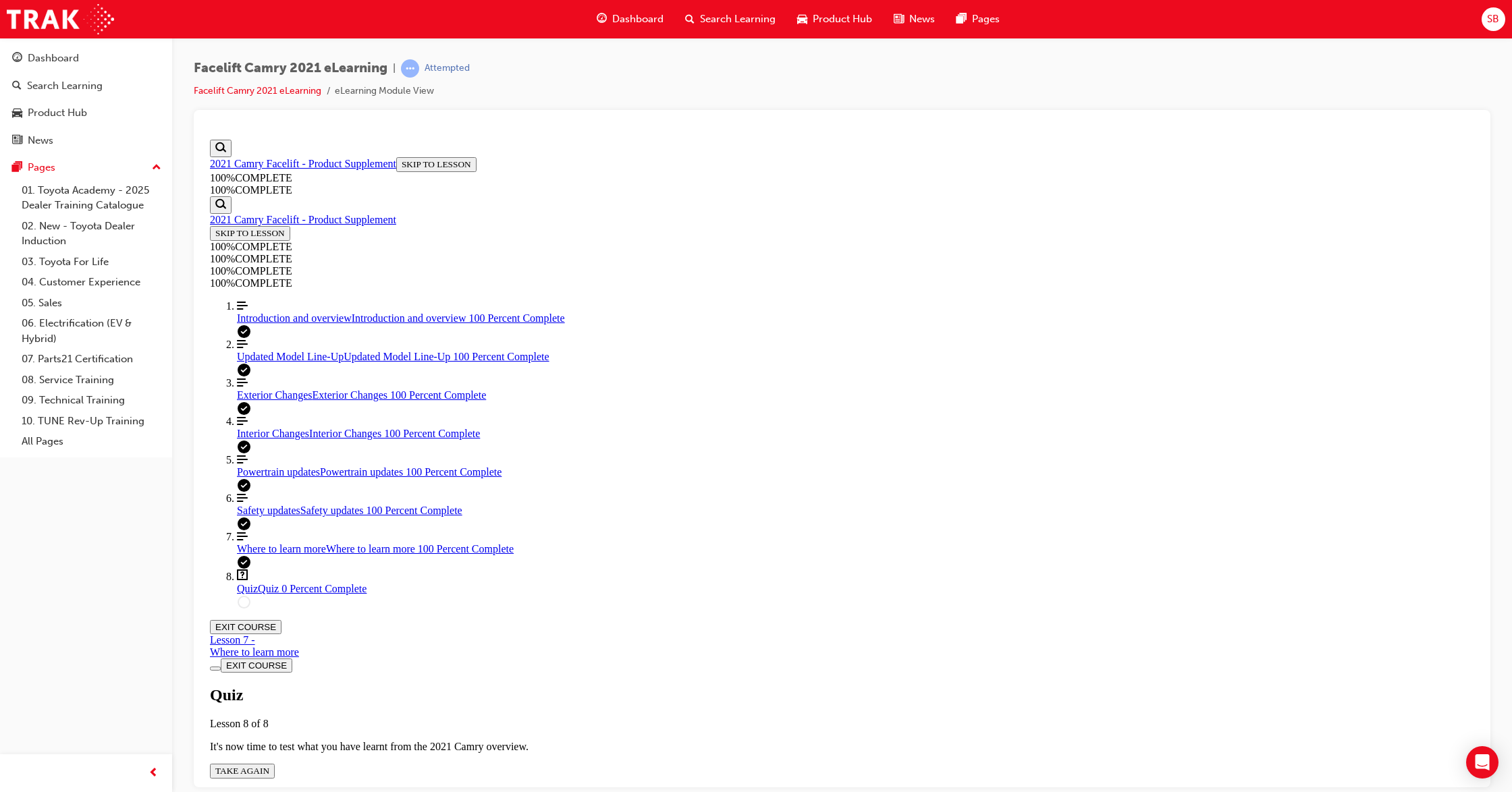
click at [762, 659] on div "Quiz Lesson 8 of 8 It's now time to test what you have learnt from the 2021 Cam…" at bounding box center [842, 731] width 1264 height 92
click at [270, 659] on span "TAKE AGAIN" at bounding box center [242, 770] width 54 height 10
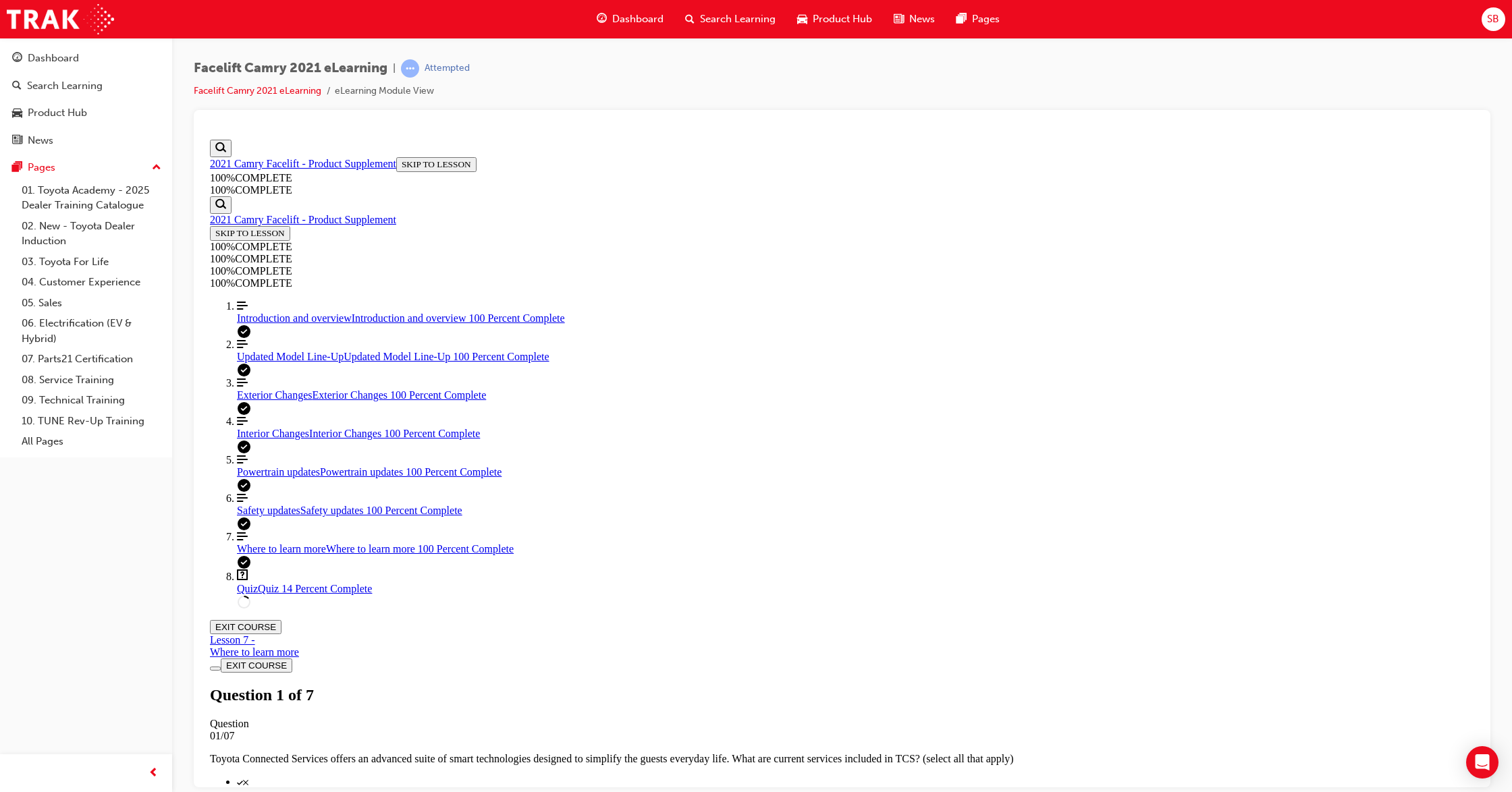
scroll to position [48, 0]
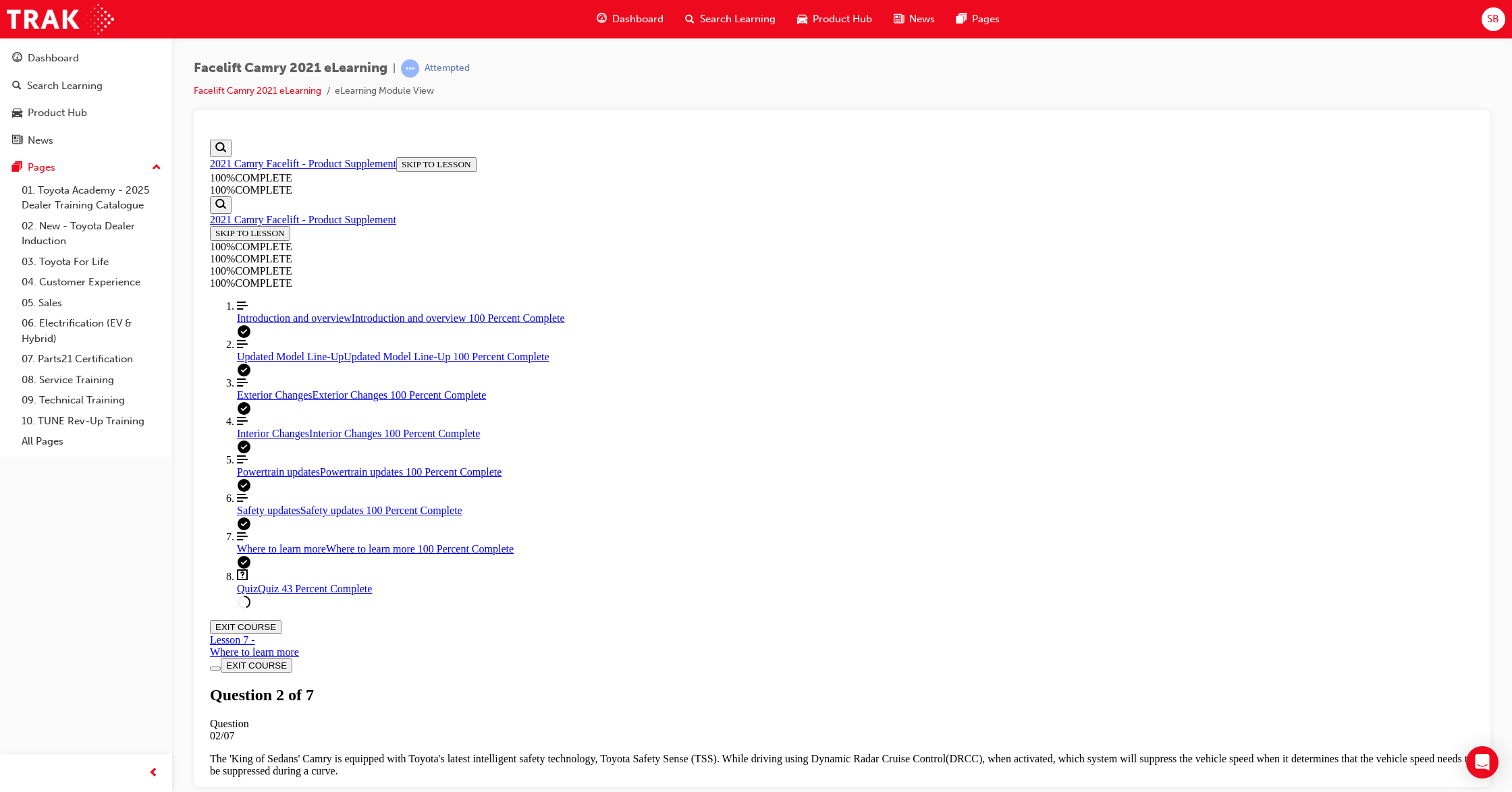
scroll to position [259, 0]
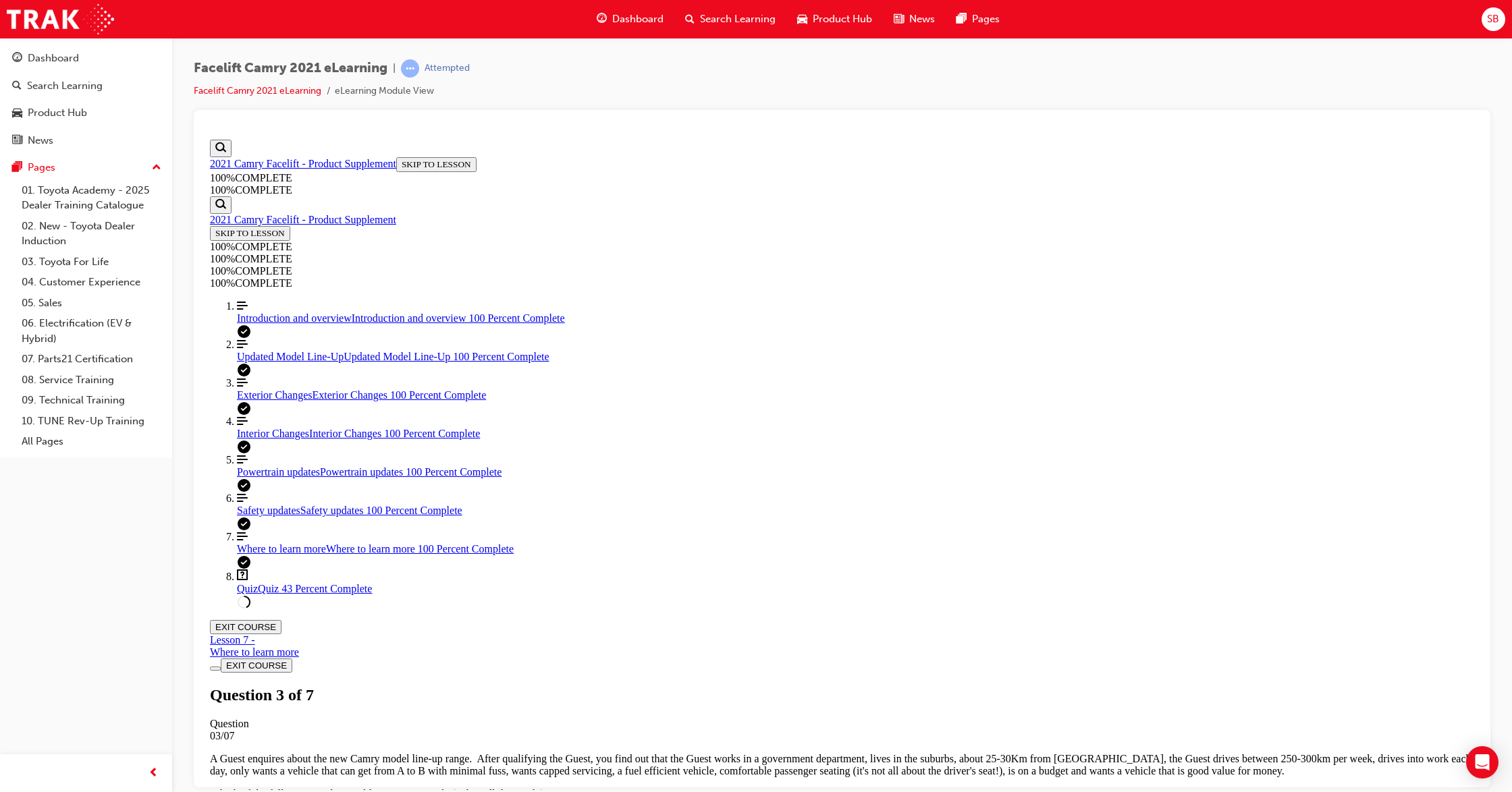
scroll to position [48, 0]
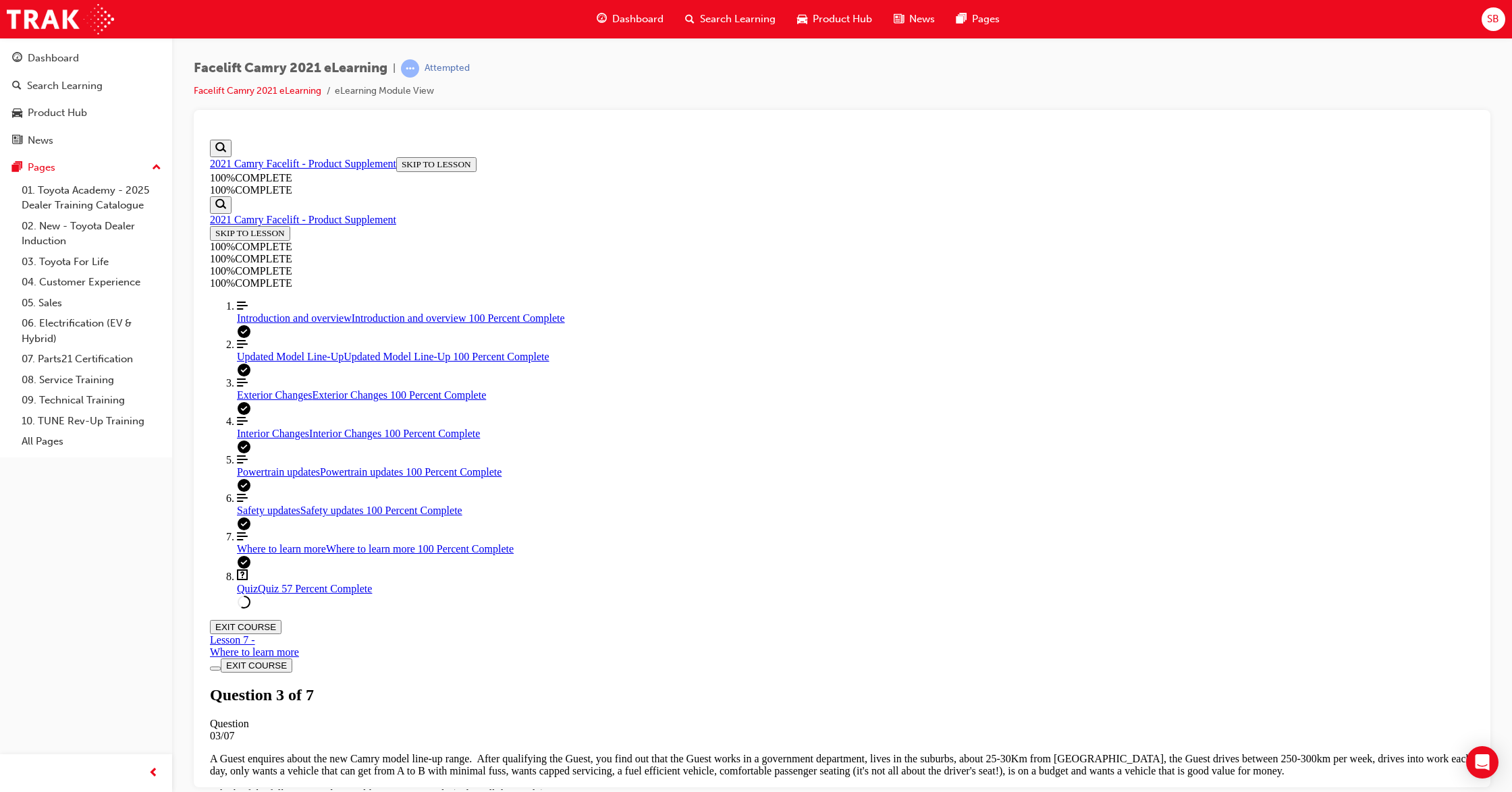
scroll to position [49, 0]
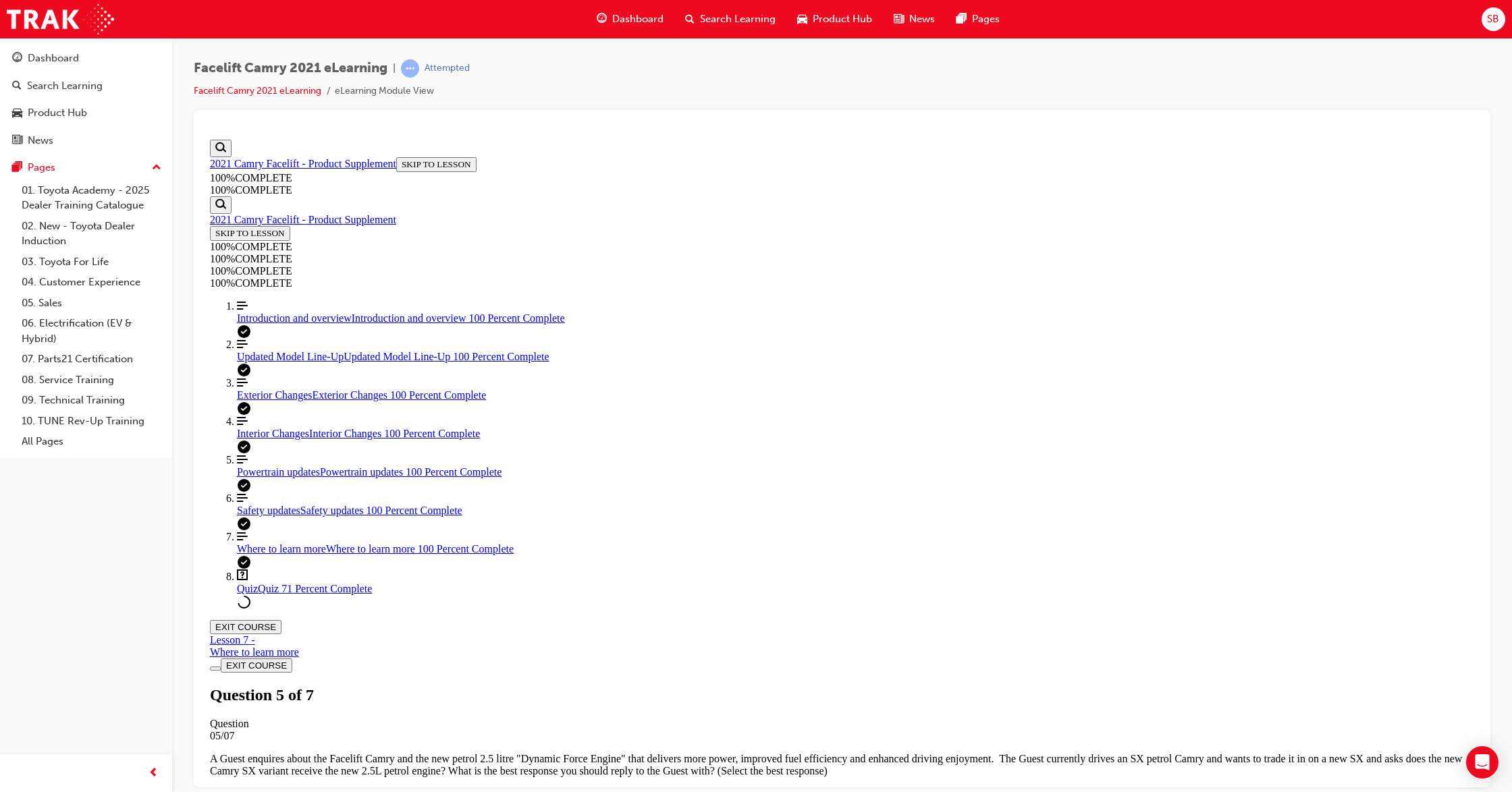
scroll to position [49, 0]
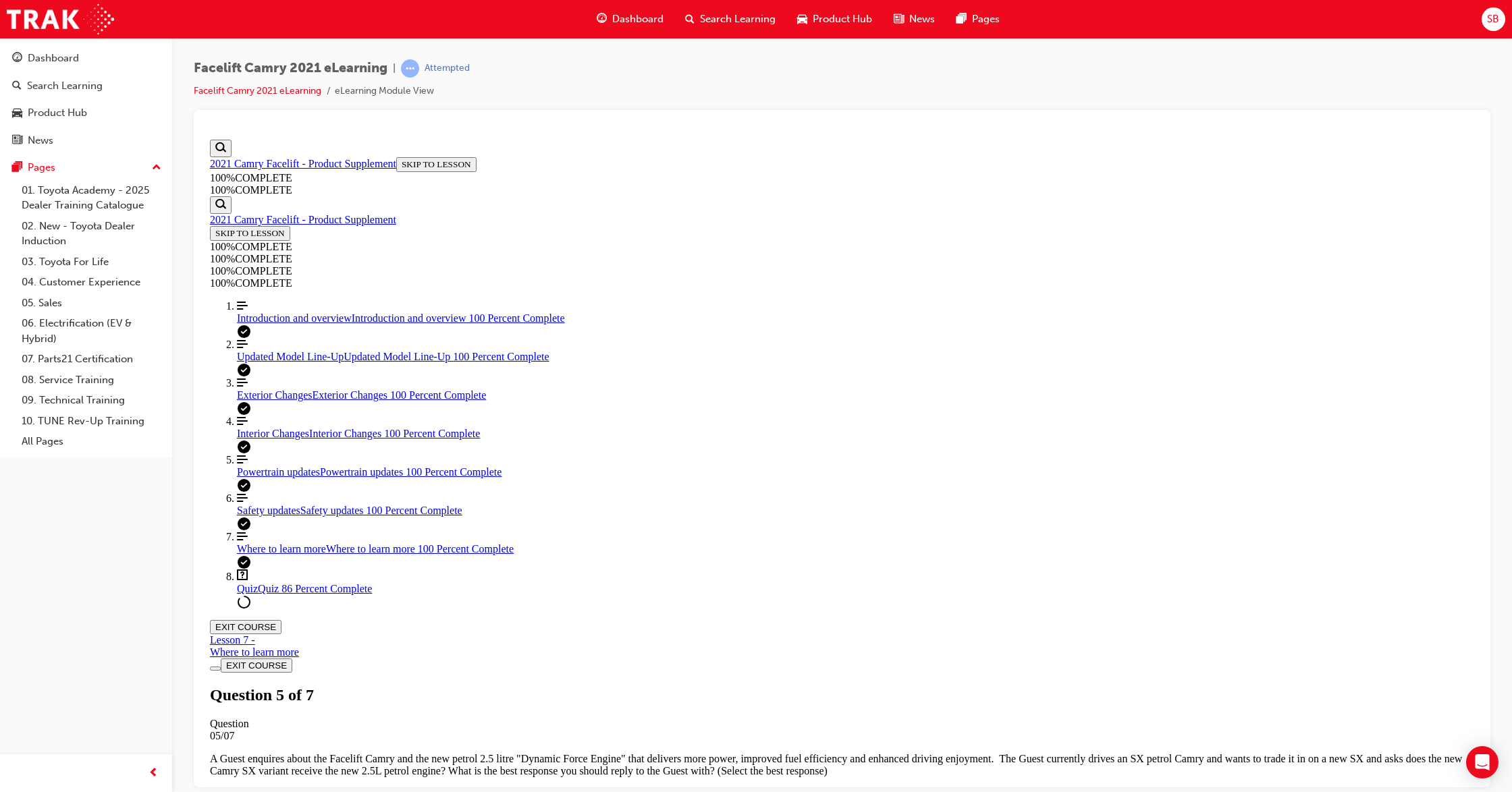
scroll to position [168, 0]
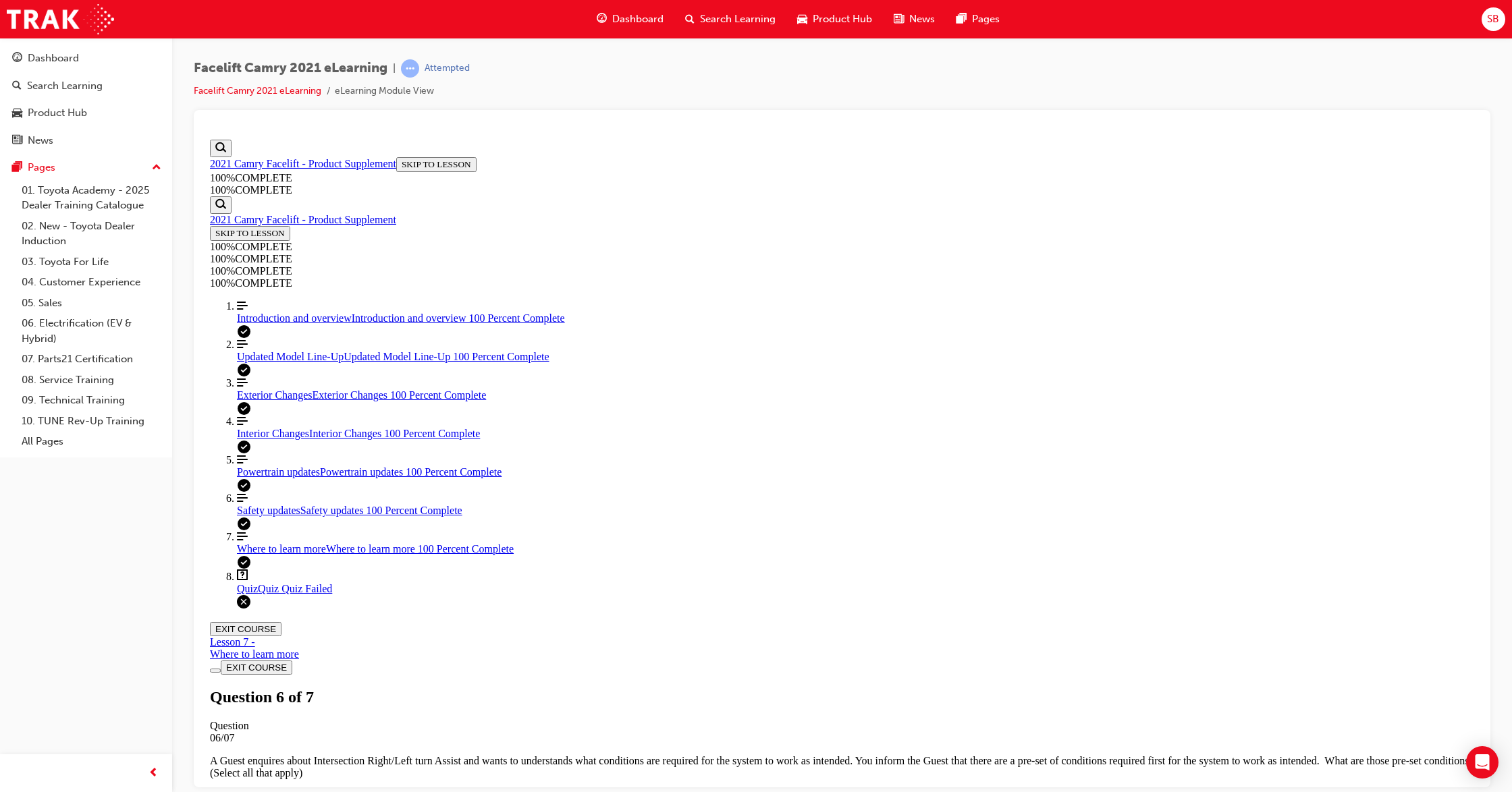
scroll to position [533, 0]
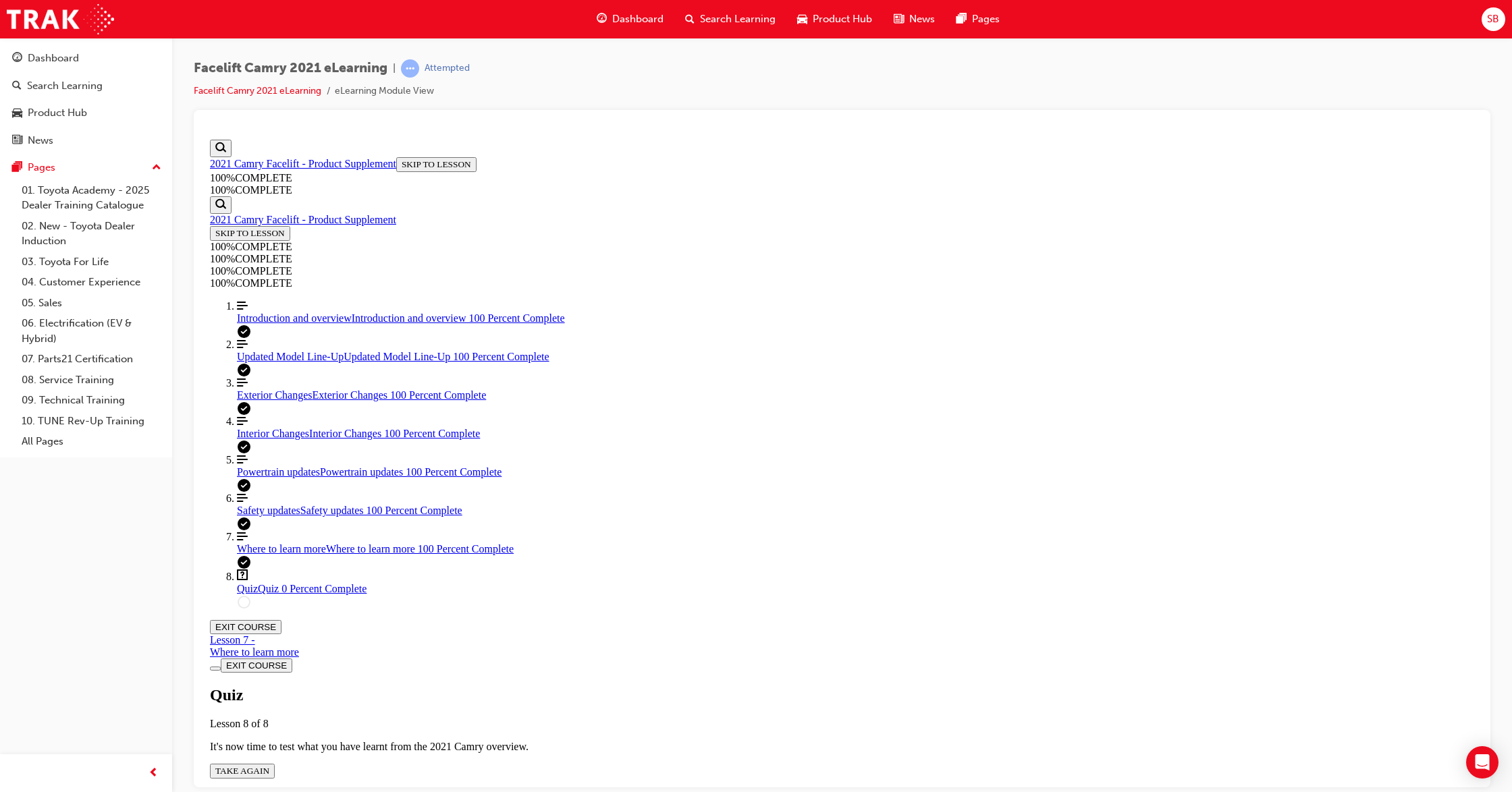
click at [270, 659] on span "TAKE AGAIN" at bounding box center [242, 770] width 54 height 10
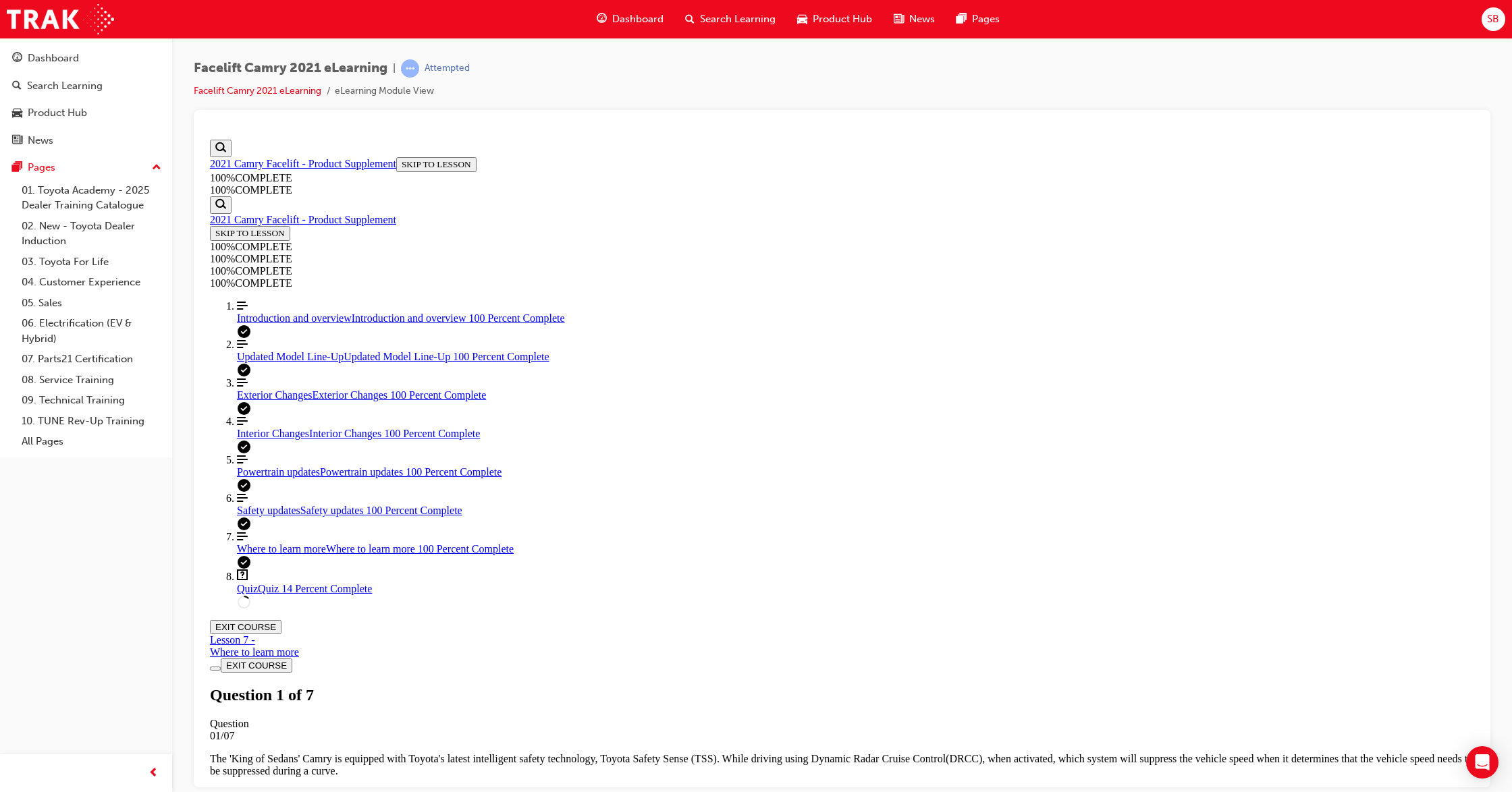
scroll to position [285, 0]
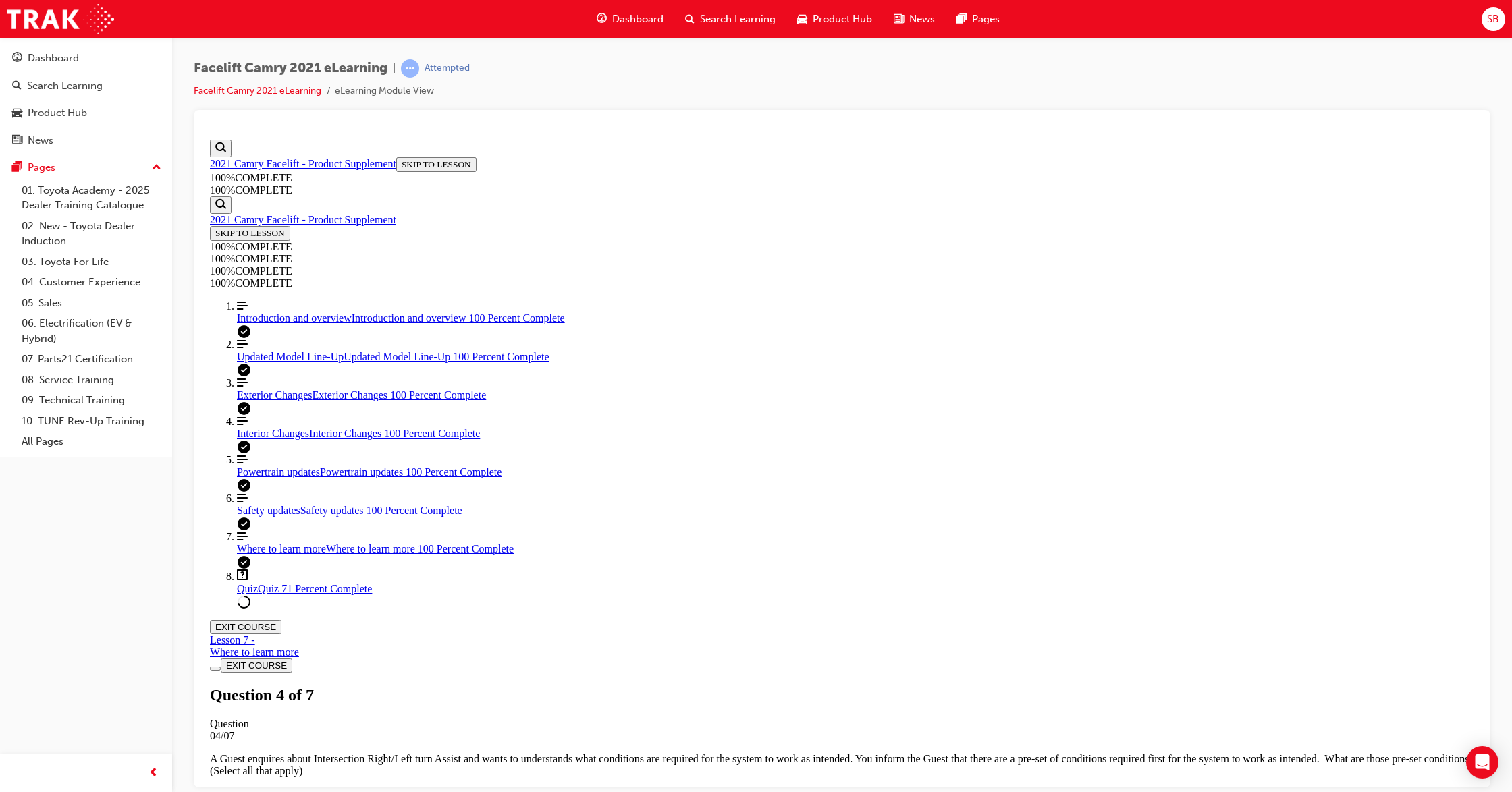
scroll to position [259, 0]
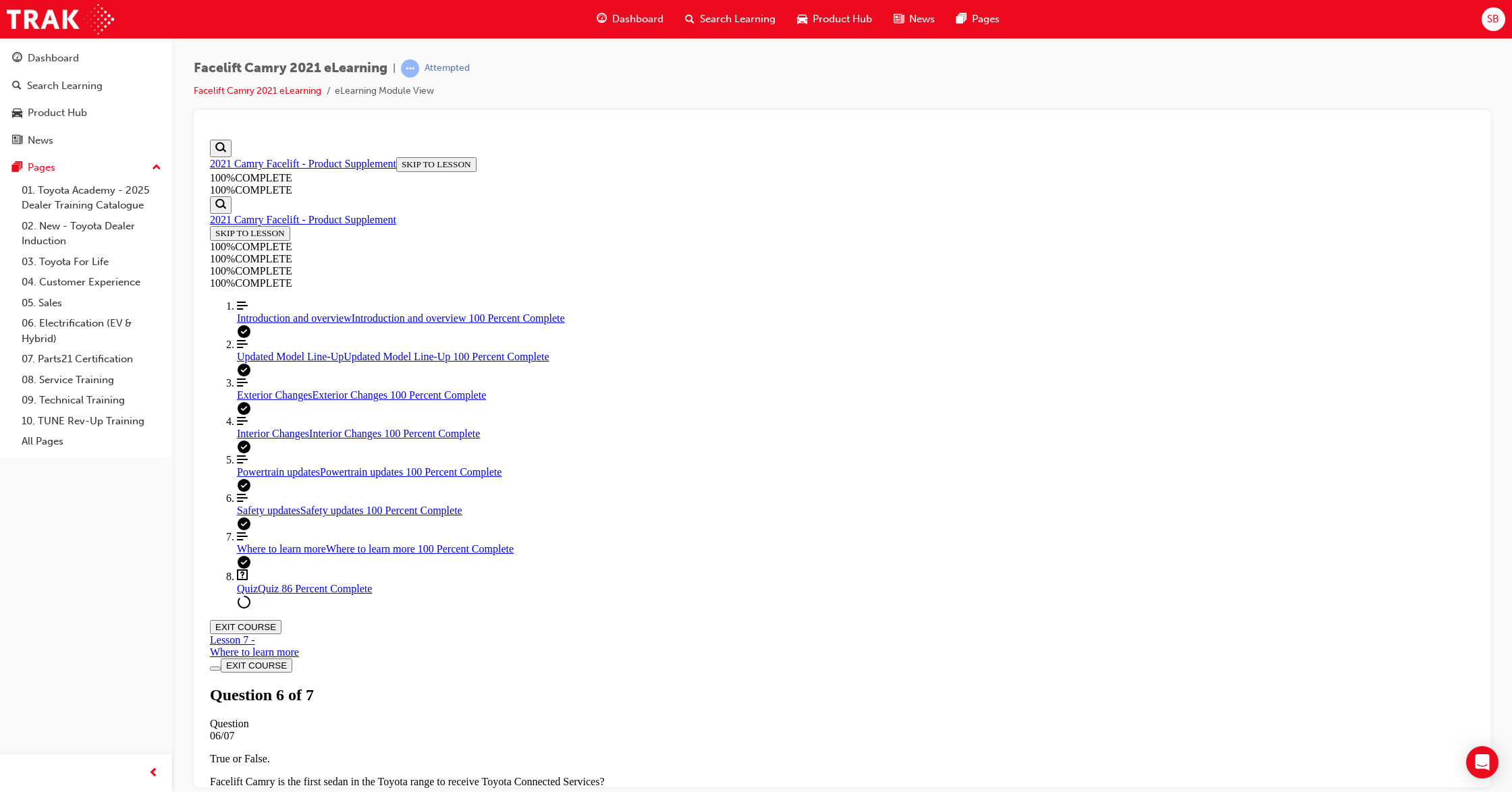
scroll to position [211, 0]
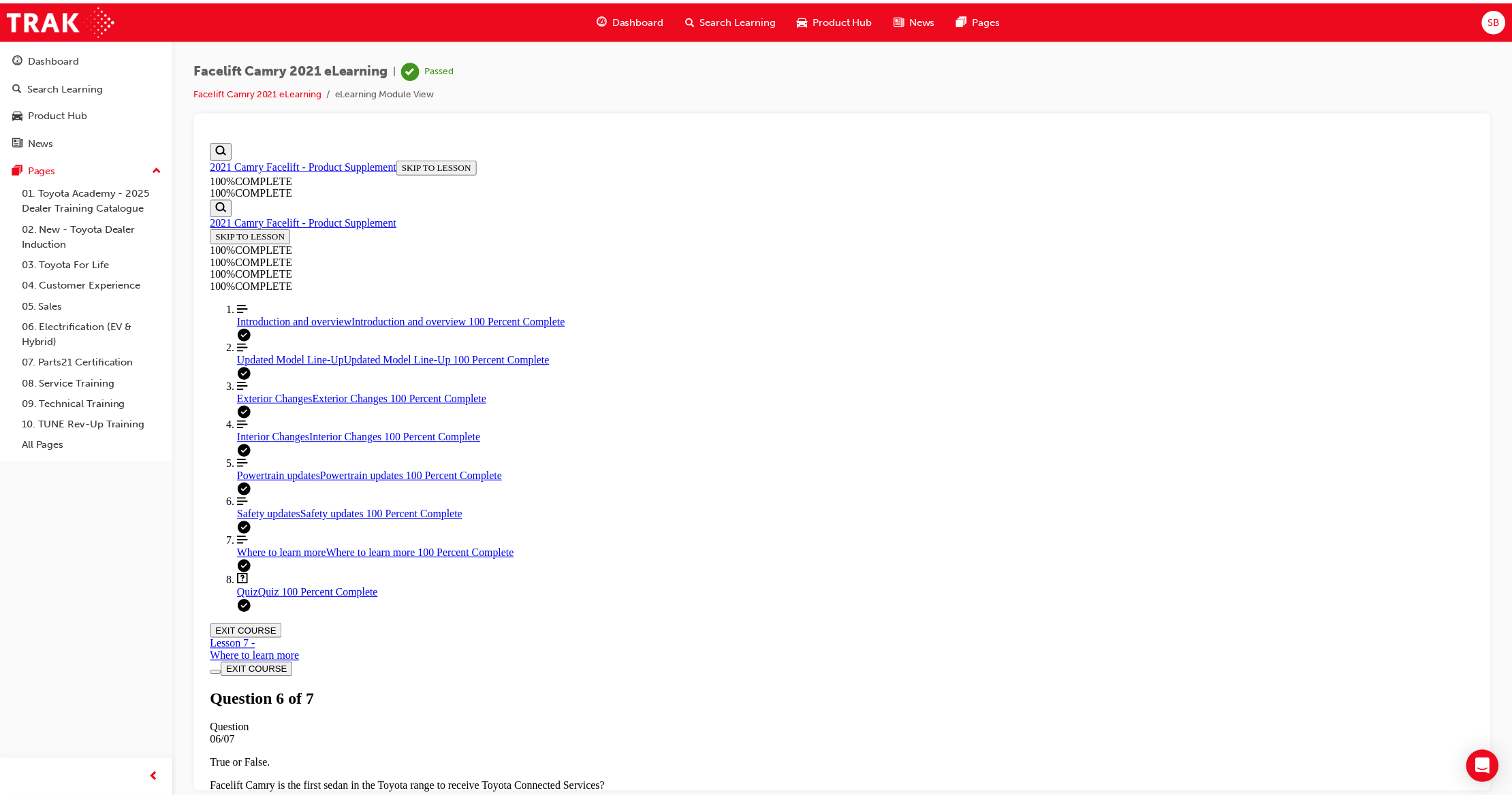
scroll to position [49, 0]
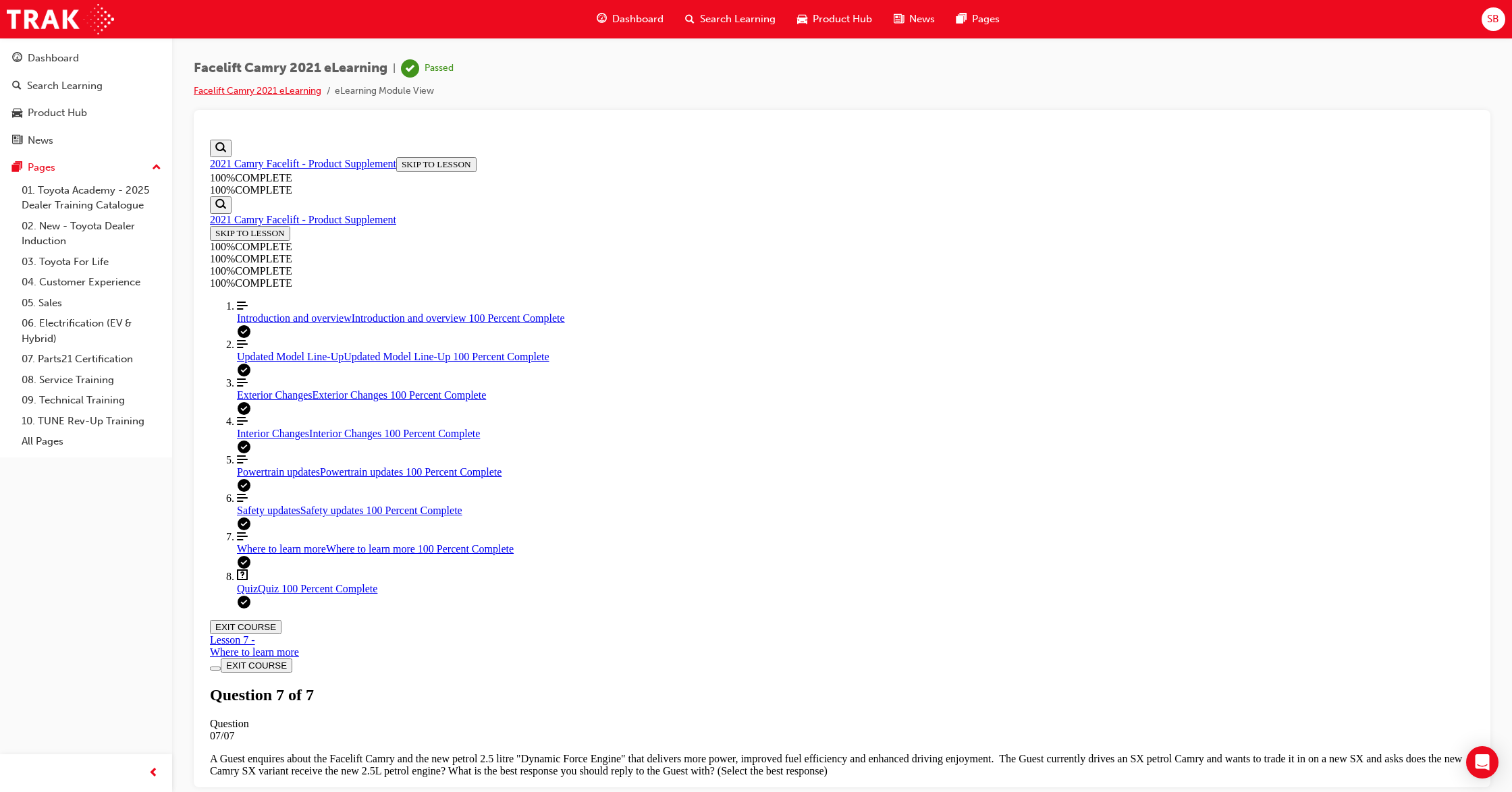
click at [289, 89] on link "Facelift Camry 2021 eLearning" at bounding box center [257, 91] width 127 height 12
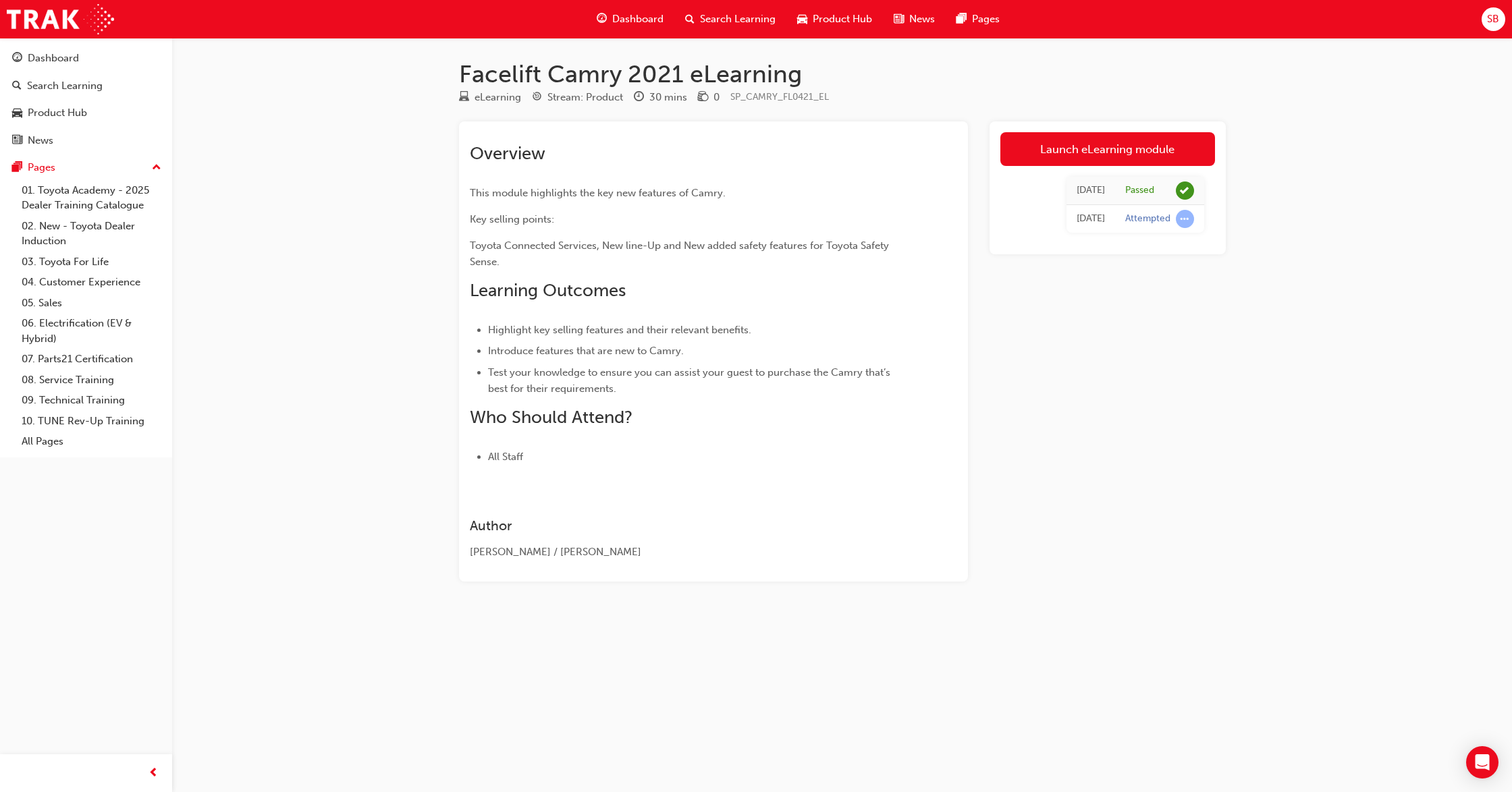
click at [695, 17] on div "Search Learning" at bounding box center [731, 19] width 112 height 28
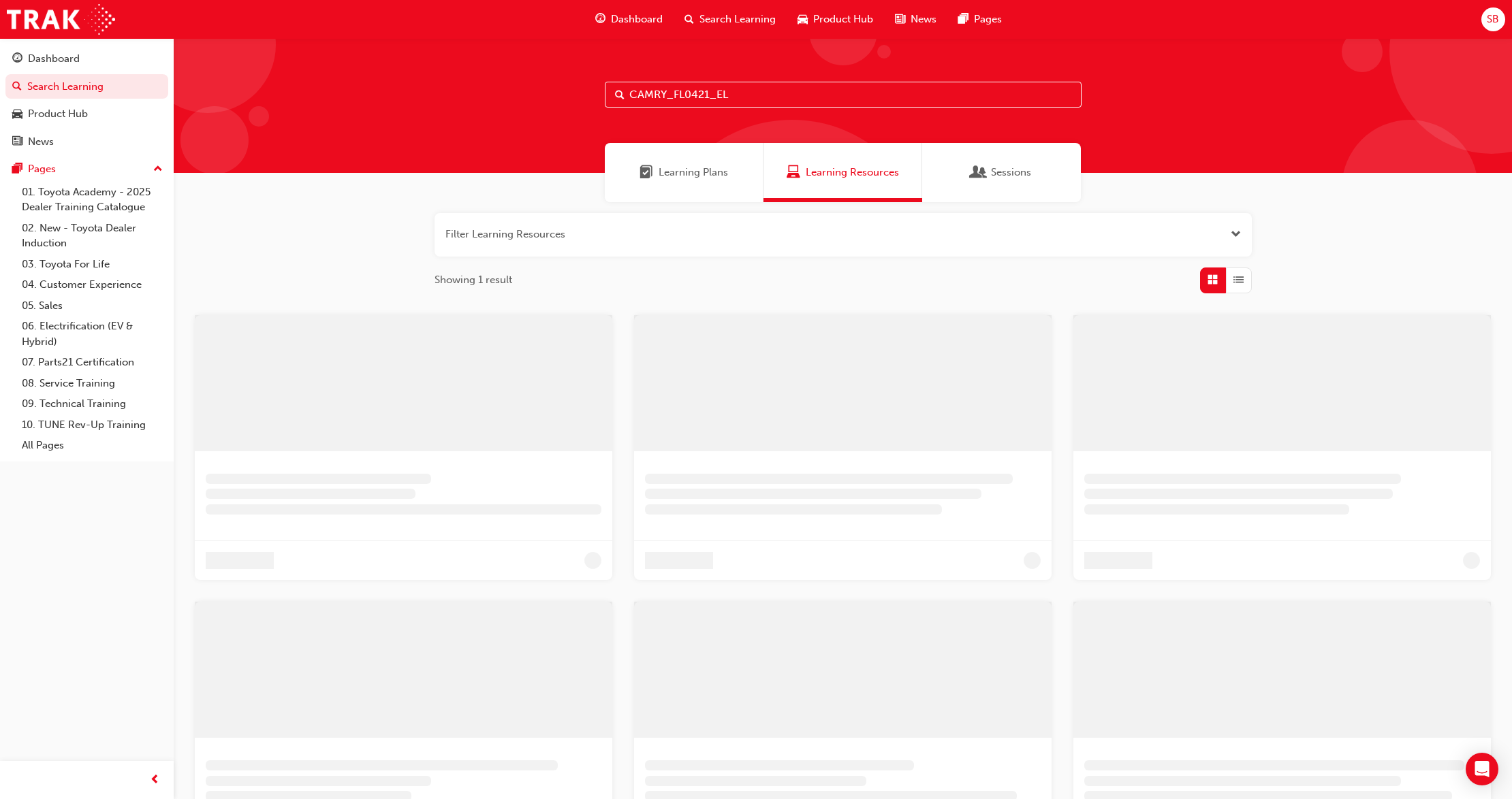
click at [665, 96] on input "CAMRY_FL0421_EL" at bounding box center [843, 94] width 477 height 26
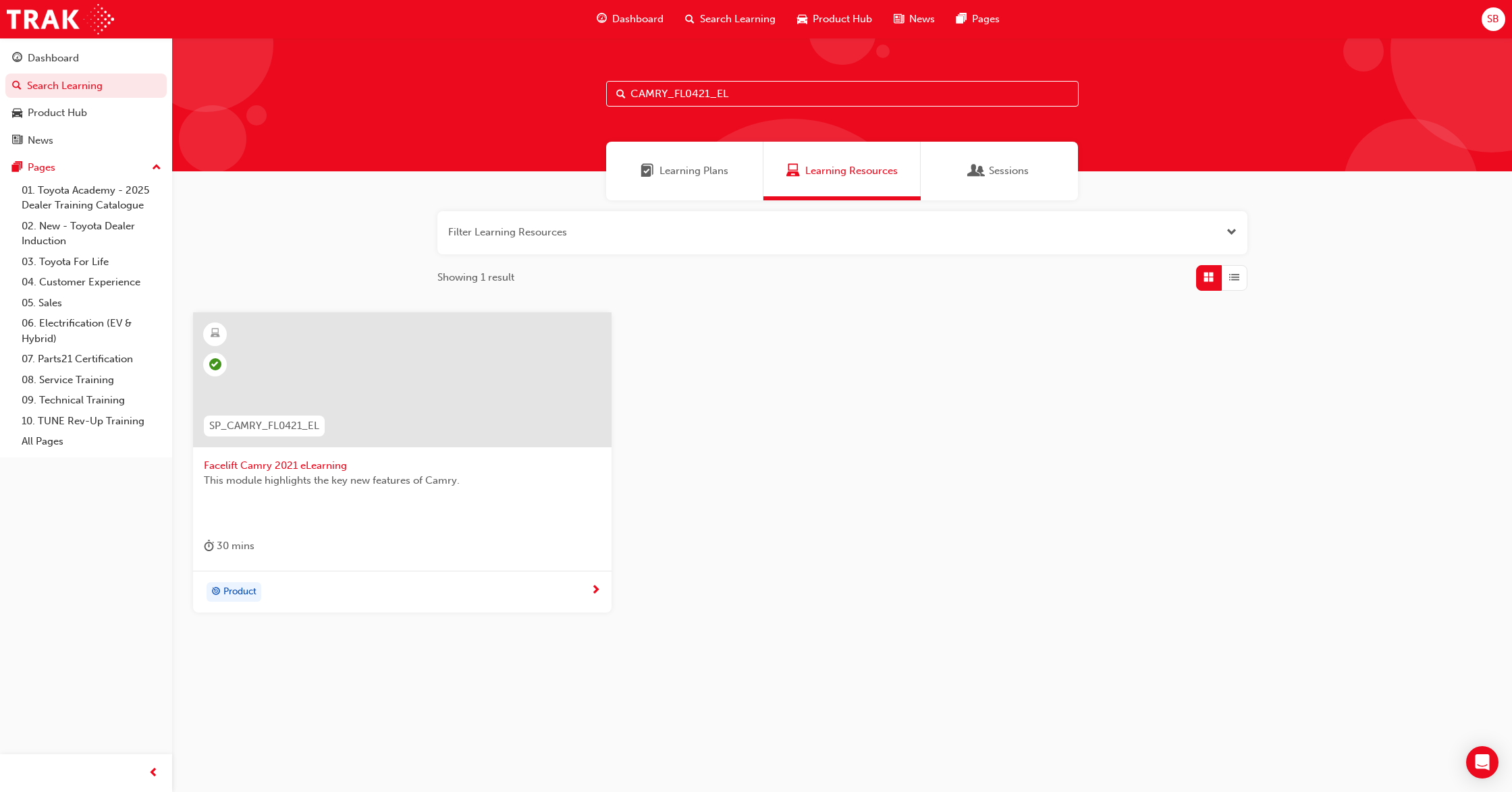
click at [660, 95] on input "CAMRY_FL0421_EL" at bounding box center [843, 93] width 473 height 25
paste input "SPK22064"
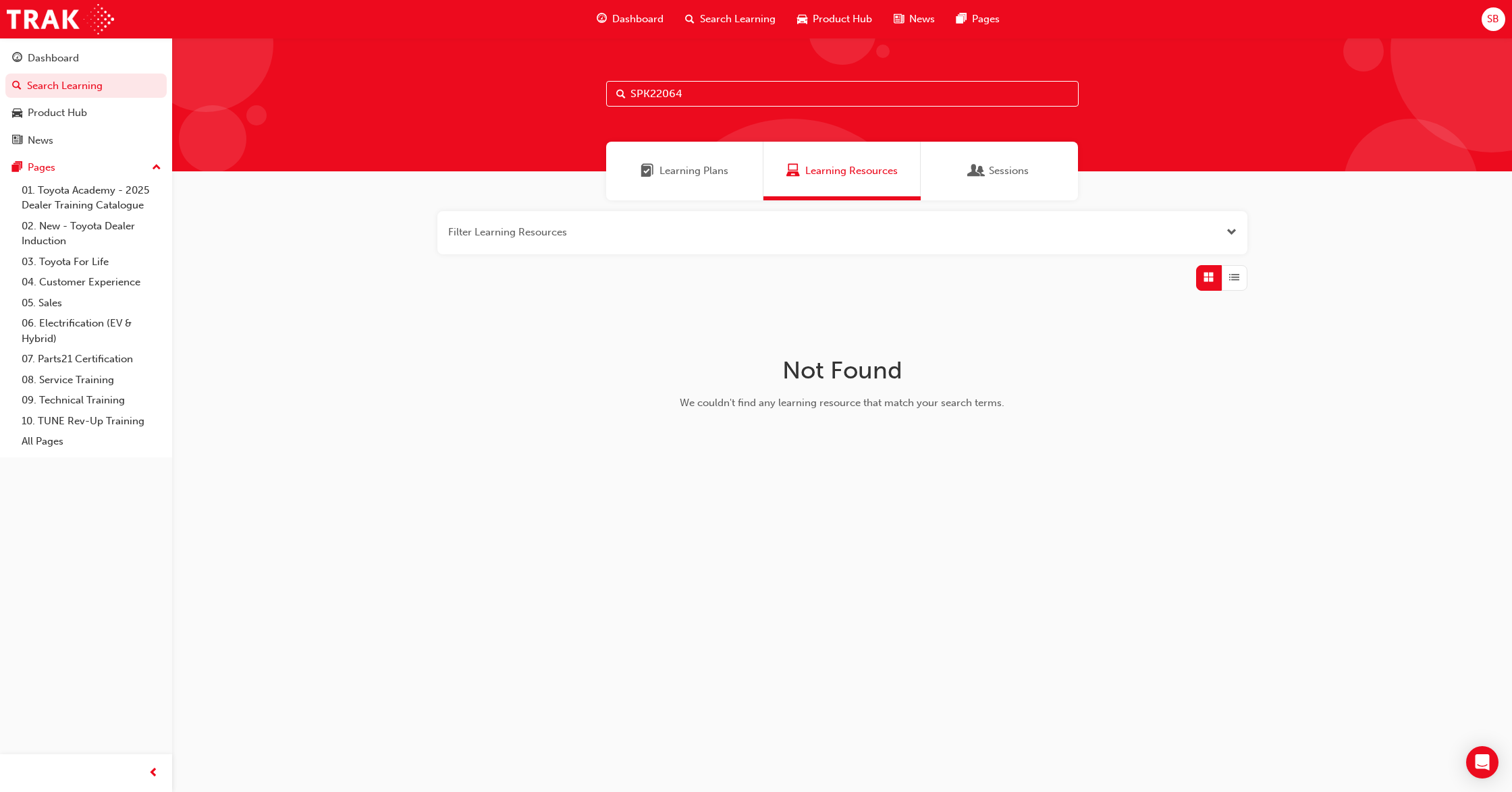
drag, startPoint x: 670, startPoint y: 95, endPoint x: 574, endPoint y: 95, distance: 96.0
click at [574, 95] on div "SPK22064" at bounding box center [842, 104] width 1340 height 134
paste input "10901"
click at [633, 92] on input "SPK10901" at bounding box center [843, 93] width 473 height 25
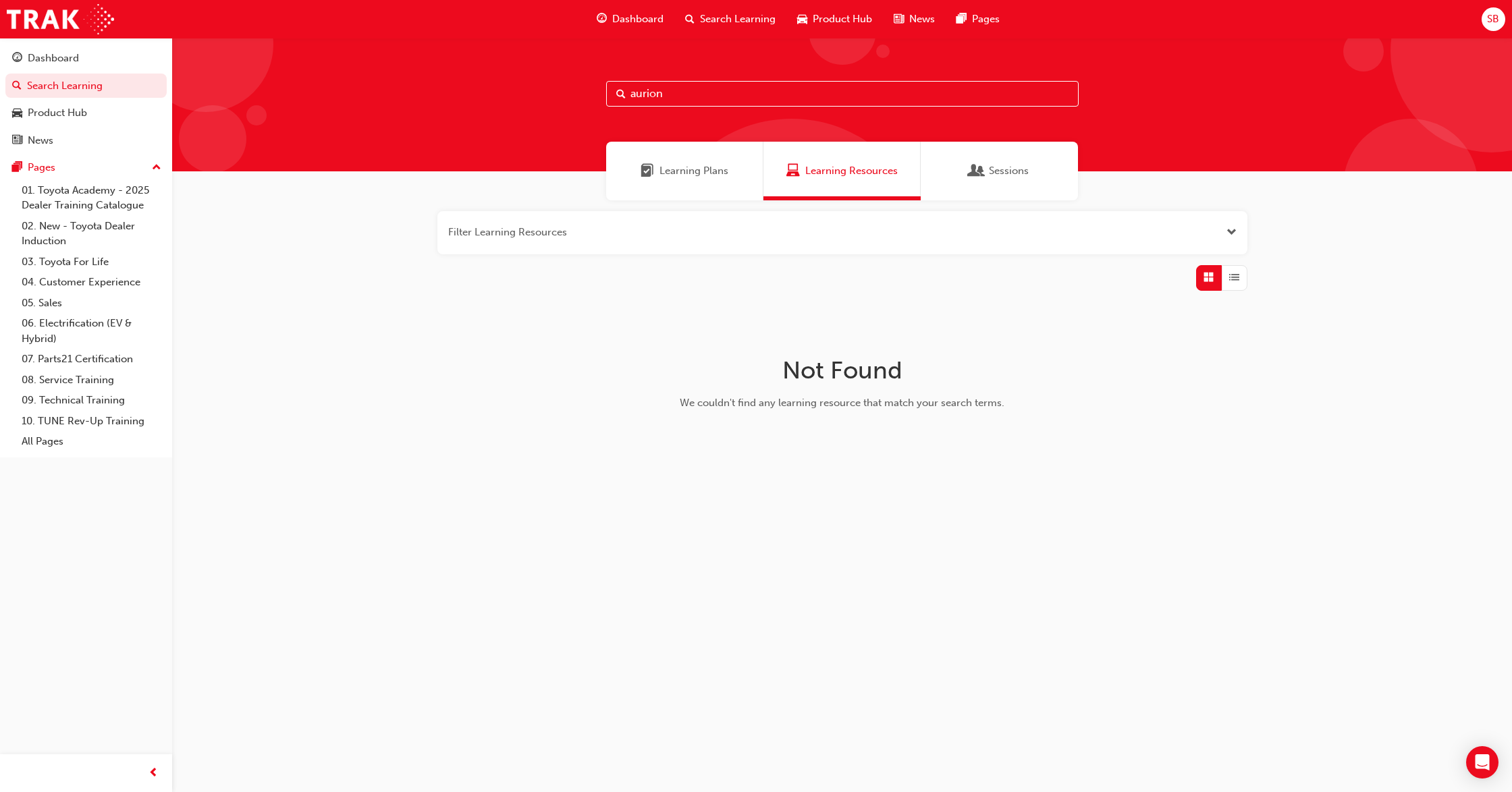
drag, startPoint x: 690, startPoint y: 92, endPoint x: 579, endPoint y: 93, distance: 111.0
click at [579, 93] on div "aurion" at bounding box center [842, 104] width 1340 height 134
paste input "SP_COROLLA_NM0818_RS_VID"
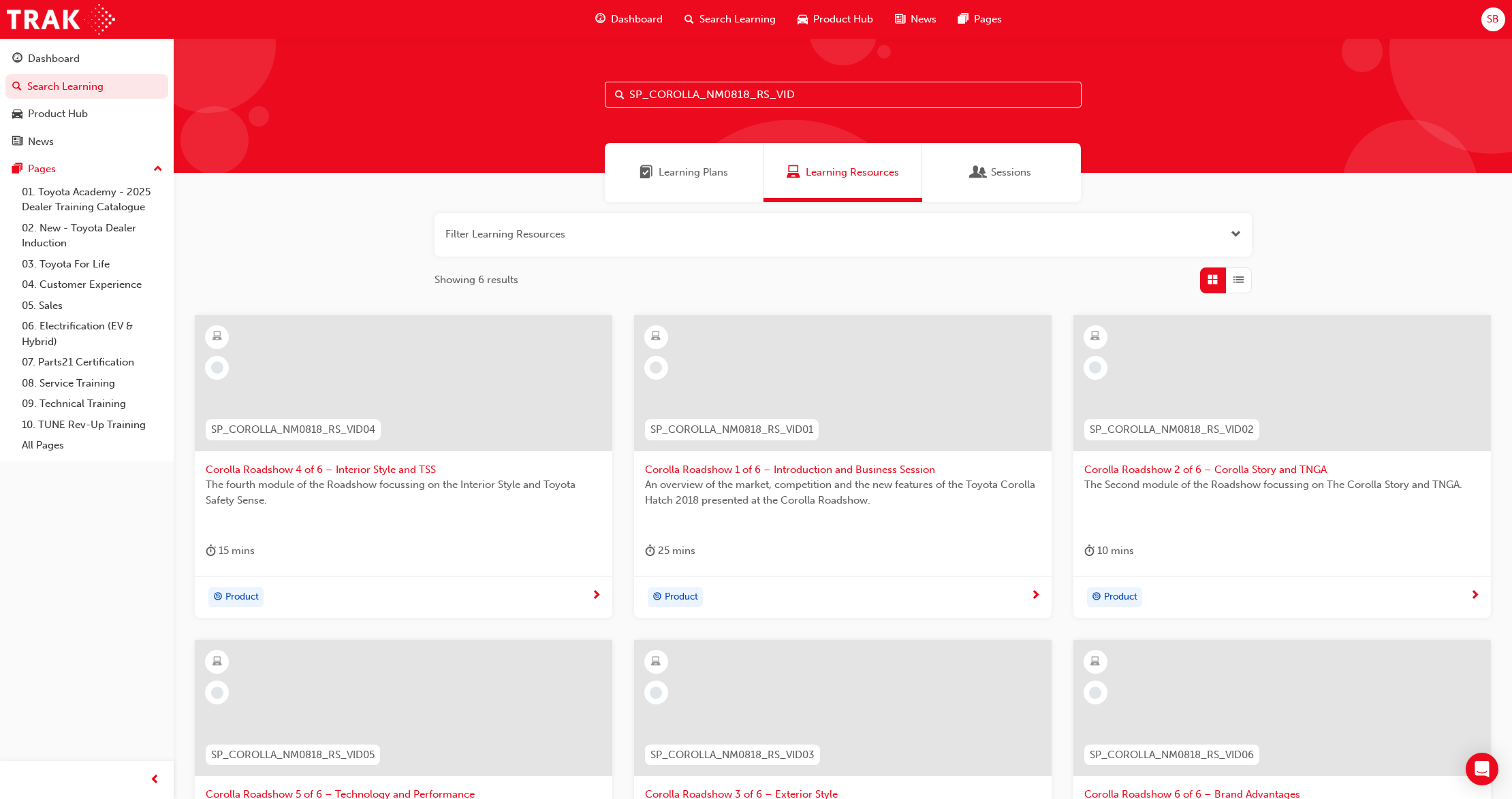
drag, startPoint x: 728, startPoint y: 90, endPoint x: 570, endPoint y: 90, distance: 158.0
click at [570, 90] on div "SP_COROLLA_NM0818_RS_VID" at bounding box center [843, 105] width 1339 height 135
paste input "SPK21001 SPK22105 SP_CORSED_NM1119_VID SPK22095 SPK22113 SPK11701 SPK22067 SP_C…"
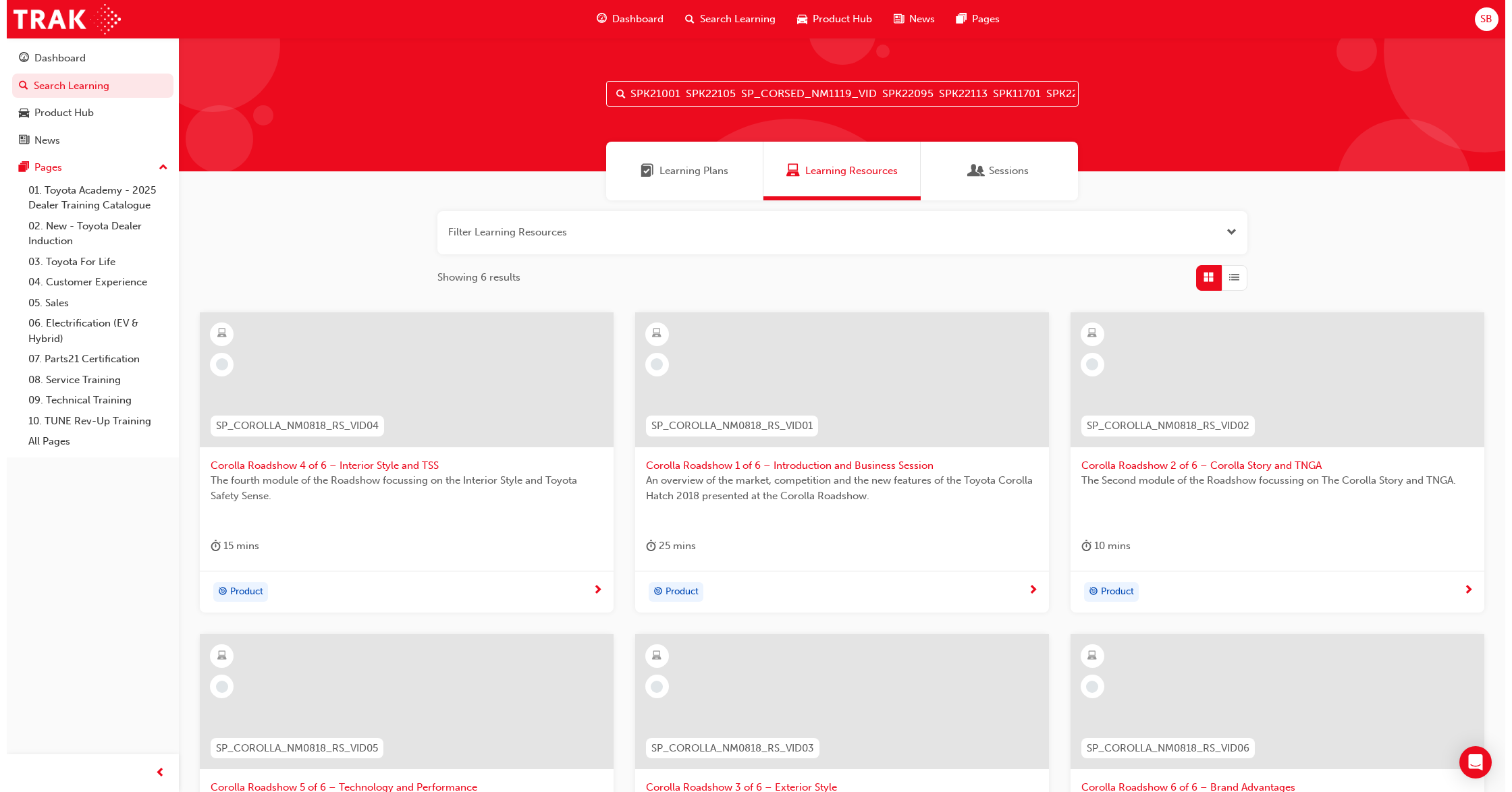
scroll to position [0, 334]
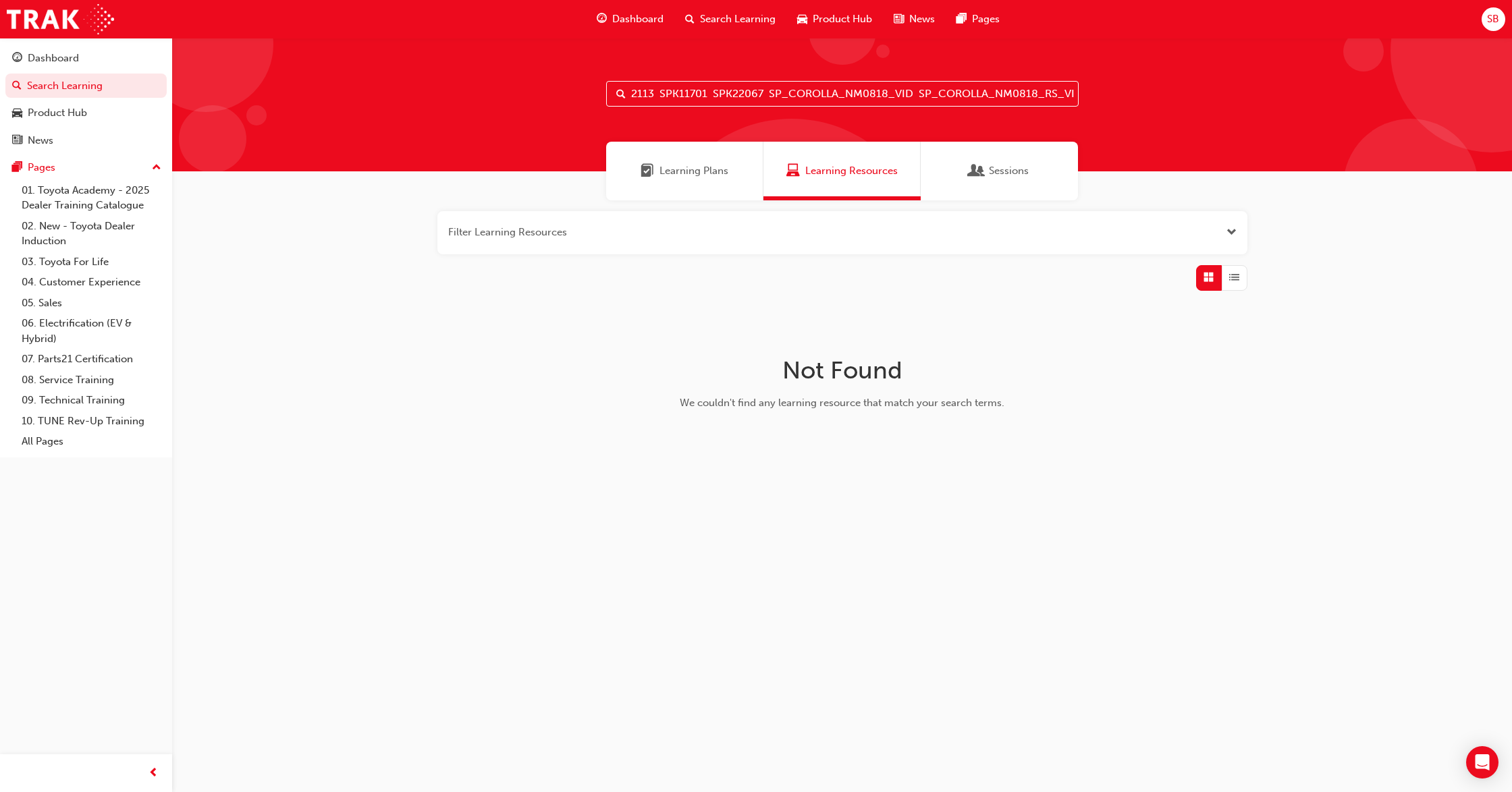
type input "SP_COROLLA_NM0818_RS_VID"
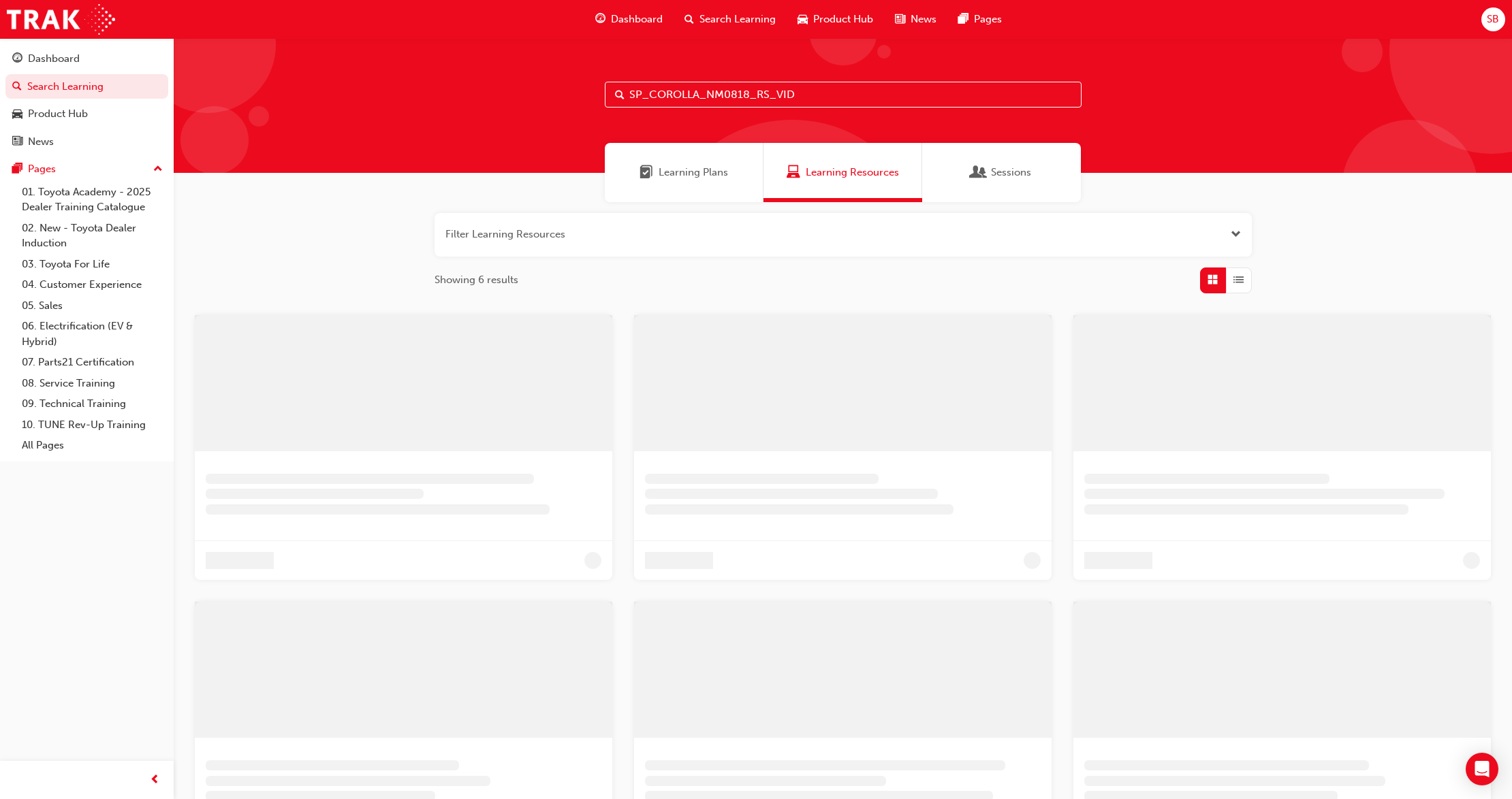
click at [803, 93] on input "SP_COROLLA_NM0818_RS_VID" at bounding box center [843, 94] width 477 height 26
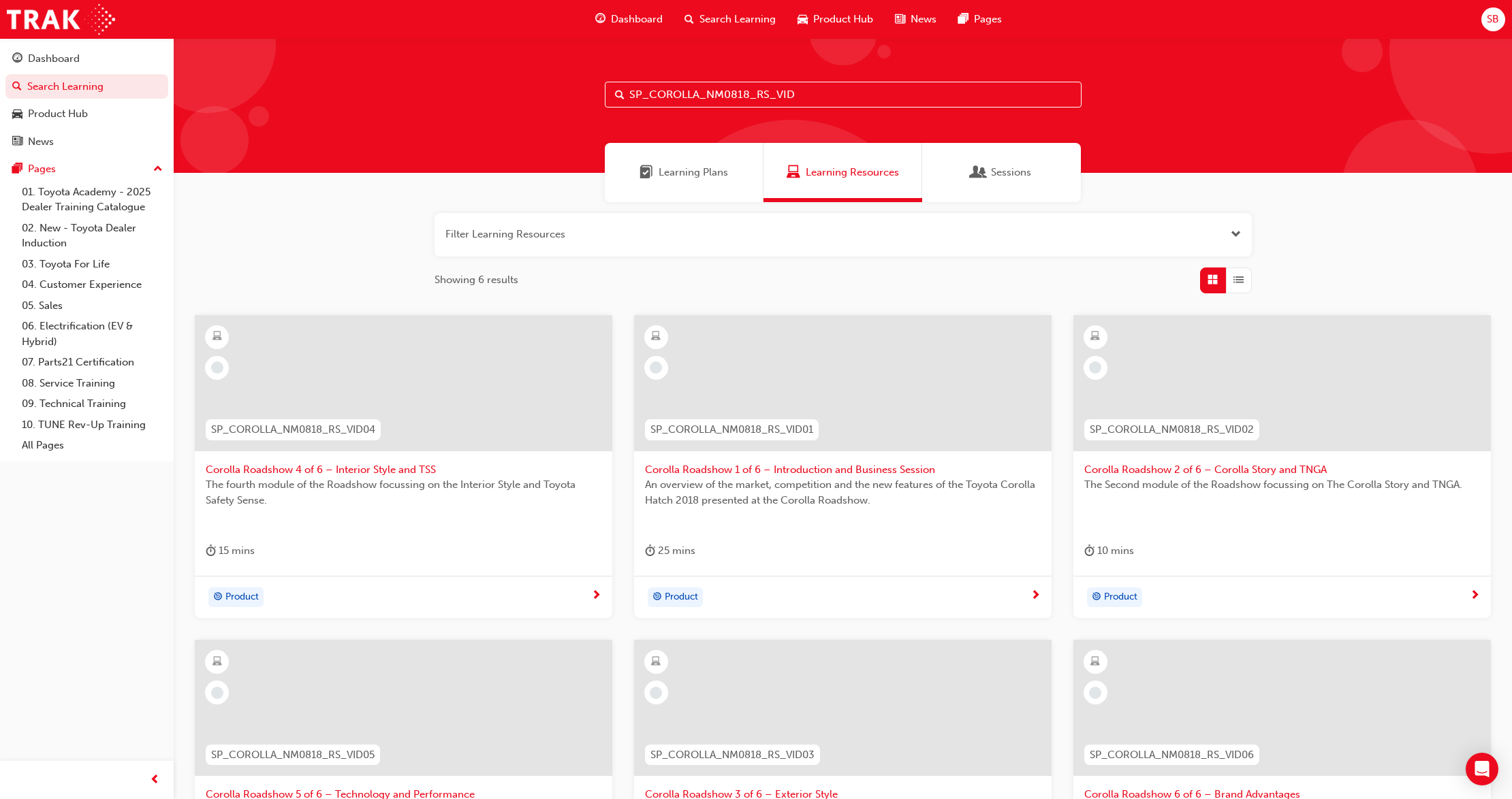
click at [249, 591] on span "Product" at bounding box center [243, 597] width 34 height 16
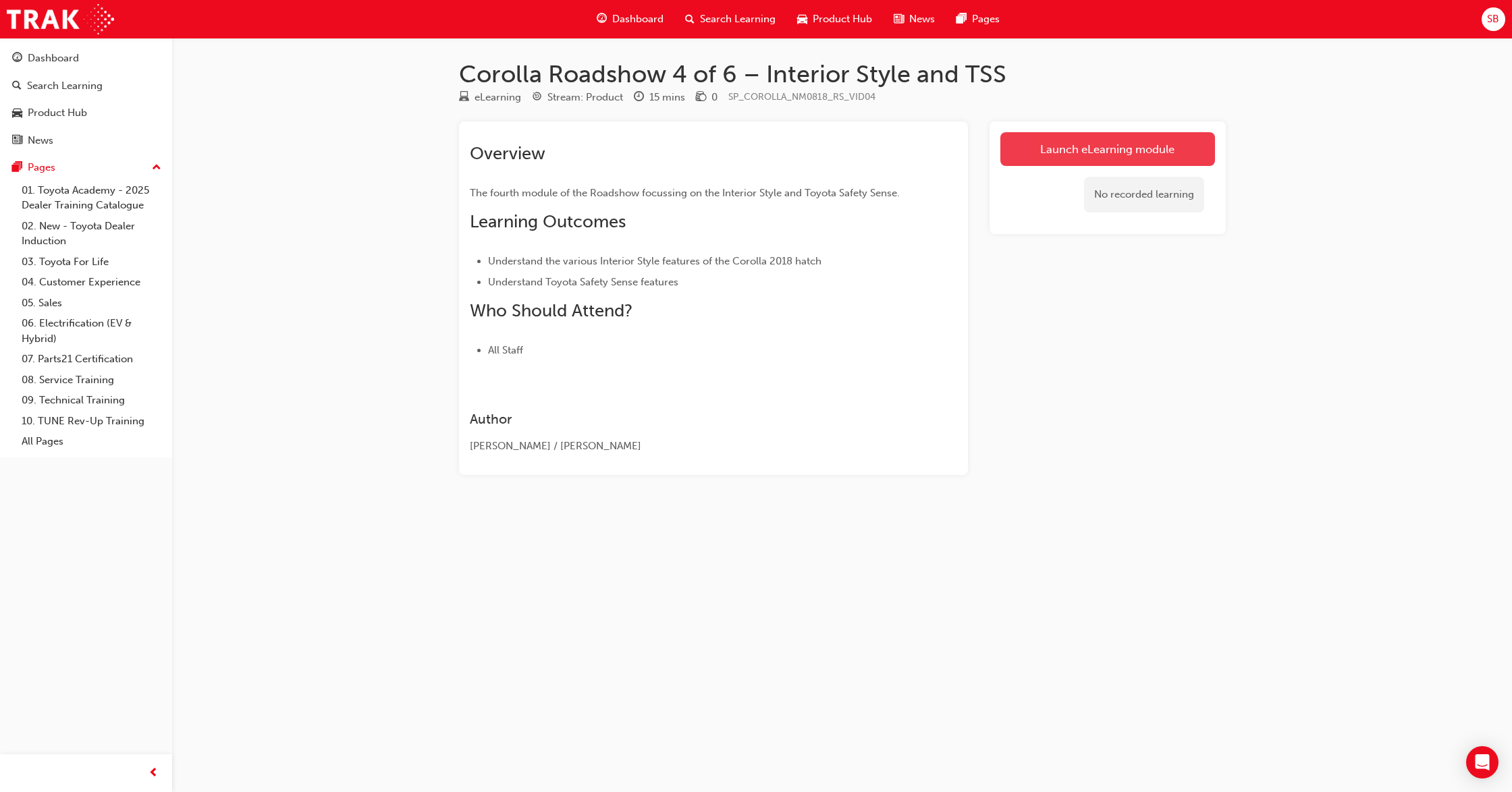
click at [1070, 157] on link "Launch eLearning module" at bounding box center [1107, 149] width 214 height 34
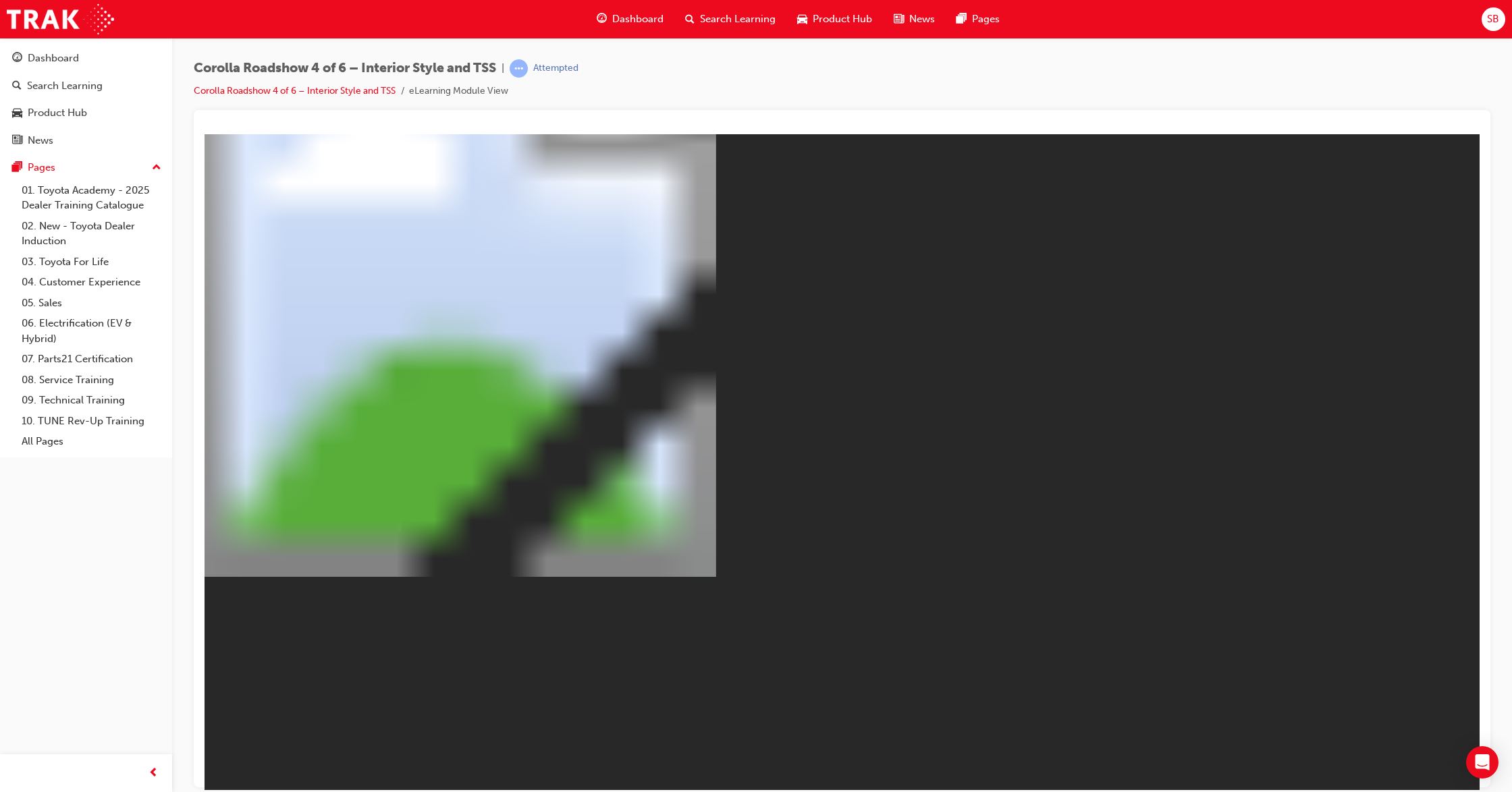
click at [293, 532] on button "NEXT" at bounding box center [272, 522] width 42 height 18
click at [293, 521] on button "NEXT" at bounding box center [272, 511] width 42 height 18
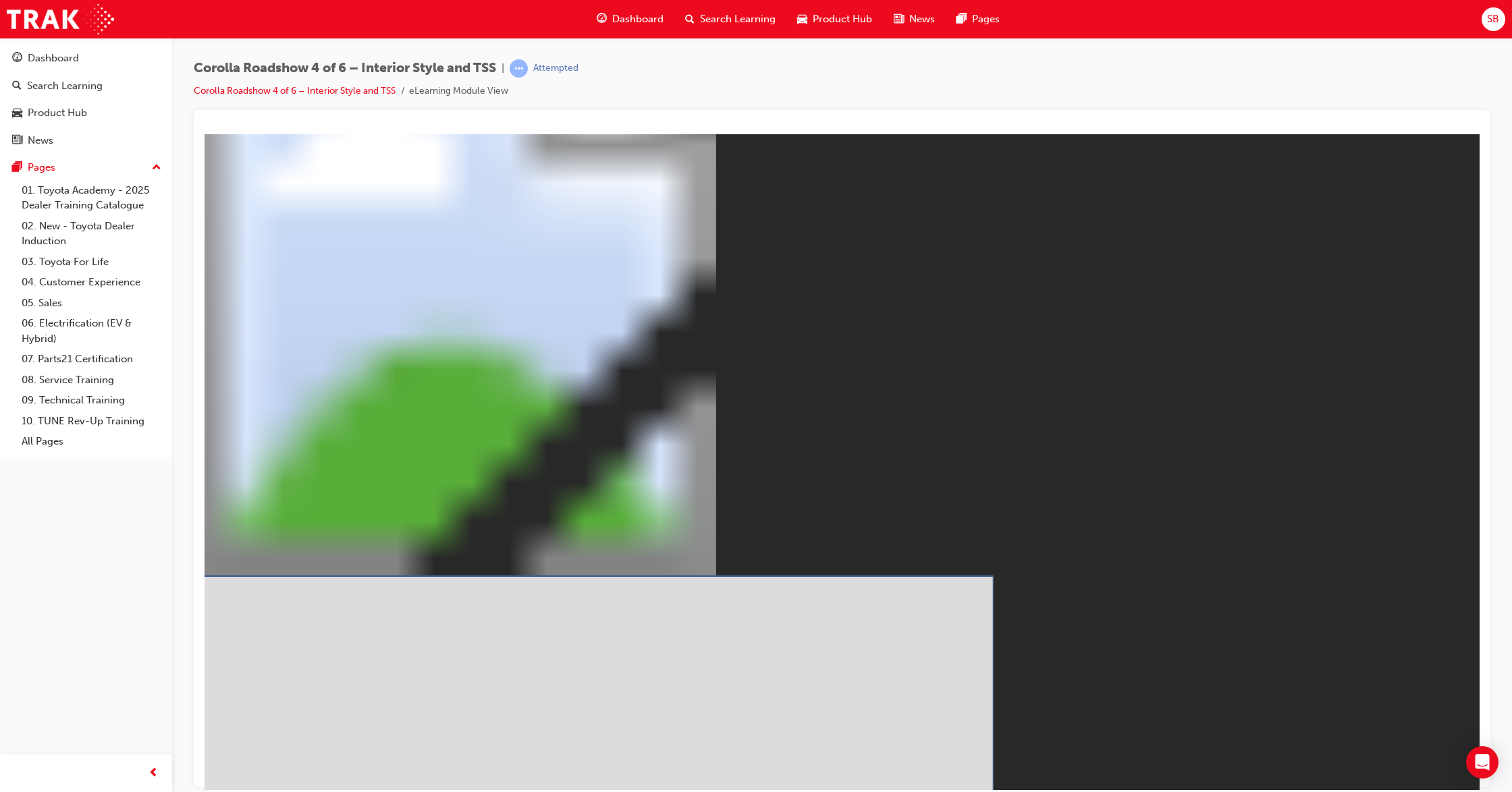
click at [350, 532] on button "SUBMIT" at bounding box center [321, 522] width 56 height 17
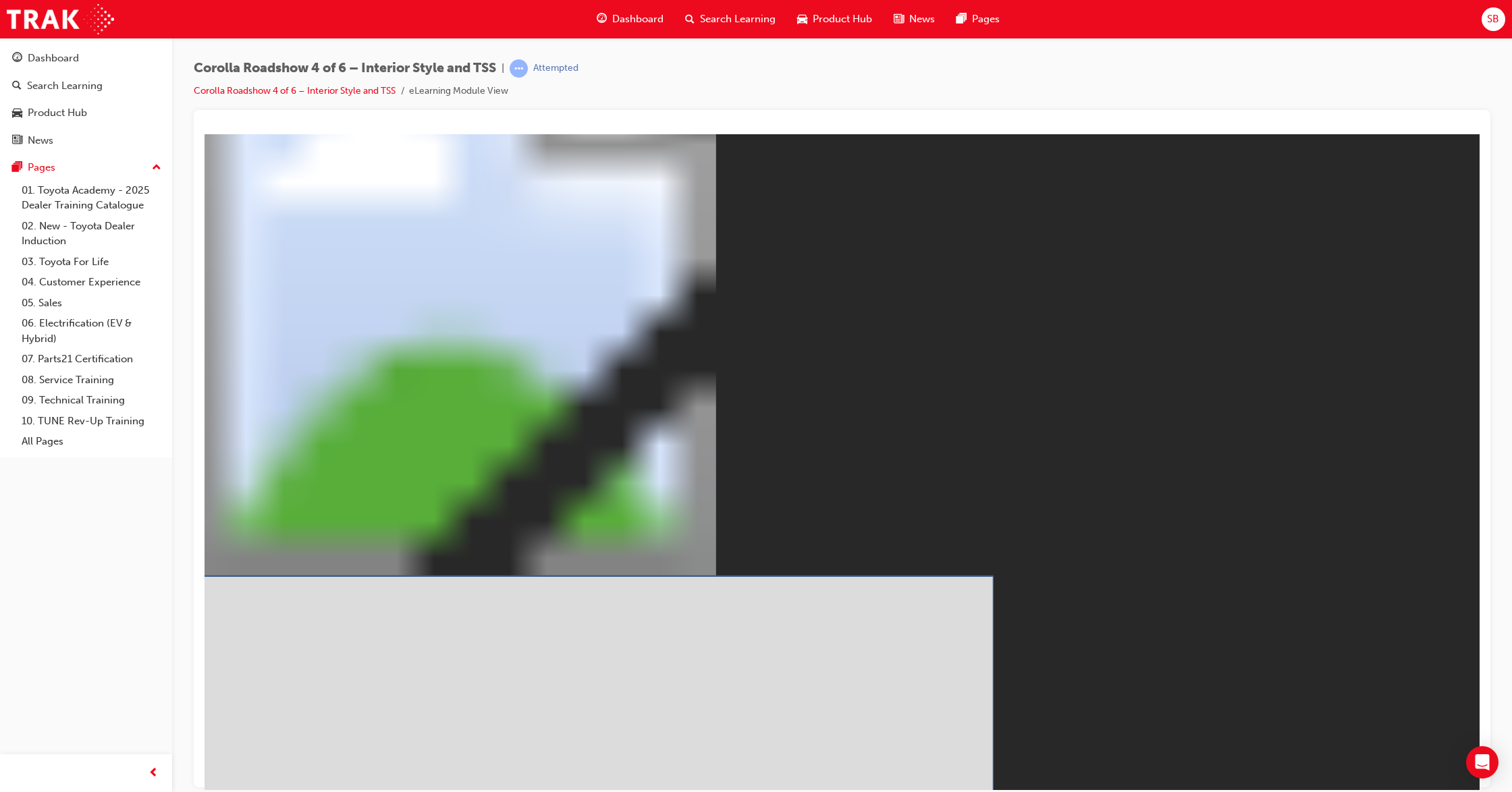
type input "1"
